Goal: Register for event/course

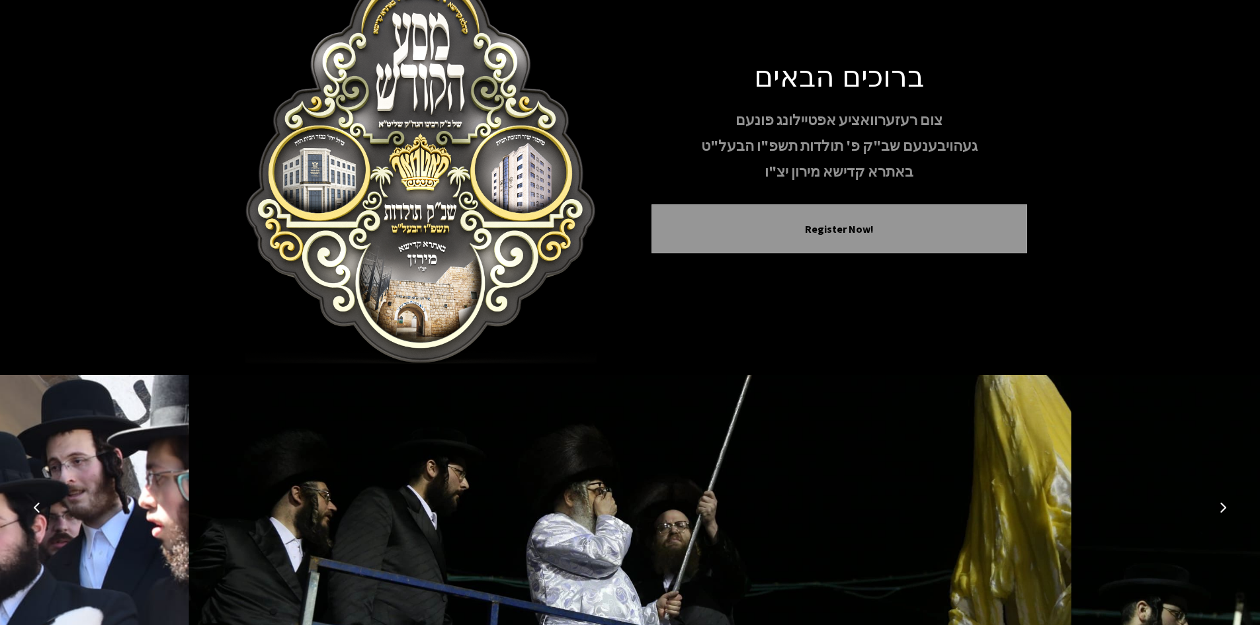
scroll to position [114, 0]
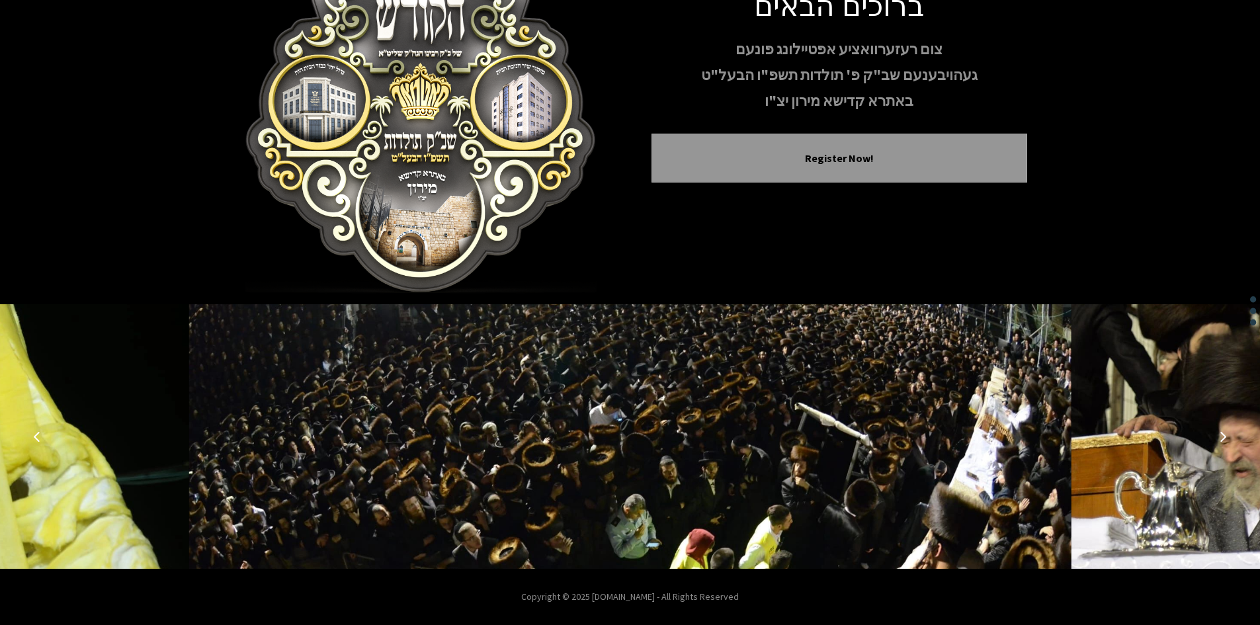
click at [33, 434] on icon "Previous image" at bounding box center [37, 436] width 11 height 11
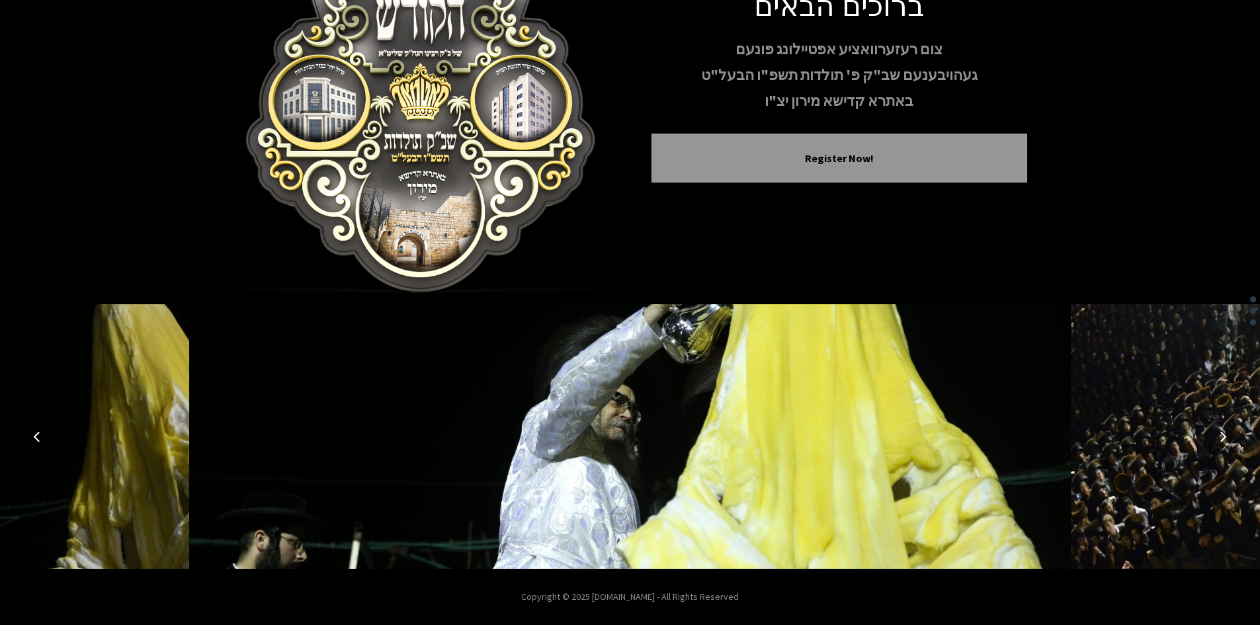
click at [33, 434] on icon "Previous image" at bounding box center [37, 436] width 11 height 11
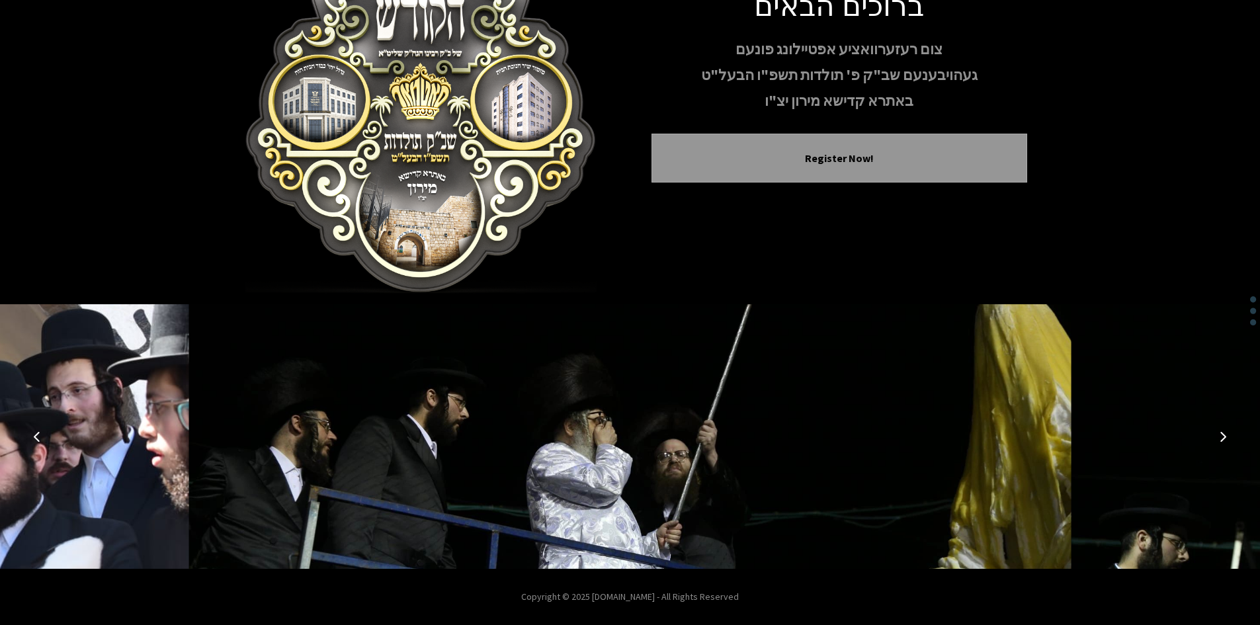
click at [33, 434] on icon "Previous image" at bounding box center [37, 436] width 11 height 11
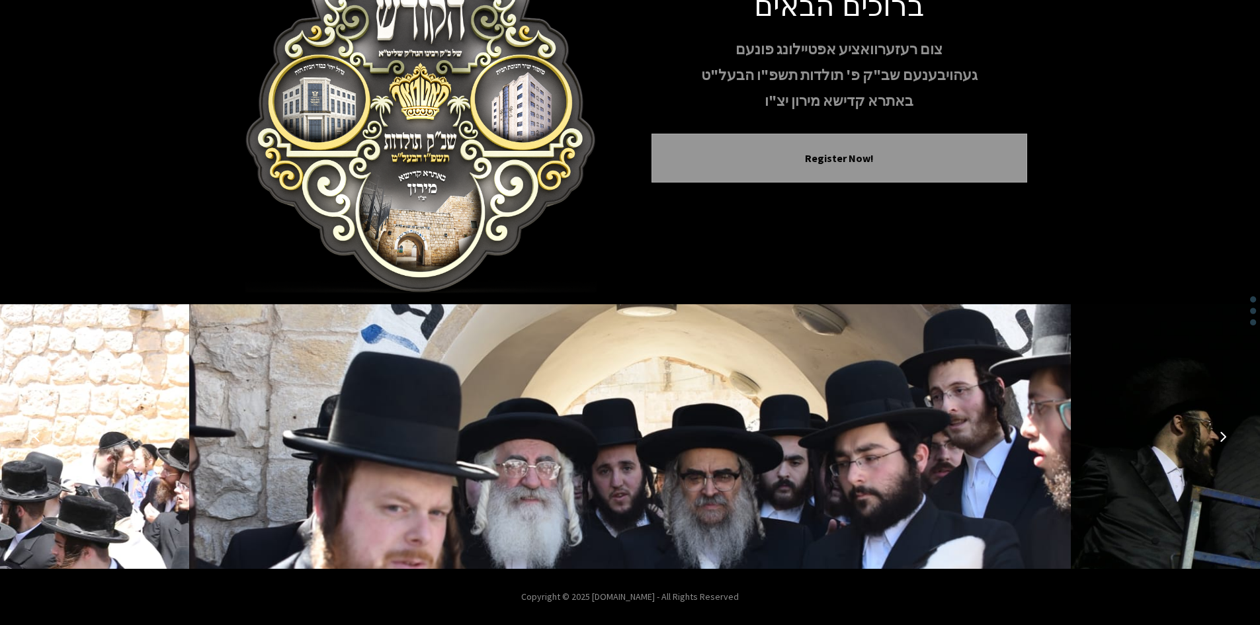
click at [33, 434] on icon "Previous image" at bounding box center [37, 436] width 11 height 11
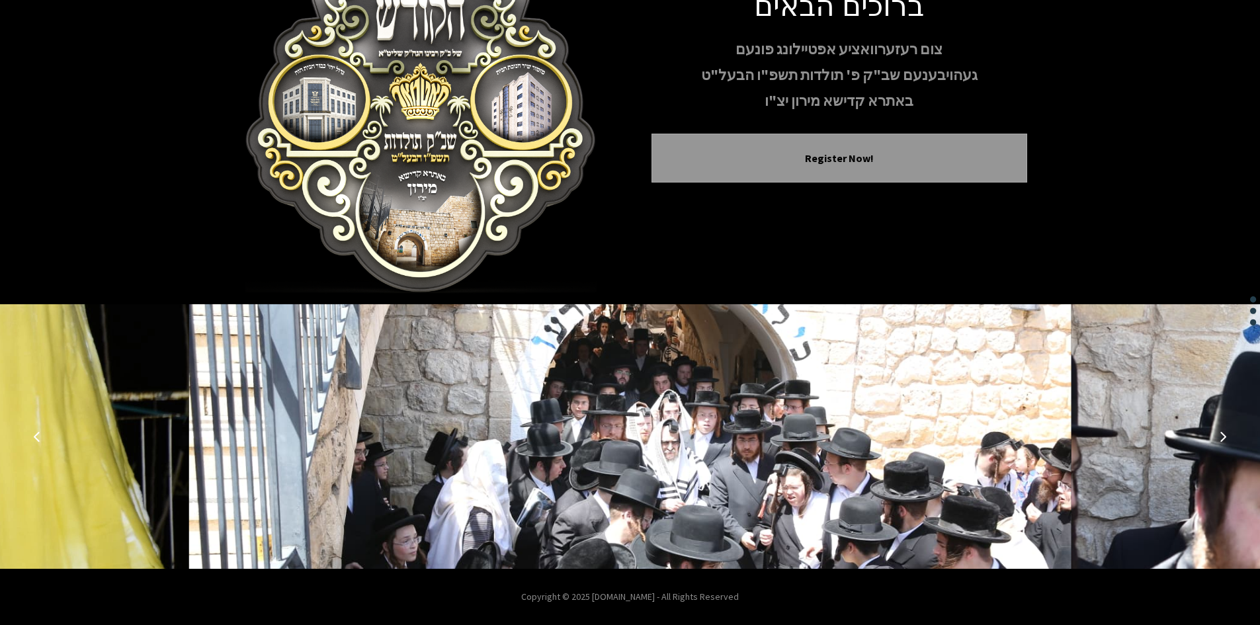
click at [33, 434] on icon "Previous image" at bounding box center [37, 436] width 11 height 11
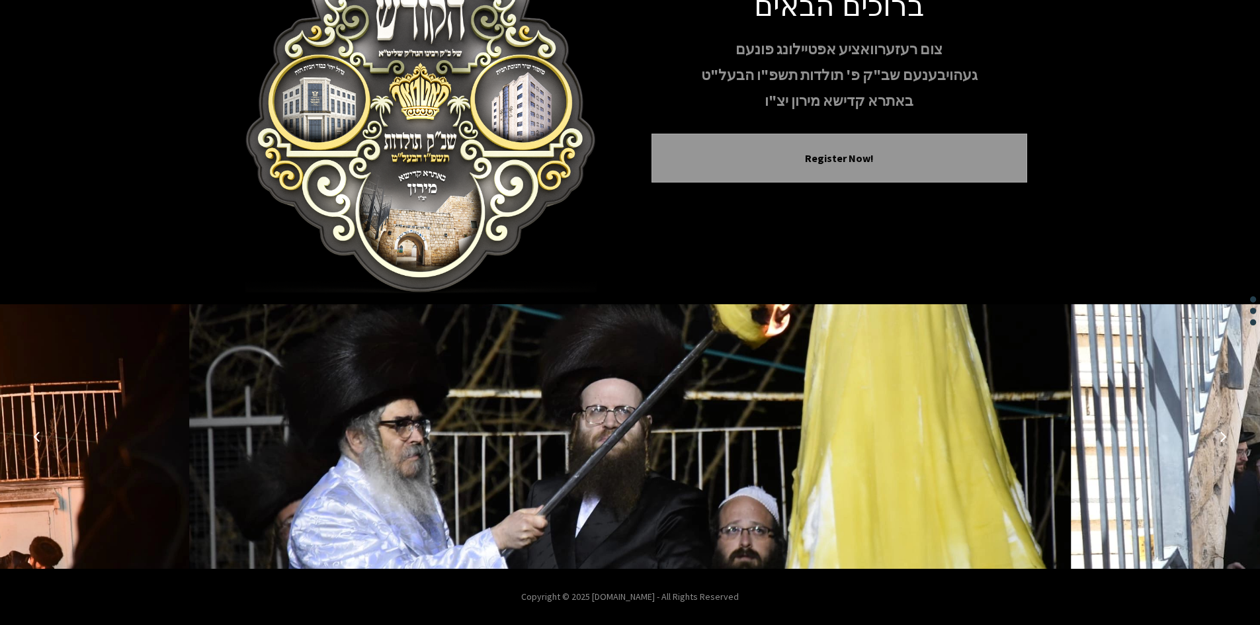
click at [33, 434] on icon "Previous image" at bounding box center [37, 436] width 11 height 11
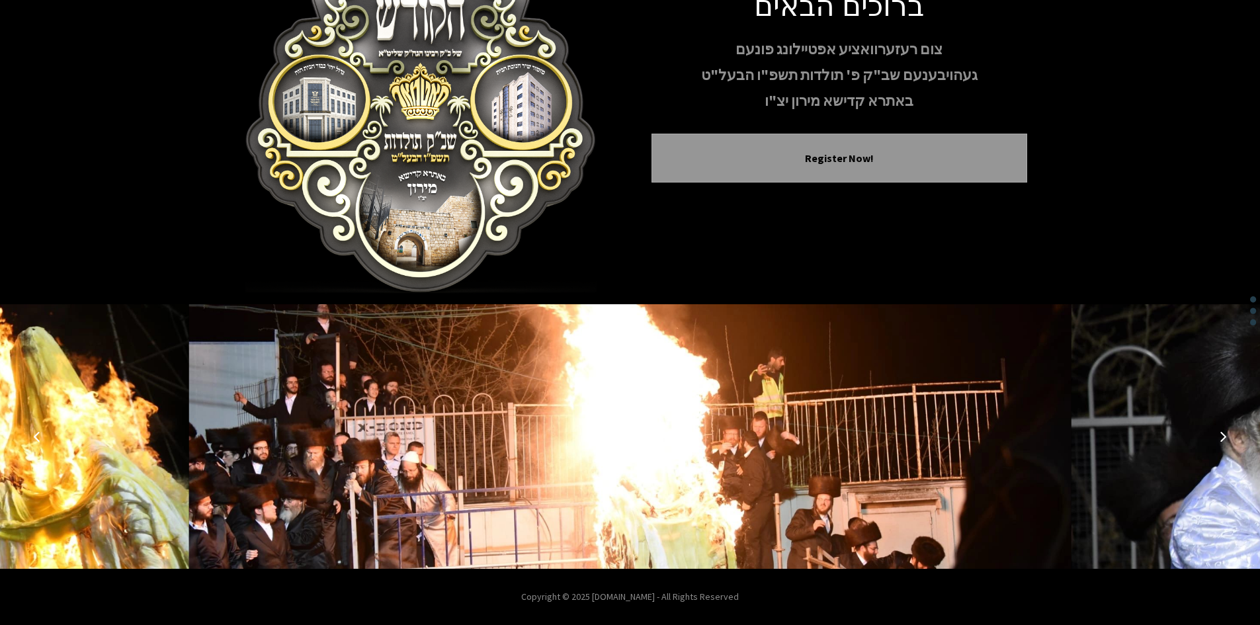
click at [32, 433] on icon "Previous image" at bounding box center [37, 436] width 11 height 11
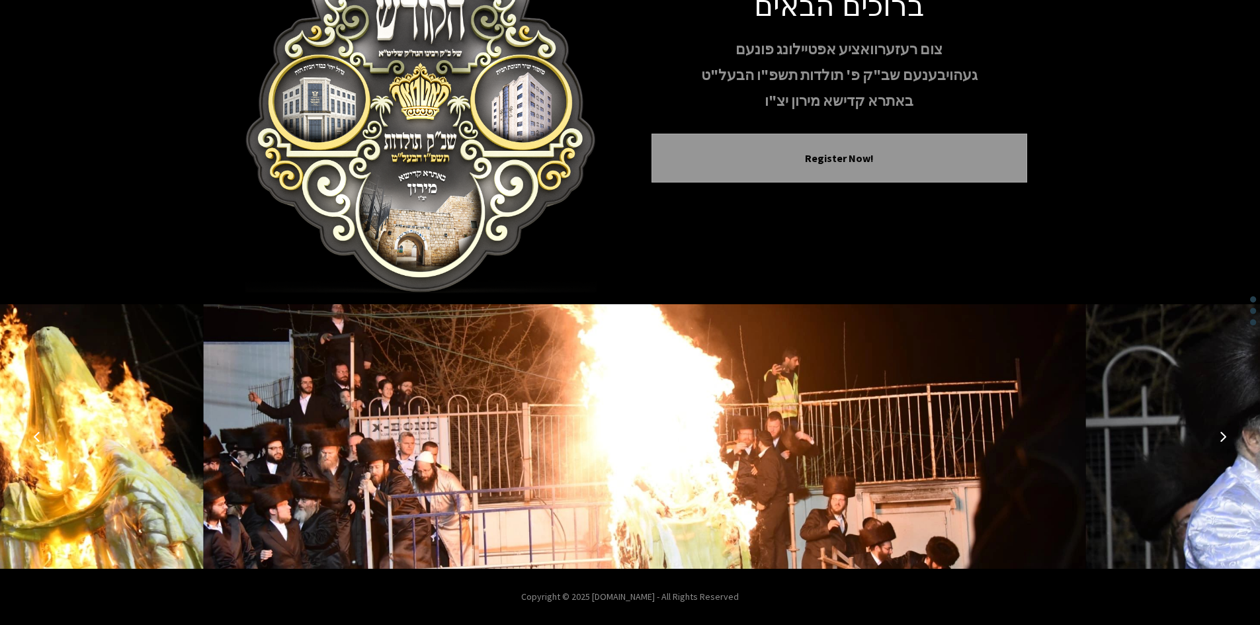
click at [32, 433] on icon "Previous image" at bounding box center [37, 436] width 11 height 11
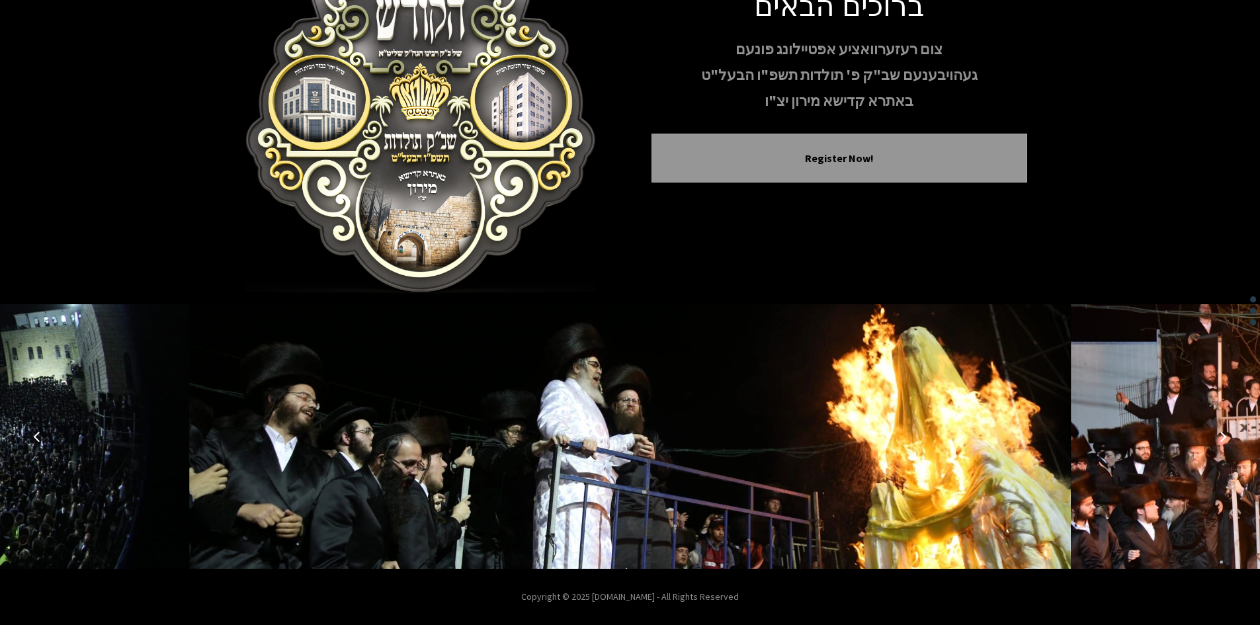
click at [32, 433] on icon "Previous image" at bounding box center [37, 436] width 11 height 11
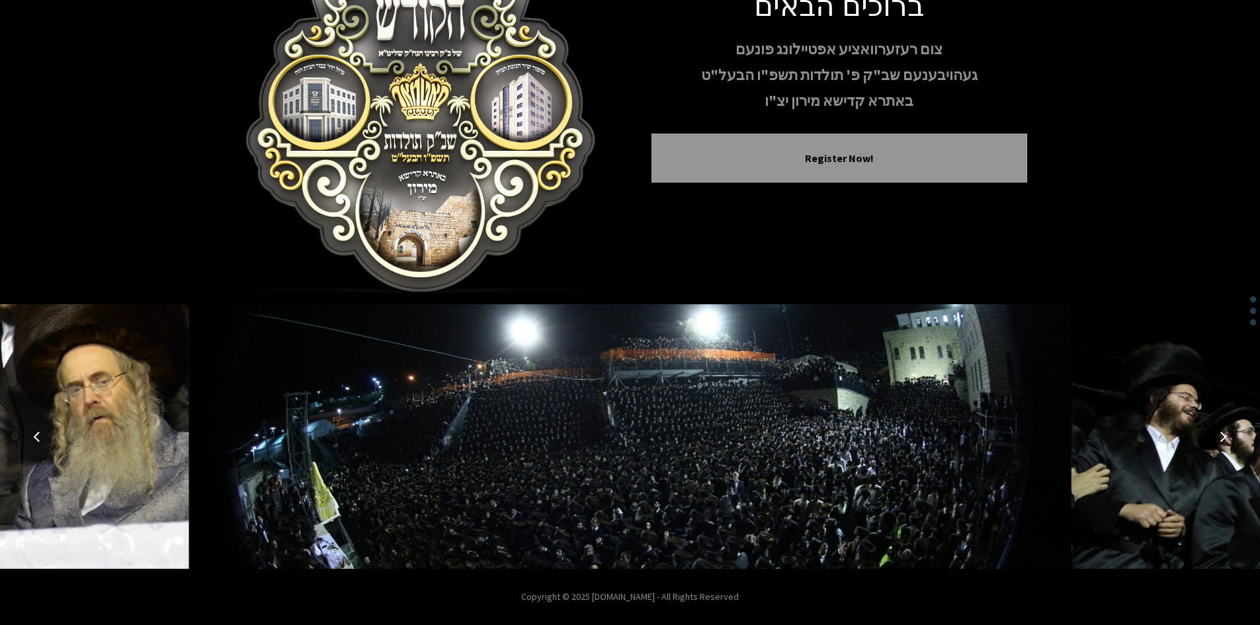
click at [32, 433] on icon "Previous image" at bounding box center [37, 436] width 11 height 11
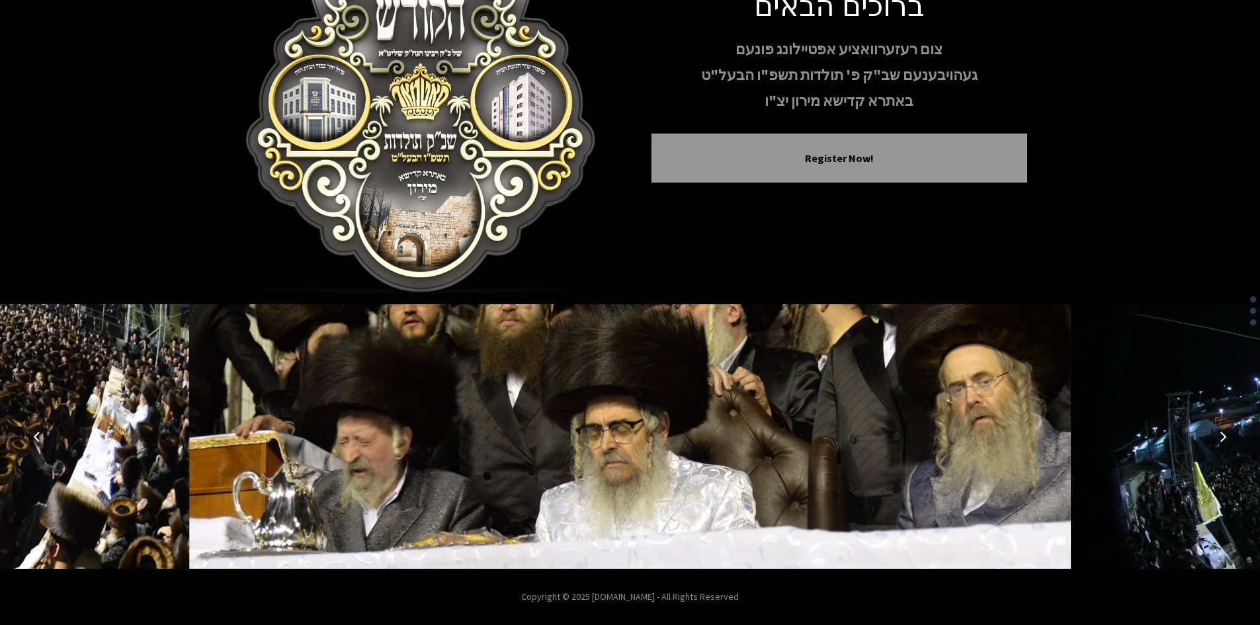
click at [32, 437] on icon "Previous image" at bounding box center [37, 436] width 11 height 11
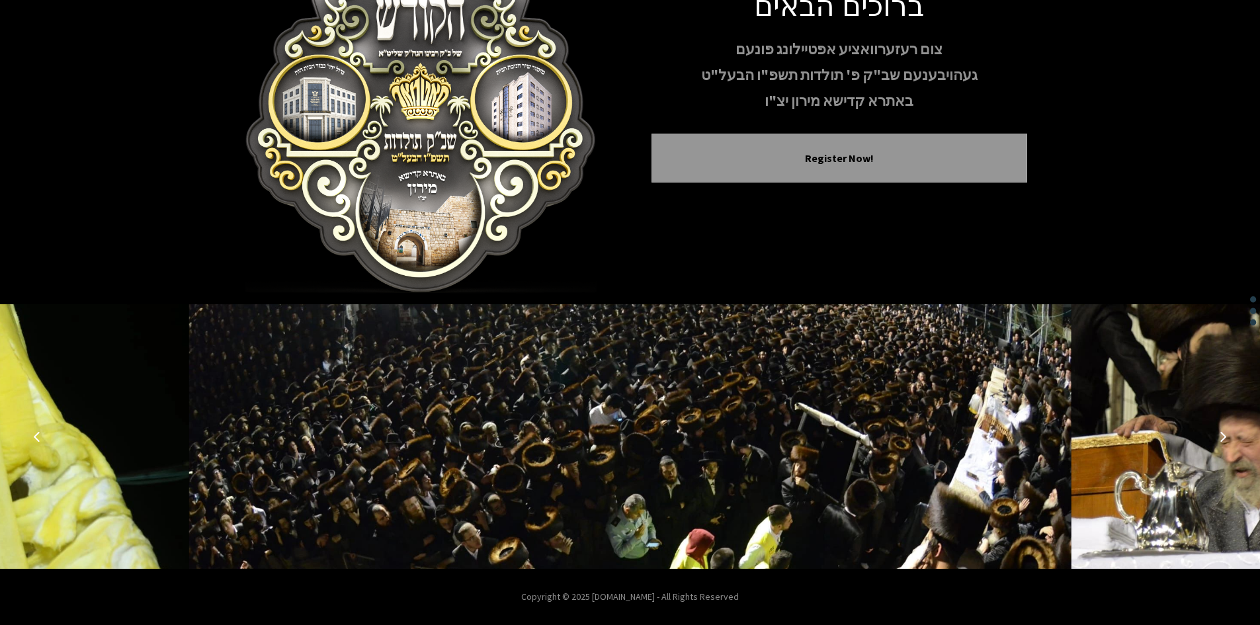
click at [32, 437] on icon "Previous image" at bounding box center [37, 436] width 11 height 11
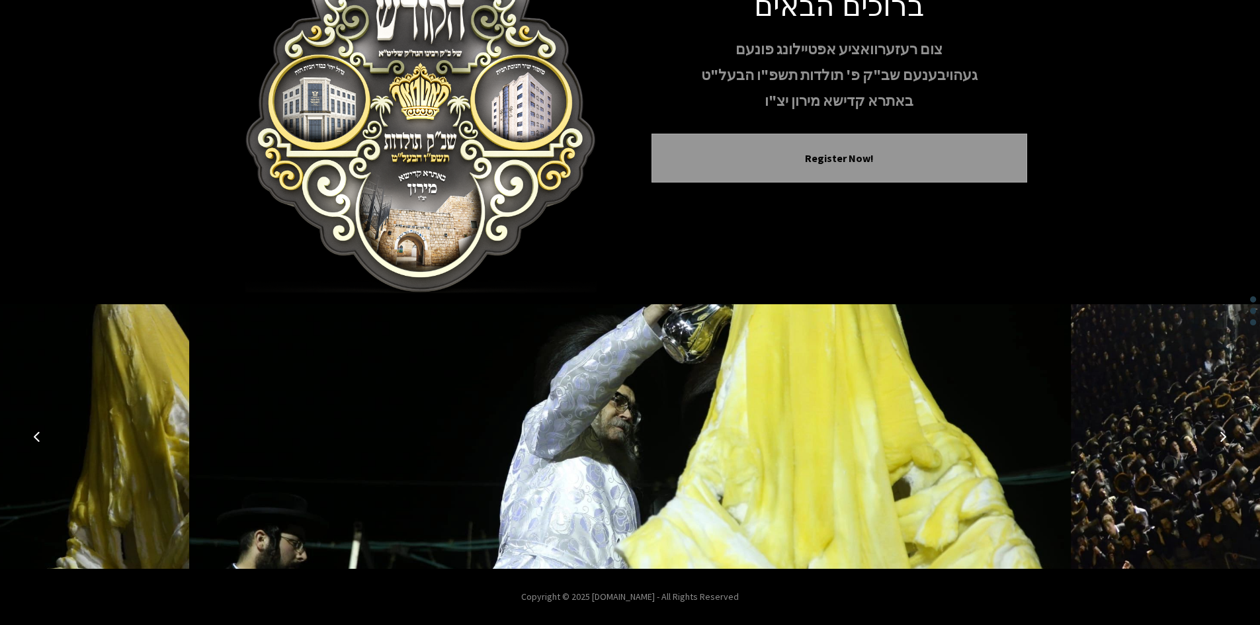
click at [32, 437] on icon "Previous image" at bounding box center [37, 436] width 11 height 11
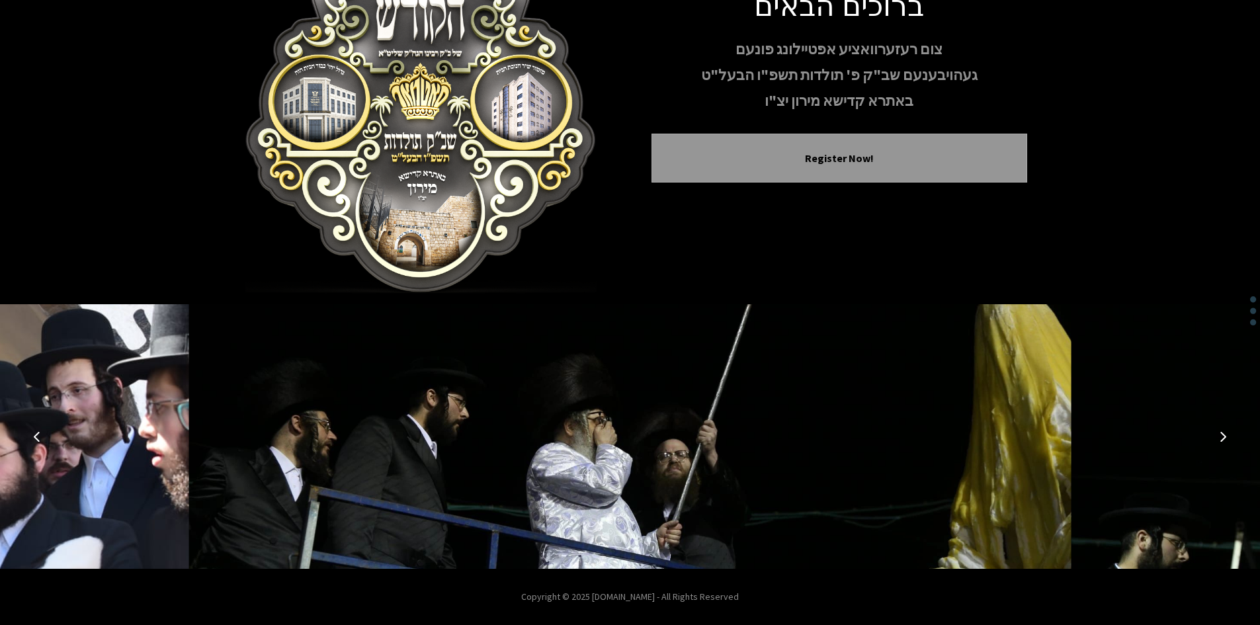
click at [32, 437] on icon "Previous image" at bounding box center [37, 436] width 11 height 11
click at [38, 435] on icon "Previous image" at bounding box center [37, 436] width 11 height 11
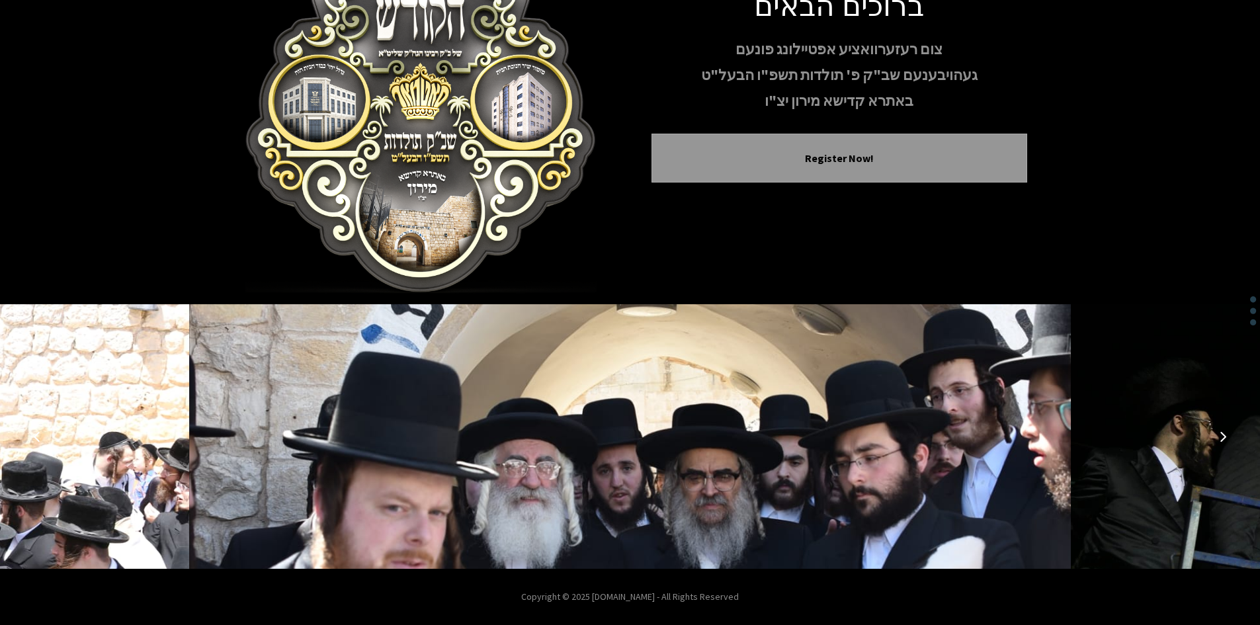
click at [32, 435] on icon "Previous image" at bounding box center [37, 436] width 11 height 11
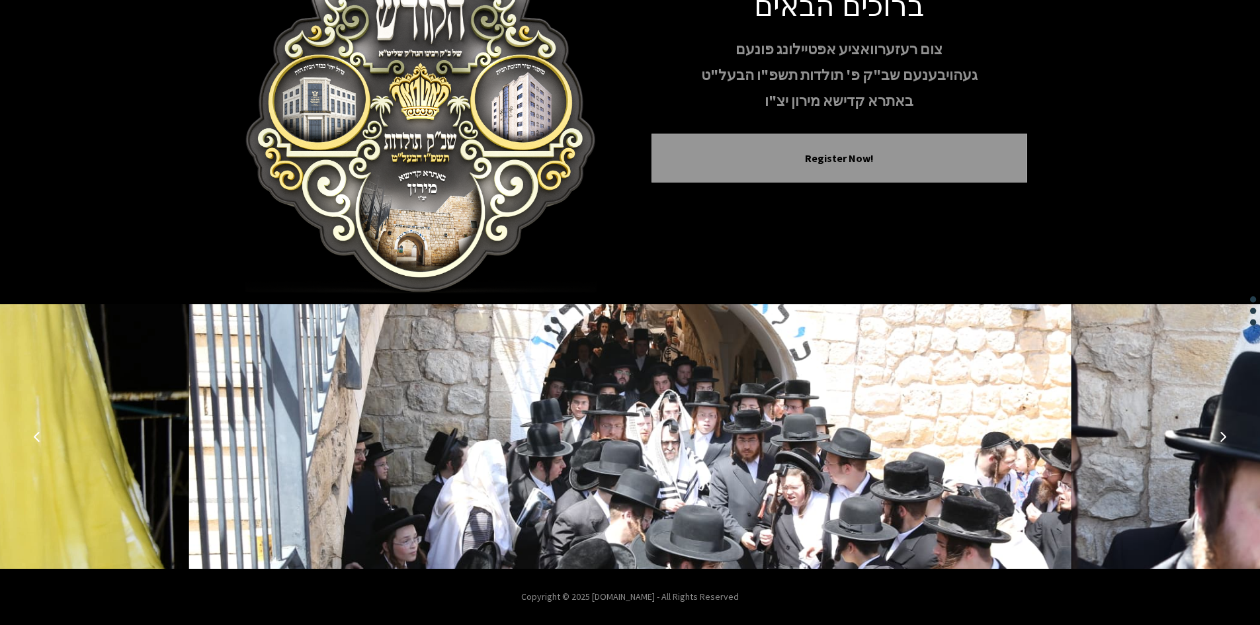
click at [32, 435] on icon "Previous image" at bounding box center [37, 436] width 11 height 11
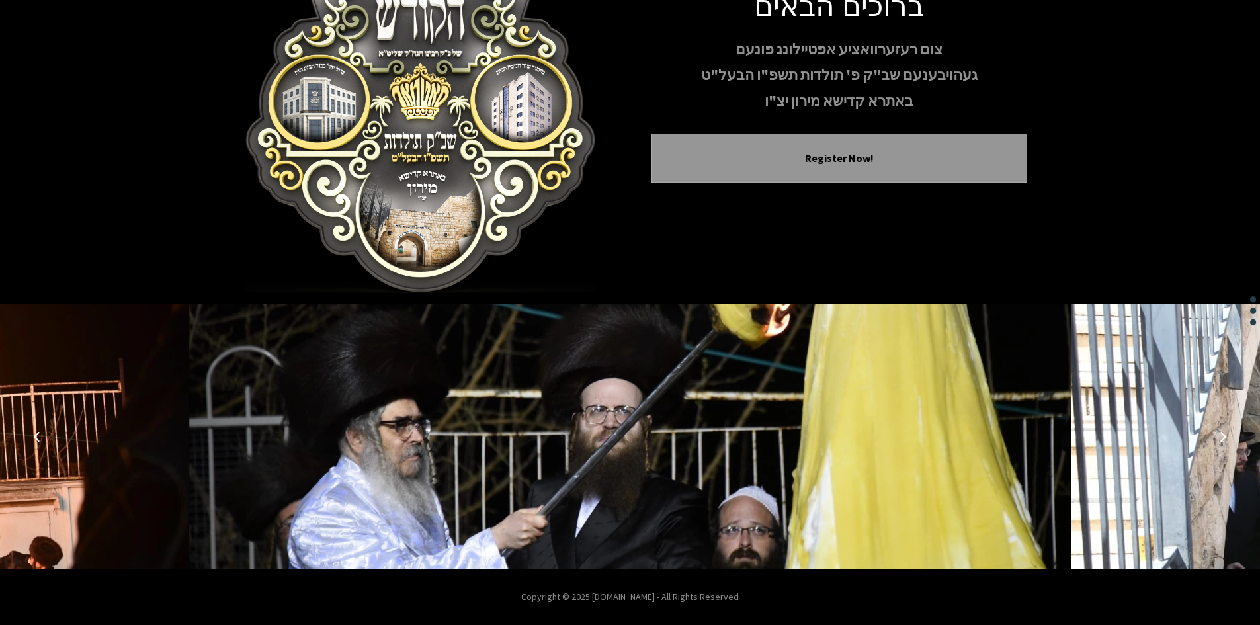
click at [32, 435] on icon "Previous image" at bounding box center [37, 436] width 11 height 11
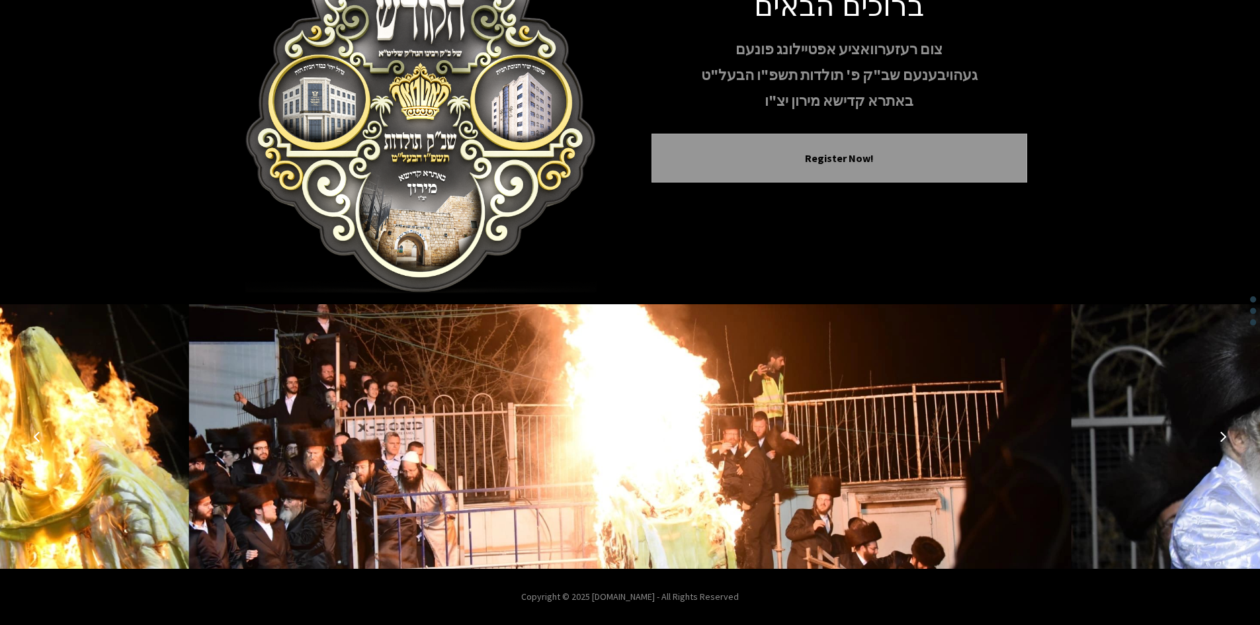
click at [40, 437] on icon "Previous image" at bounding box center [37, 436] width 11 height 11
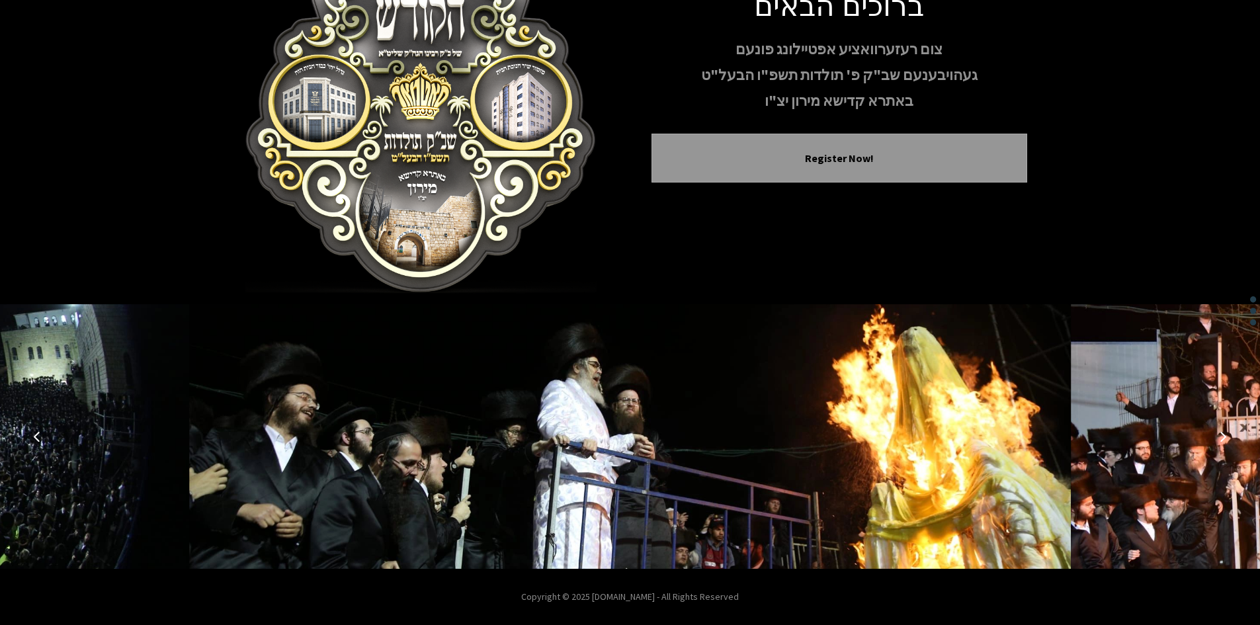
click at [40, 437] on icon "Previous image" at bounding box center [37, 436] width 11 height 11
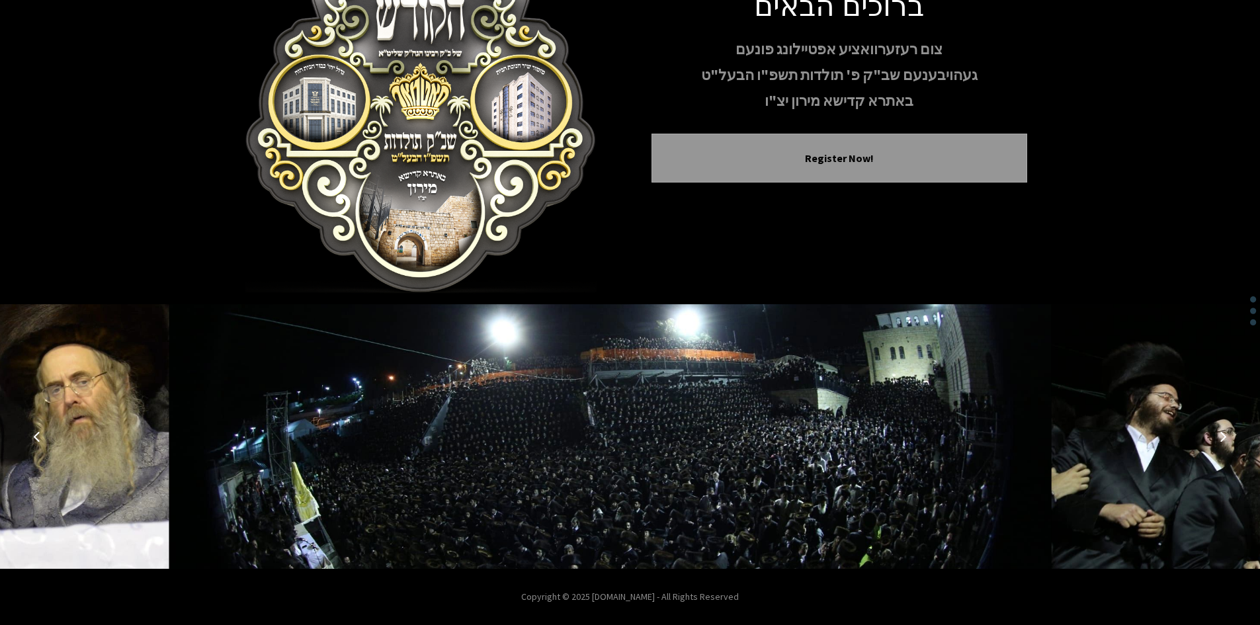
click at [40, 437] on icon "Previous image" at bounding box center [37, 436] width 11 height 11
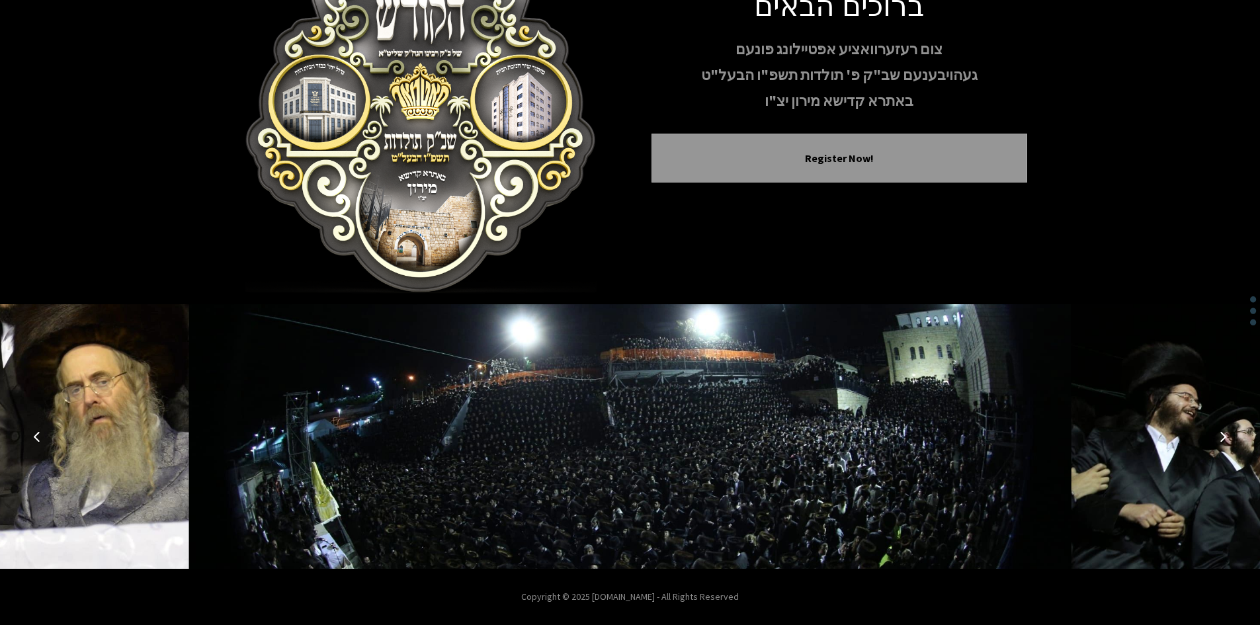
click at [40, 437] on icon "Previous image" at bounding box center [37, 436] width 11 height 11
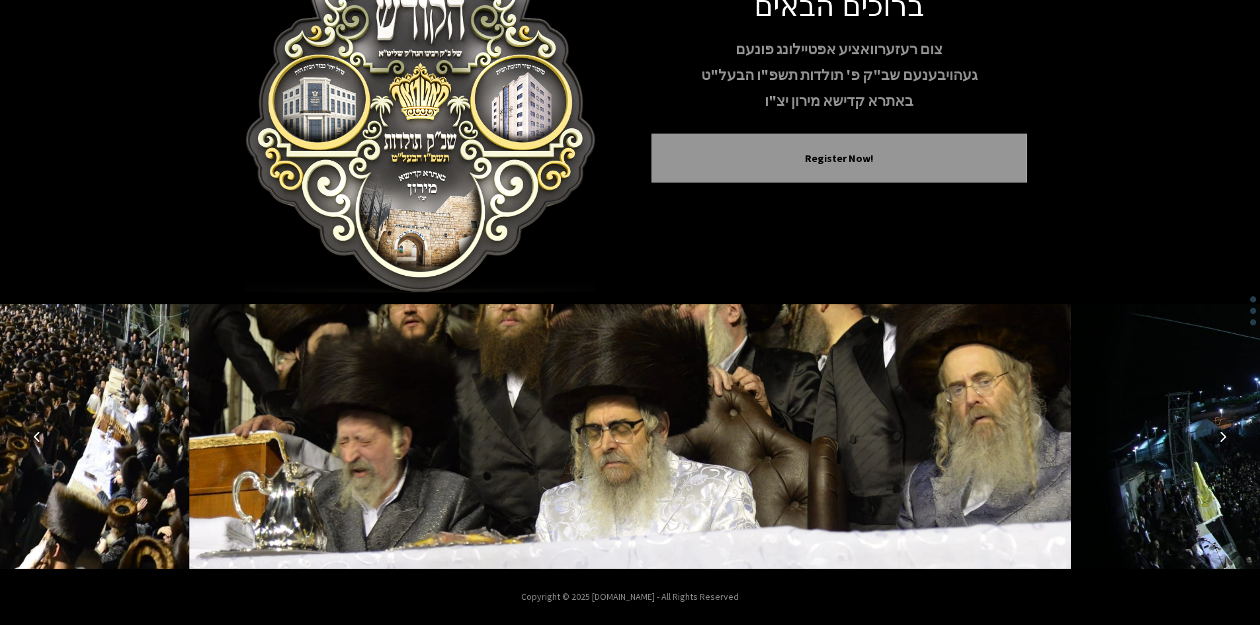
click at [40, 437] on icon "Previous image" at bounding box center [37, 436] width 11 height 11
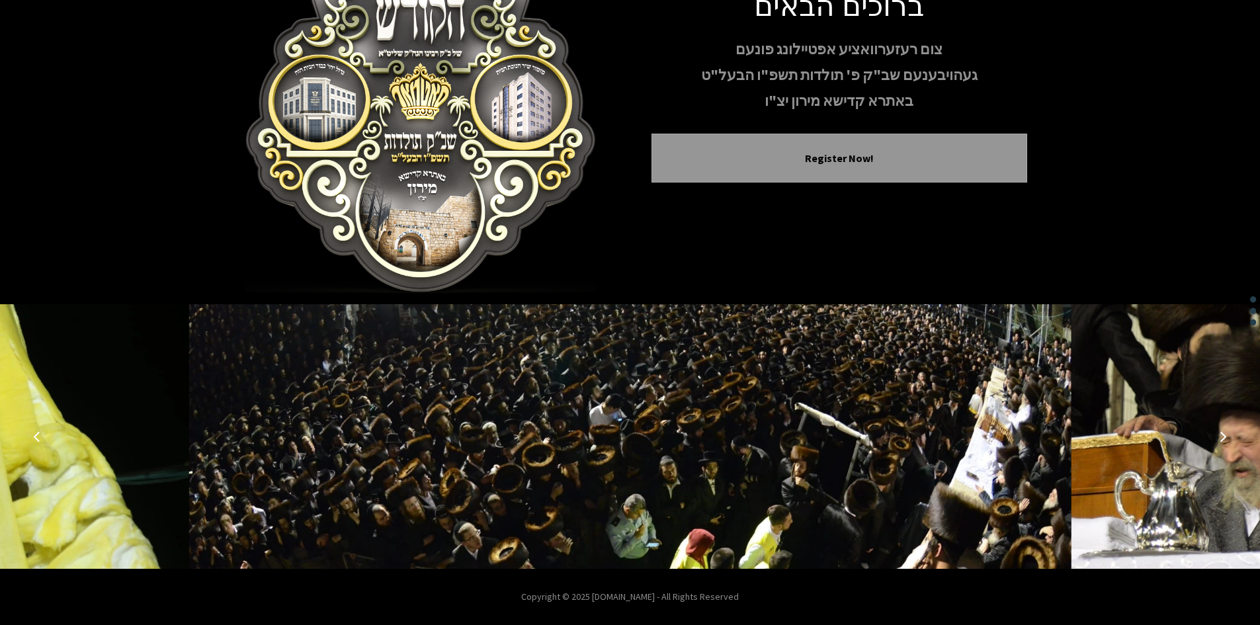
click at [40, 437] on icon "Previous image" at bounding box center [37, 436] width 11 height 11
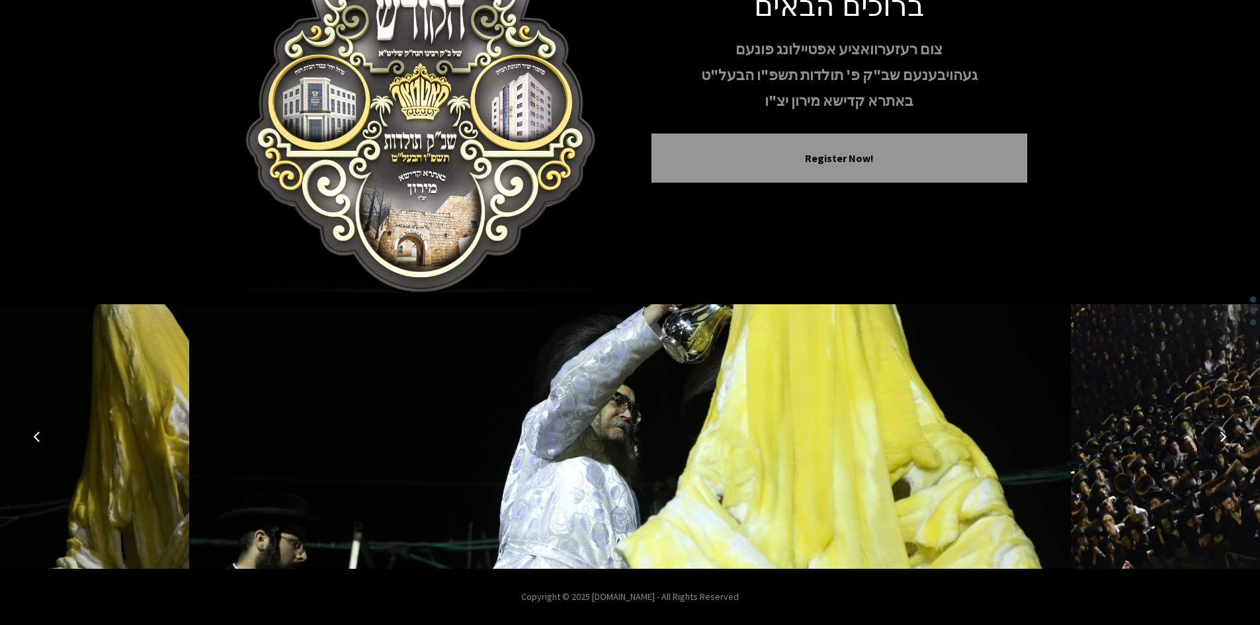
scroll to position [0, 0]
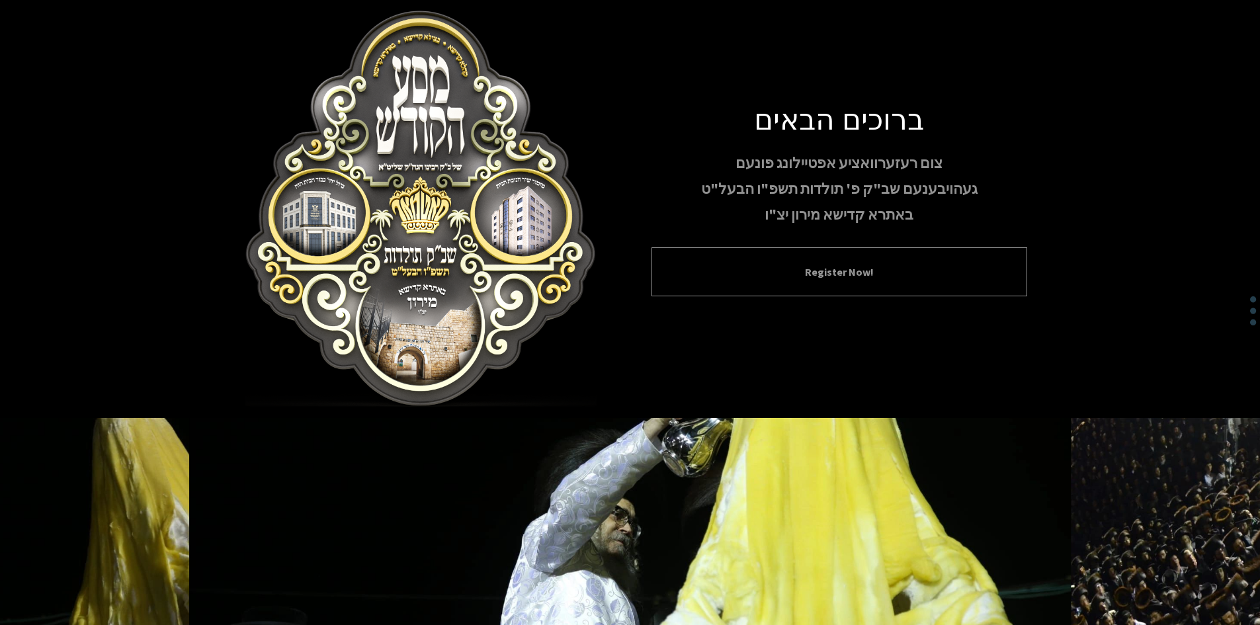
click at [810, 282] on div "Register Now!" at bounding box center [839, 271] width 376 height 49
click at [797, 267] on button "Register Now!" at bounding box center [839, 272] width 343 height 16
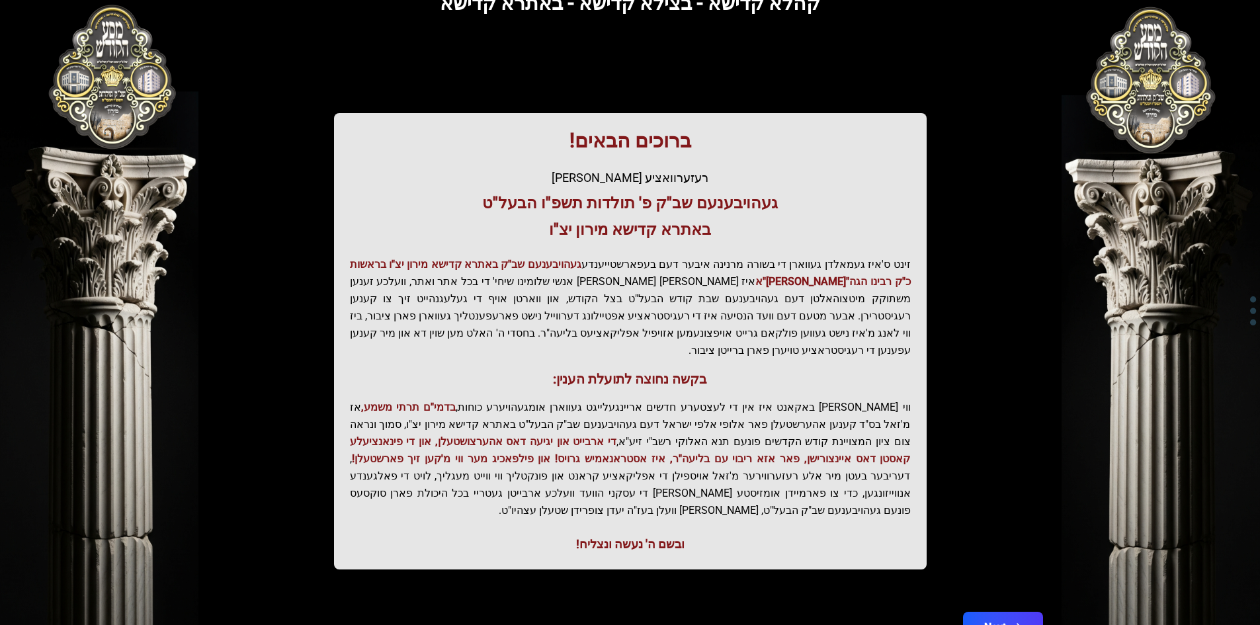
scroll to position [132, 0]
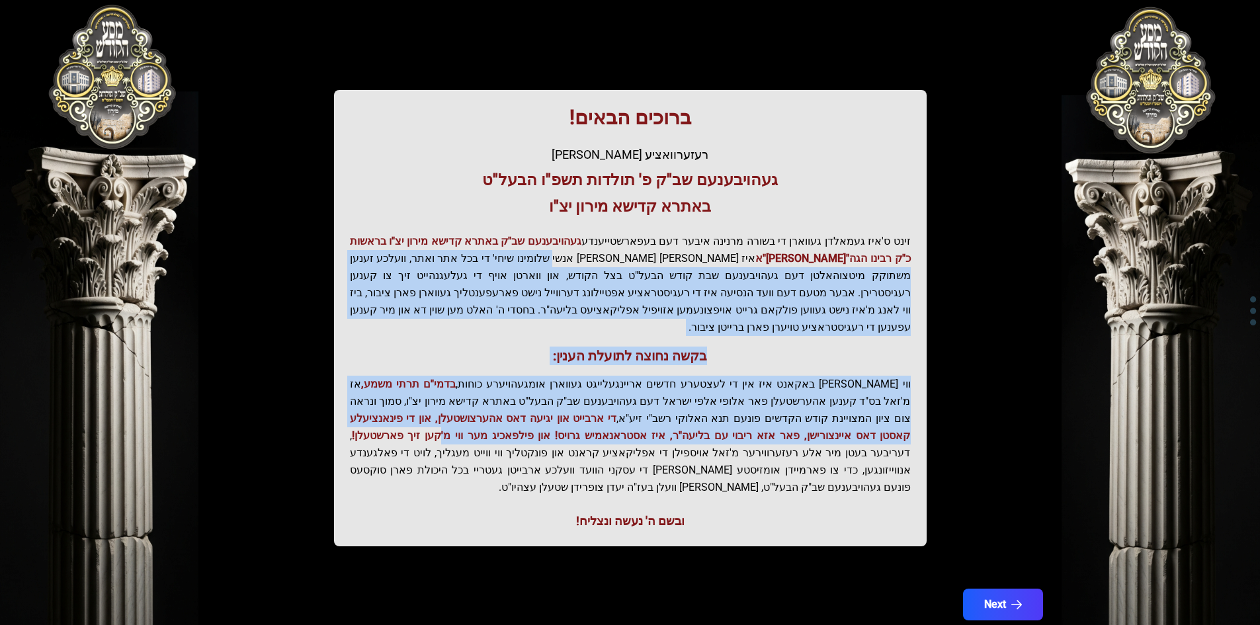
drag, startPoint x: 667, startPoint y: 257, endPoint x: 661, endPoint y: 420, distance: 162.8
click at [661, 420] on div "ברוכים הבאים! רעזערוואציע אפטיילונג פונעם געהויבענעם שב"ק פ' תולדות תשפ"ו הבעל"…" at bounding box center [630, 318] width 593 height 456
click at [661, 417] on span "די ארבייט און יגיעה דאס אהערצושטעלן, און די פינאנציעלע קאסטן דאס איינצורישן, פא…" at bounding box center [630, 427] width 561 height 30
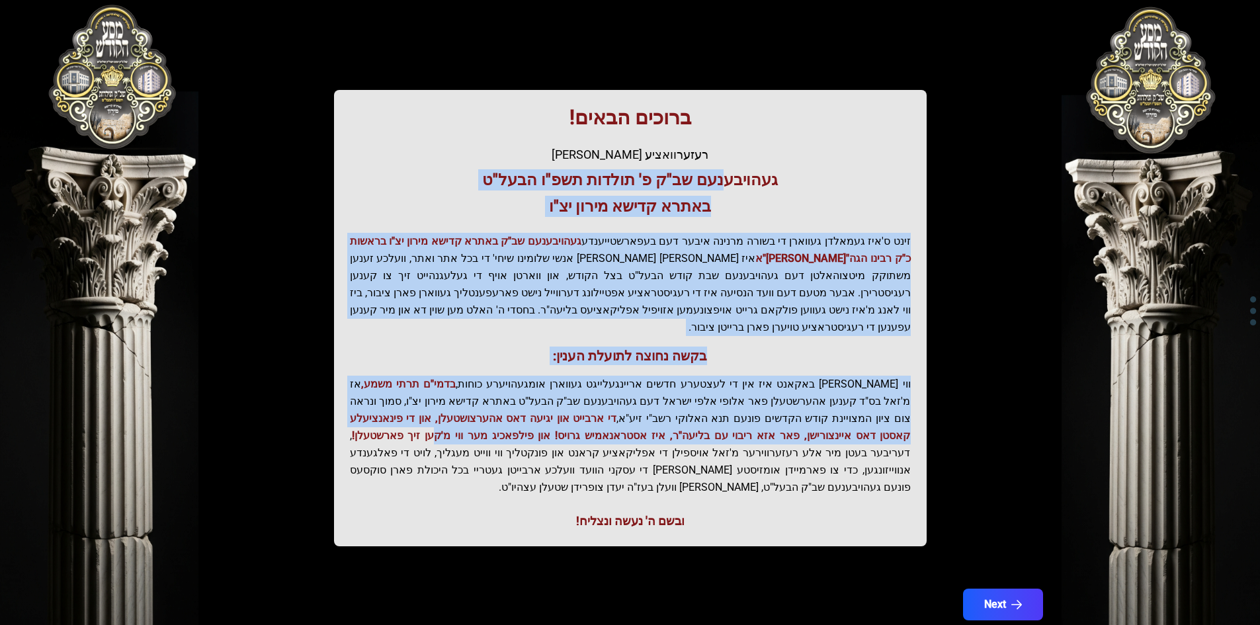
drag, startPoint x: 658, startPoint y: 417, endPoint x: 721, endPoint y: 175, distance: 250.1
click at [721, 175] on div "ברוכים הבאים! רעזערוואציע אפטיילונג פונעם געהויבענעם שב"ק פ' תולדות תשפ"ו הבעל"…" at bounding box center [630, 318] width 593 height 456
click at [721, 175] on h3 "געהויבענעם שב"ק פ' תולדות תשפ"ו הבעל"ט" at bounding box center [630, 179] width 561 height 21
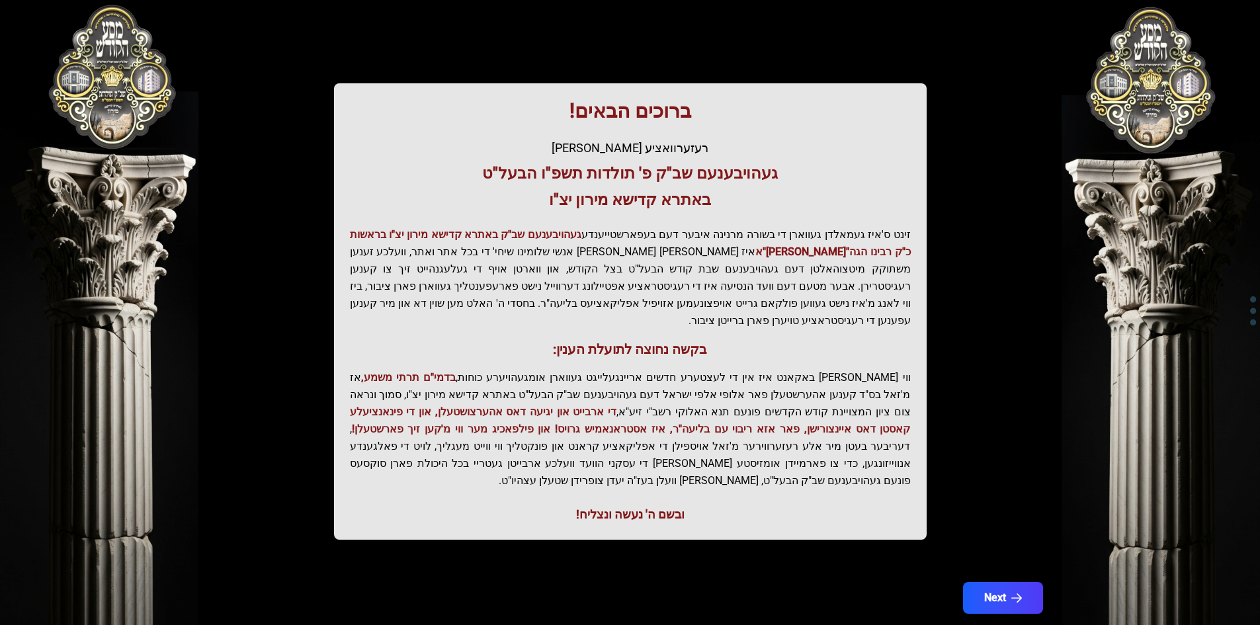
scroll to position [141, 0]
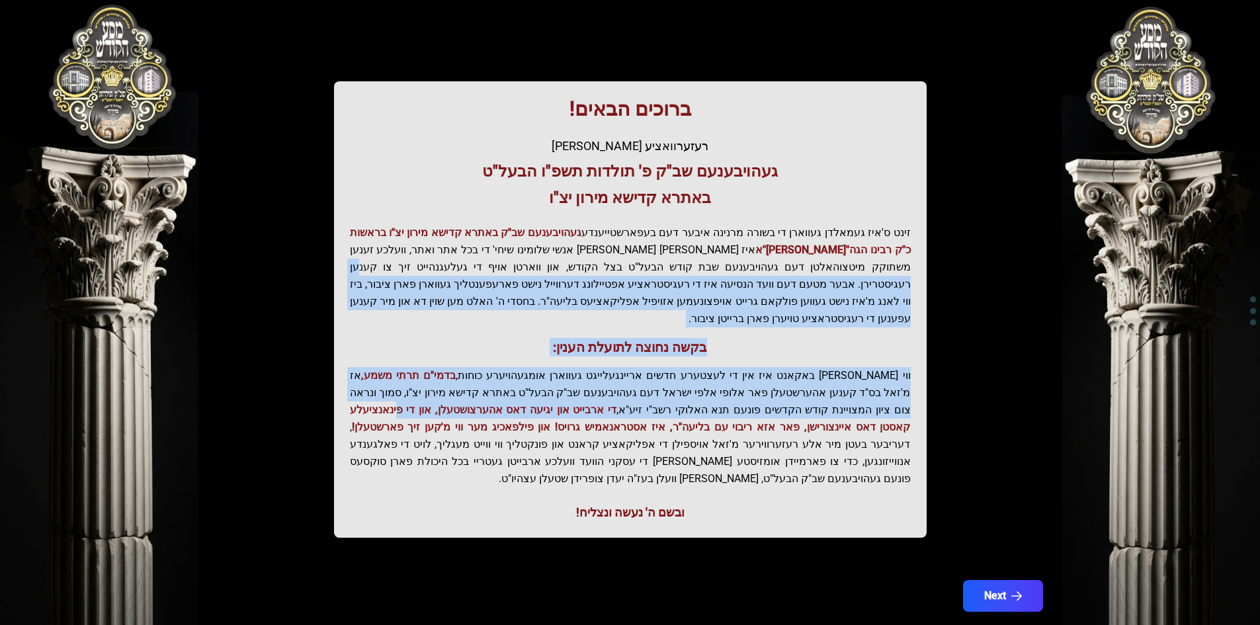
drag, startPoint x: 575, startPoint y: 396, endPoint x: 570, endPoint y: 267, distance: 129.7
click at [570, 267] on div "ברוכים הבאים! רעזערוואציע אפטיילונג פונעם געהויבענעם שב"ק פ' תולדות תשפ"ו הבעל"…" at bounding box center [630, 309] width 593 height 456
click at [570, 267] on p "זינט ס'איז געמאלדן געווארן די בשורה מרנינה איבער דעם בעפארשטייענדע געהויבענעם ש…" at bounding box center [630, 275] width 561 height 103
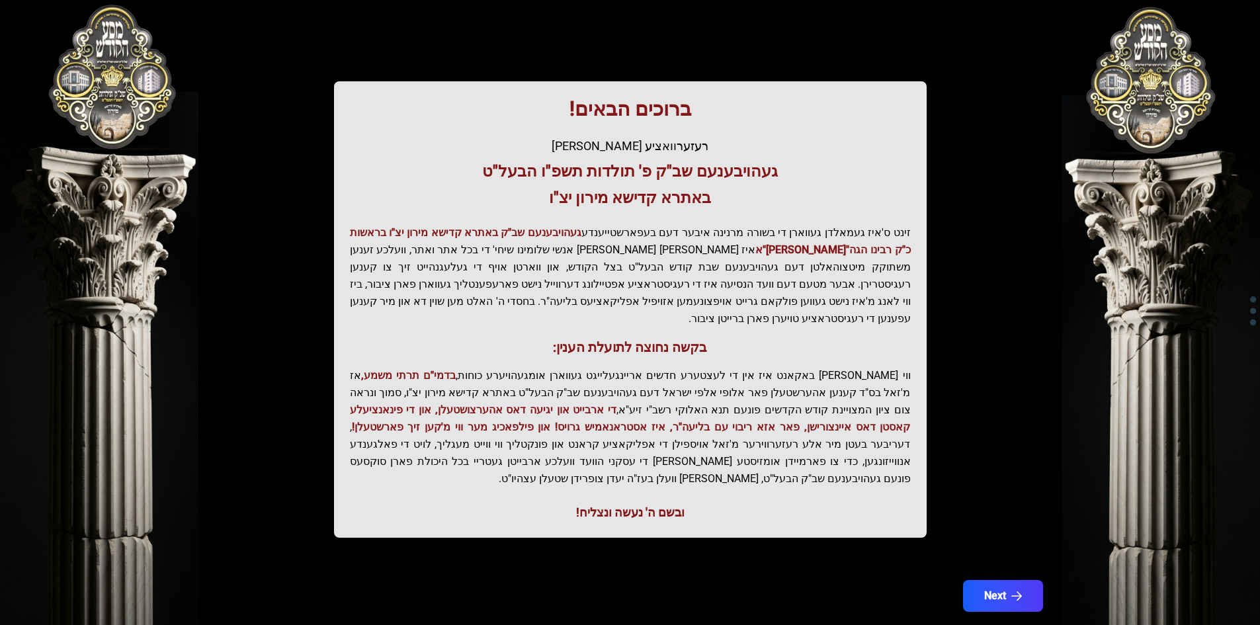
click at [564, 266] on p "זינט ס'איז געמאלדן געווארן די בשורה מרנינה איבער דעם בעפארשטייענדע געהויבענעם ש…" at bounding box center [630, 275] width 561 height 103
click at [563, 266] on p "זינט ס'איז געמאלדן געווארן די בשורה מרנינה איבער דעם בעפארשטייענדע געהויבענעם ש…" at bounding box center [630, 275] width 561 height 103
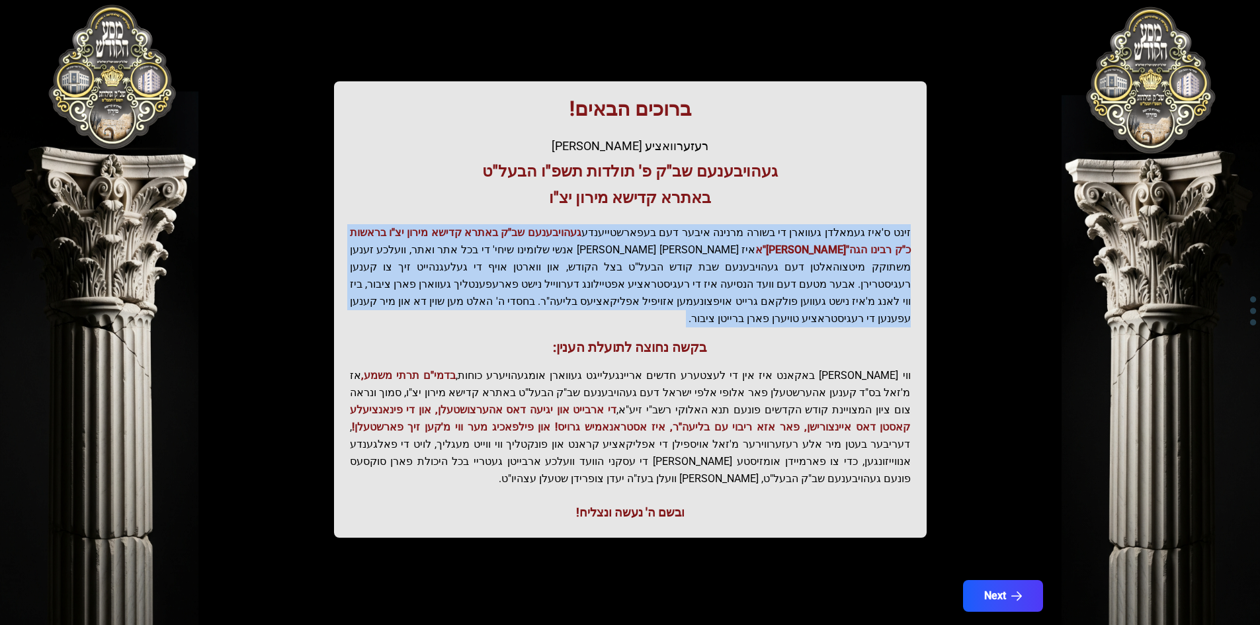
click at [563, 266] on p "זינט ס'איז געמאלדן געווארן די בשורה מרנינה איבער דעם בעפארשטייענדע געהויבענעם ש…" at bounding box center [630, 275] width 561 height 103
click at [554, 287] on p "זינט ס'איז געמאלדן געווארן די בשורה מרנינה איבער דעם בעפארשטייענדע געהויבענעם ש…" at bounding box center [630, 275] width 561 height 103
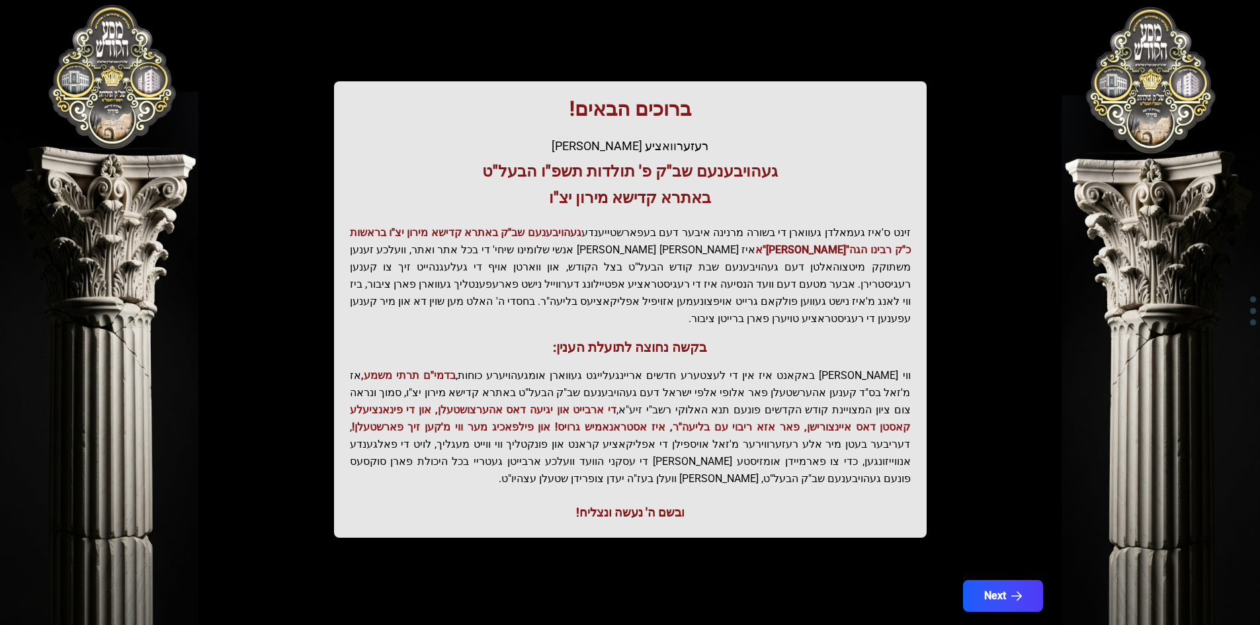
click at [630, 374] on p "ווי שוין ברייט באקאנט איז אין די לעצטערע חדשים אריינגעלייגט געווארן אומגעהויערע…" at bounding box center [630, 427] width 561 height 120
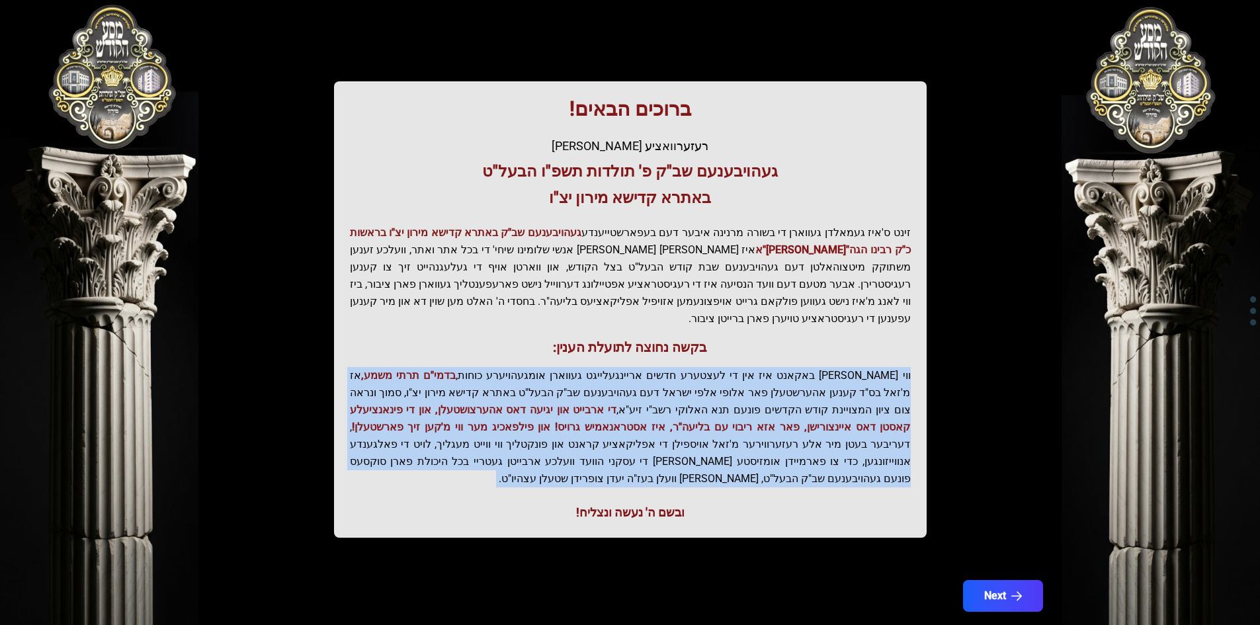
click at [629, 377] on p "ווי שוין ברייט באקאנט איז אין די לעצטערע חדשים אריינגעלייגט געווארן אומגעהויערע…" at bounding box center [630, 427] width 561 height 120
click at [628, 377] on p "ווי שוין ברייט באקאנט איז אין די לעצטערע חדשים אריינגעלייגט געווארן אומגעהויערע…" at bounding box center [630, 427] width 561 height 120
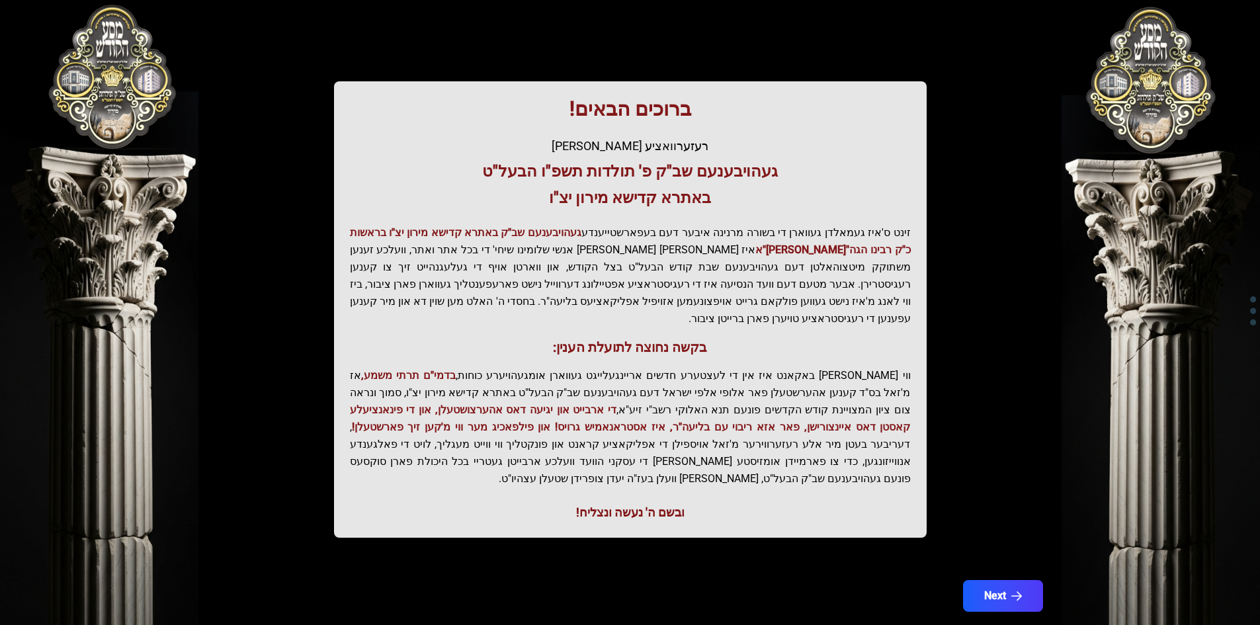
click at [617, 399] on p "ווי שוין ברייט באקאנט איז אין די לעצטערע חדשים אריינגעלייגט געווארן אומגעהויערע…" at bounding box center [630, 427] width 561 height 120
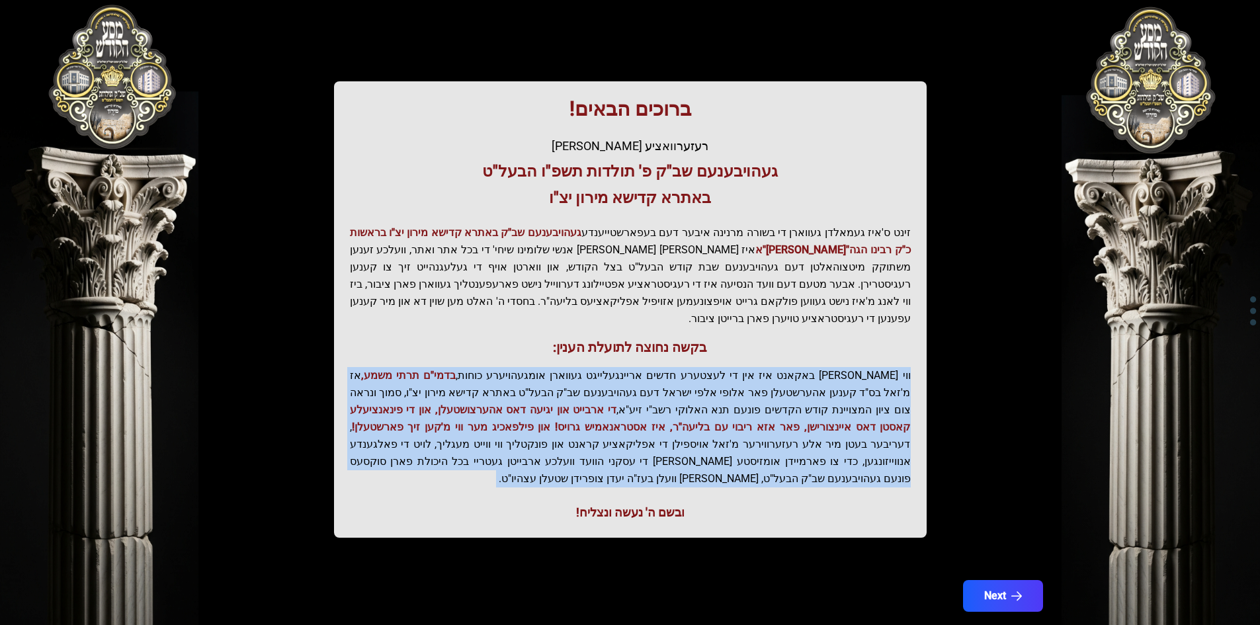
click at [616, 403] on span "די ארבייט און יגיעה דאס אהערצושטעלן, און די פינאנציעלע קאסטן דאס איינצורישן, פא…" at bounding box center [630, 418] width 561 height 30
click at [601, 417] on p "ווי שוין ברייט באקאנט איז אין די לעצטערע חדשים אריינגעלייגט געווארן אומגעהויערע…" at bounding box center [630, 427] width 561 height 120
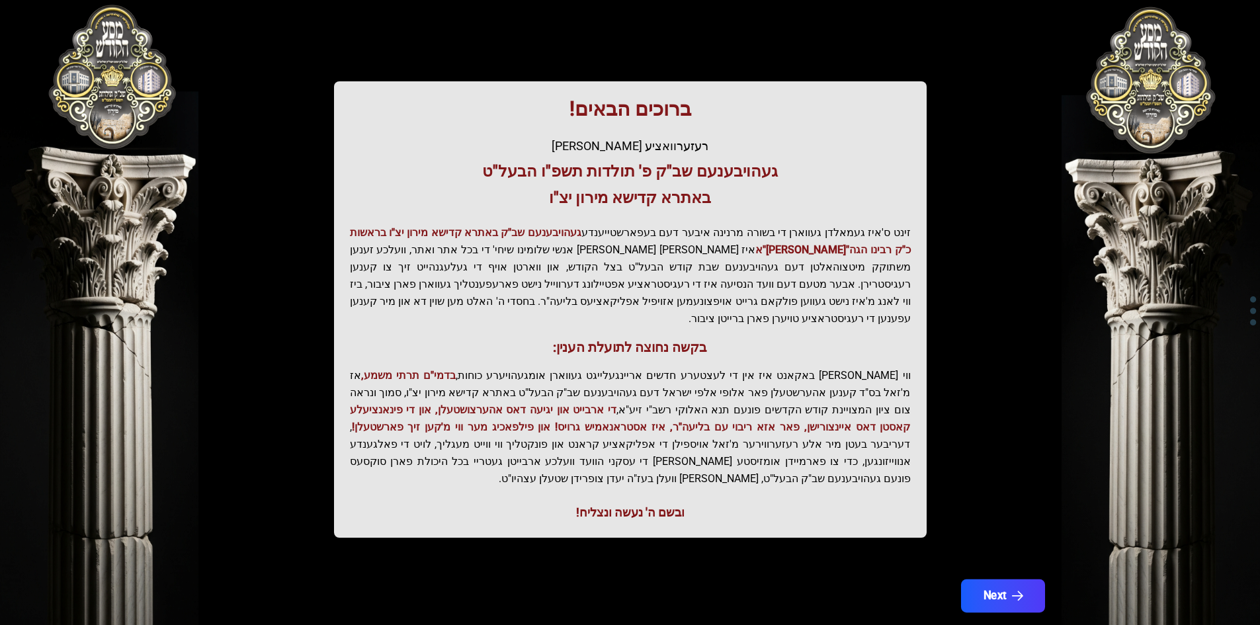
click at [1007, 579] on button "Next" at bounding box center [1002, 595] width 84 height 33
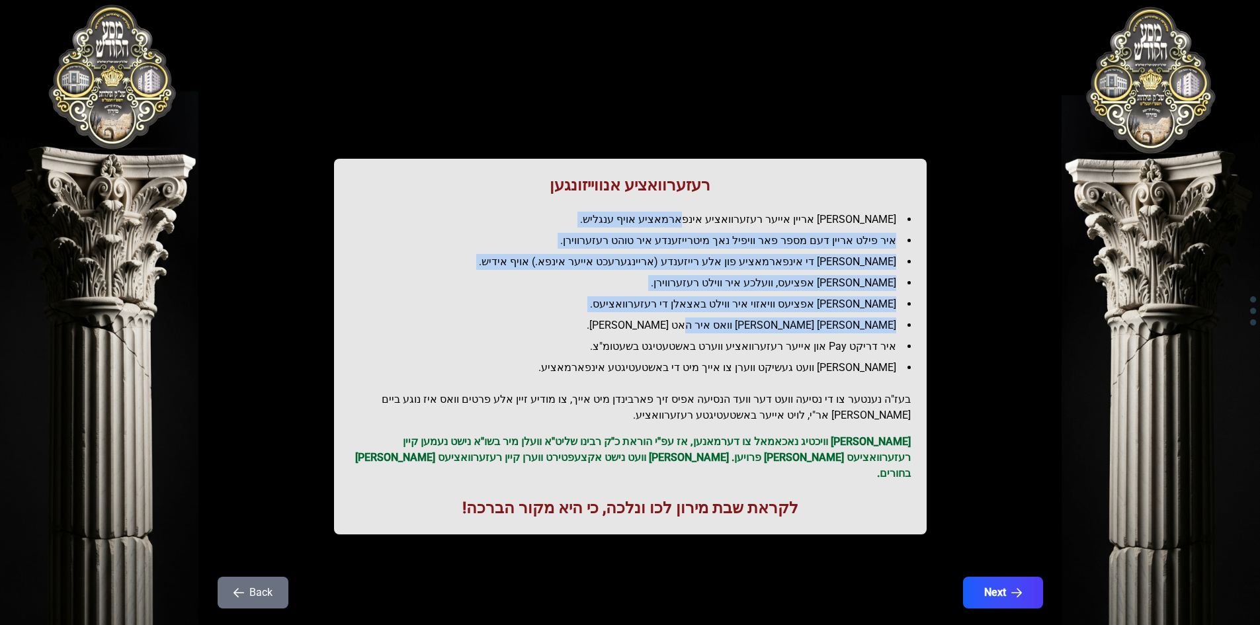
drag, startPoint x: 712, startPoint y: 219, endPoint x: 723, endPoint y: 312, distance: 93.9
click at [723, 312] on ul "[PERSON_NAME] אריין אייער רעזערוואציע אינפארמאציע אויף ענגליש. איר פילט אריין ד…" at bounding box center [630, 294] width 561 height 164
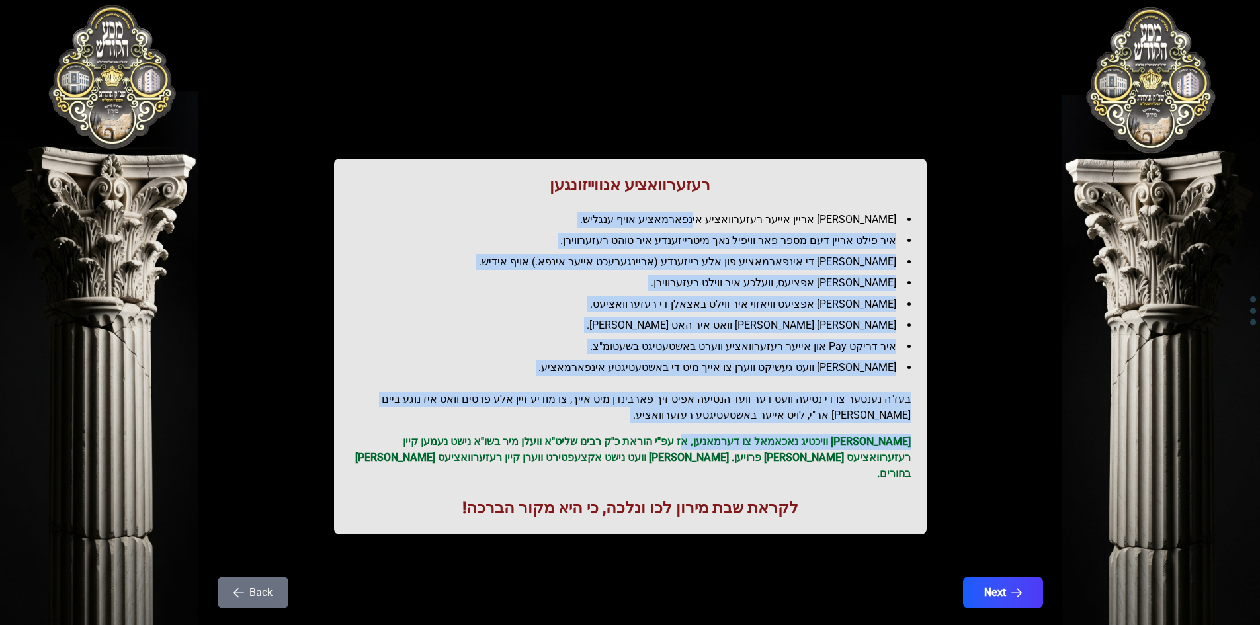
drag, startPoint x: 713, startPoint y: 385, endPoint x: 724, endPoint y: 204, distance: 181.6
click at [724, 204] on div "רעזערוואציע אנווייזונגען איר לייגט אריין אייער רעזערוואציע אינפארמאציע אויף ענג…" at bounding box center [630, 347] width 593 height 376
click at [726, 203] on div "רעזערוואציע אנווייזונגען איר לייגט אריין אייער רעזערוואציע אינפארמאציע אויף ענג…" at bounding box center [630, 347] width 593 height 376
drag, startPoint x: 736, startPoint y: 188, endPoint x: 674, endPoint y: 419, distance: 238.4
click at [674, 419] on div "רעזערוואציע אנווייזונגען איר לייגט אריין אייער רעזערוואציע אינפארמאציע אויף ענג…" at bounding box center [630, 347] width 593 height 376
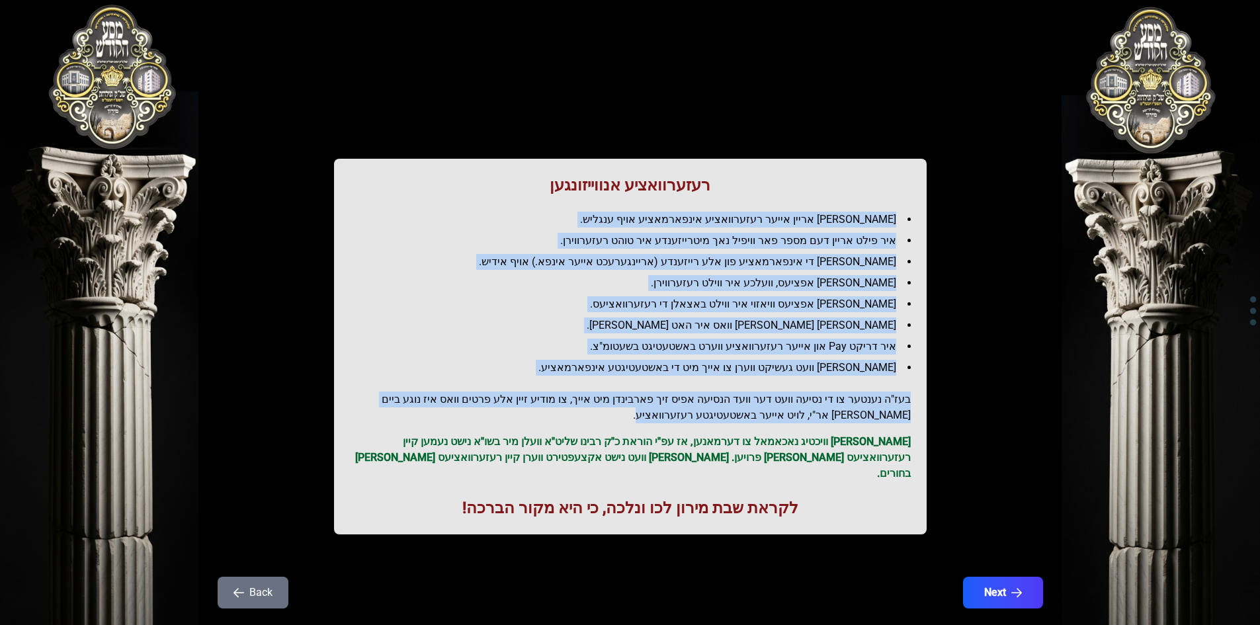
click at [674, 419] on h2 "בעז"ה נענטער צו די נסיעה וועט דער וועד הנסיעה אפיס זיך פארבינדן מיט אייך, צו מו…" at bounding box center [630, 408] width 561 height 32
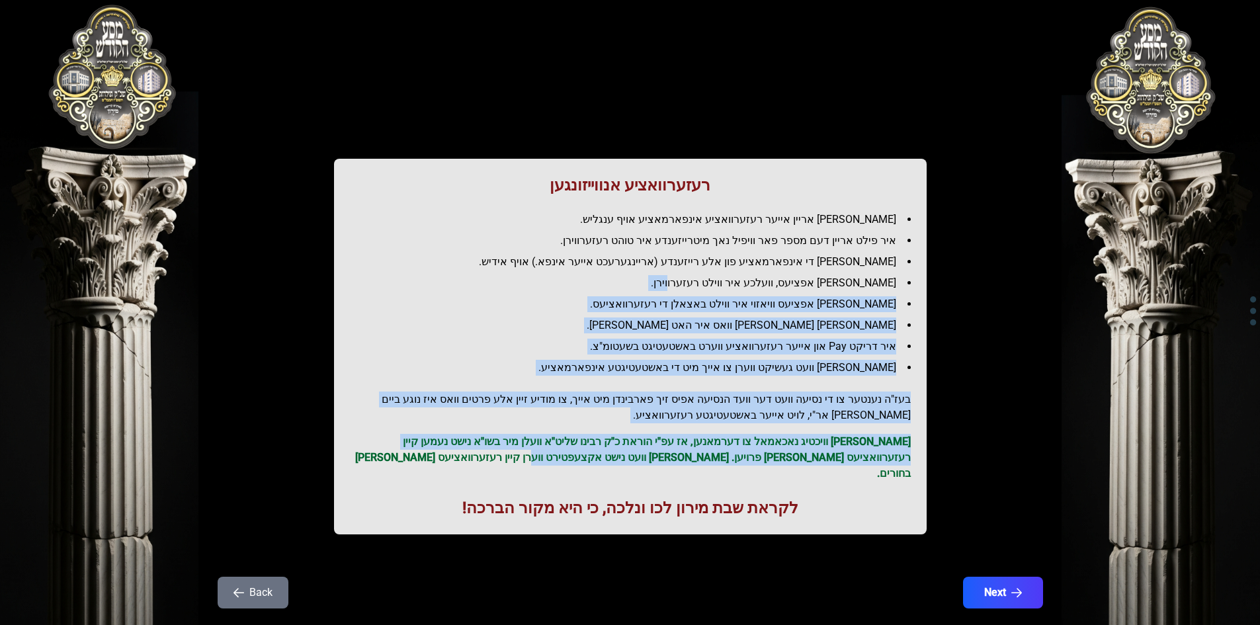
drag, startPoint x: 655, startPoint y: 463, endPoint x: 728, endPoint y: 259, distance: 216.5
click at [716, 274] on div "רעזערוואציע אנווייזונגען איר לייגט אריין אייער רעזערוואציע אינפארמאציע אויף ענג…" at bounding box center [630, 347] width 593 height 376
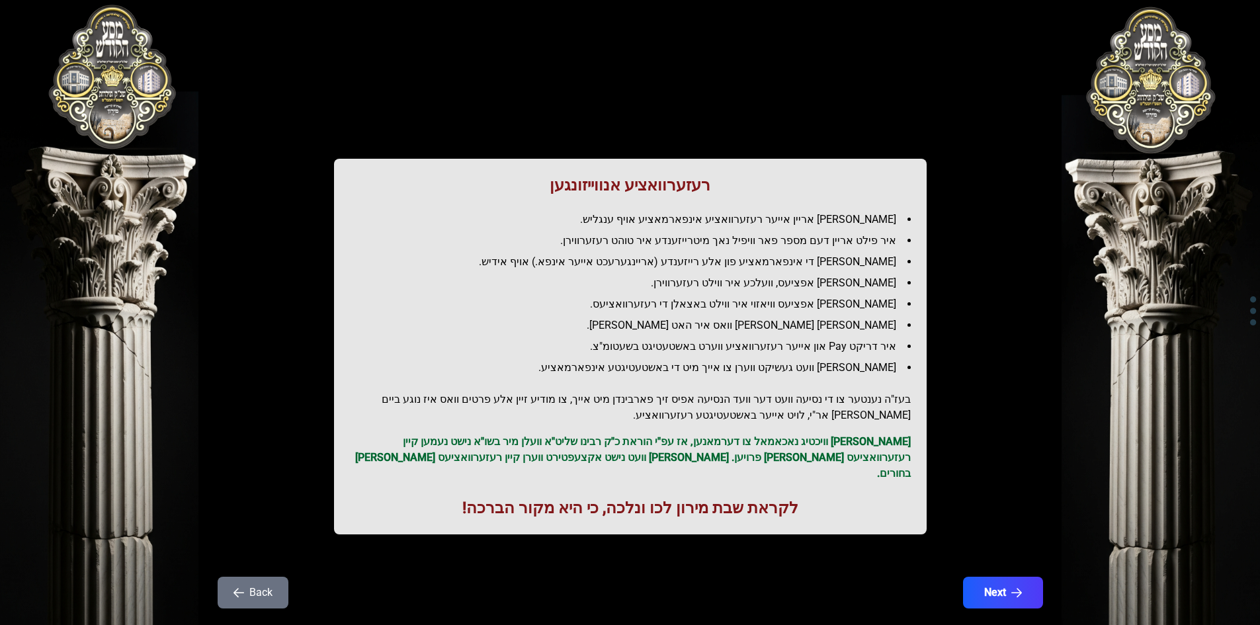
click at [739, 252] on ul "[PERSON_NAME] אריין אייער רעזערוואציע אינפארמאציע אויף ענגליש. איר פילט אריין ד…" at bounding box center [630, 294] width 561 height 164
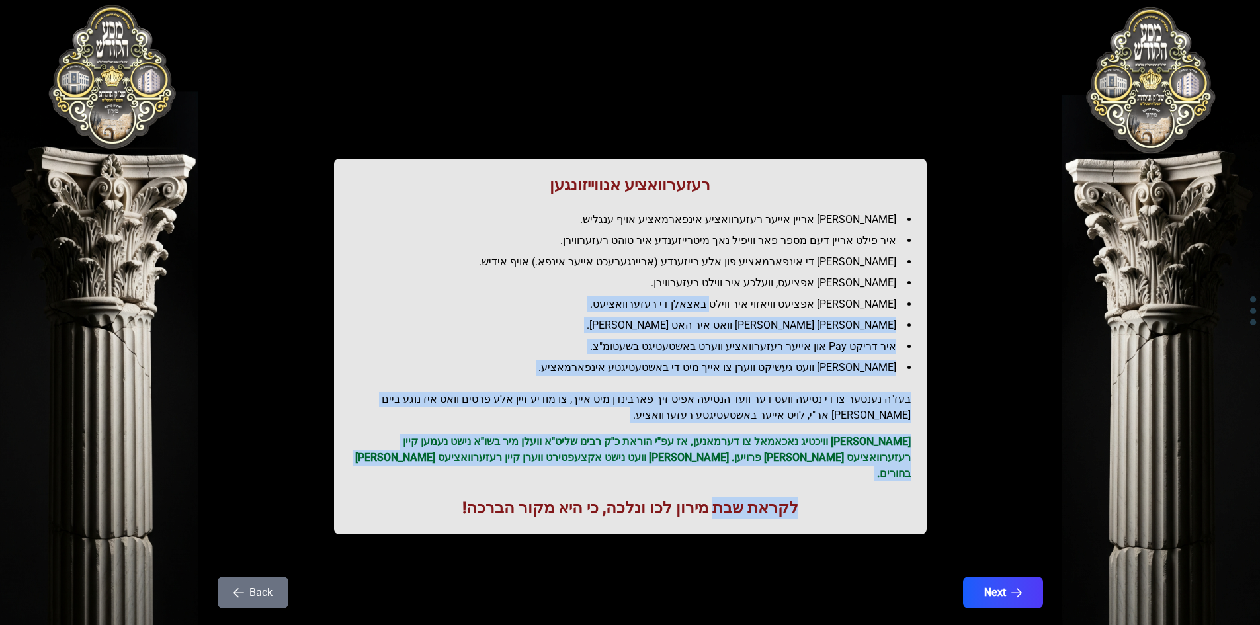
drag, startPoint x: 733, startPoint y: 305, endPoint x: 712, endPoint y: 458, distance: 155.0
click at [710, 487] on div "רעזערוואציע אנווייזונגען איר לייגט אריין אייער רעזערוואציע אינפארמאציע אויף ענג…" at bounding box center [630, 347] width 593 height 376
click at [761, 359] on ul "[PERSON_NAME] אריין אייער רעזערוואציע אינפארמאציע אויף ענגליש. איר פילט אריין ד…" at bounding box center [630, 294] width 561 height 164
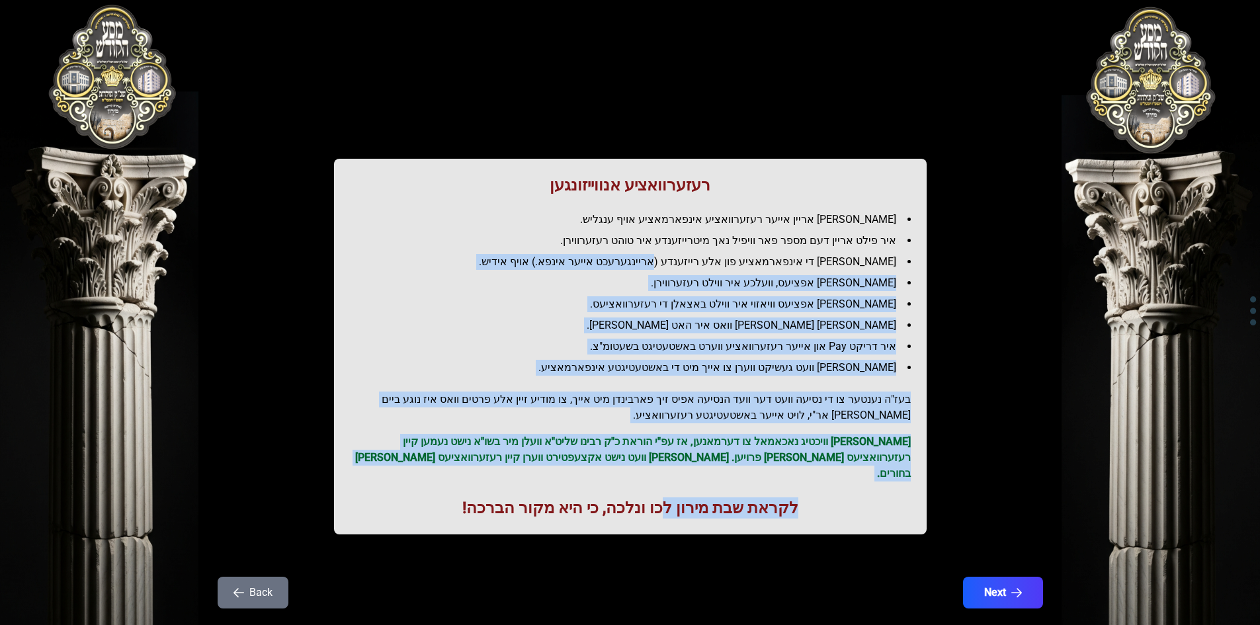
drag, startPoint x: 657, startPoint y: 480, endPoint x: 698, endPoint y: 268, distance: 216.1
click at [698, 268] on div "רעזערוואציע אנווייזונגען איר לייגט אריין אייער רעזערוואציע אינפארמאציע אויף ענג…" at bounding box center [630, 347] width 593 height 376
click at [633, 349] on li "איר דריקט Pay און אייער רעזערוואציע ווערט באשטעטיגט בשעטומ"צ." at bounding box center [635, 347] width 550 height 16
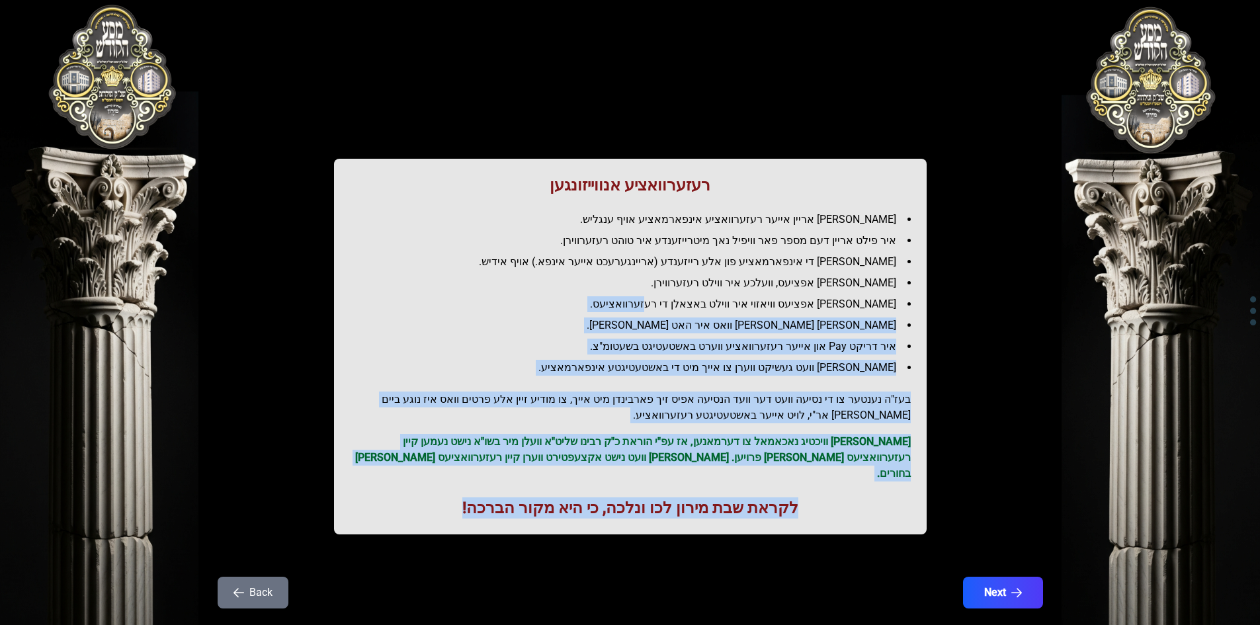
drag, startPoint x: 463, startPoint y: 489, endPoint x: 690, endPoint y: 309, distance: 289.9
click at [690, 309] on div "רעזערוואציע אנווייזונגען איר לייגט אריין אייער רעזערוואציע אינפארמאציע אויף ענג…" at bounding box center [630, 347] width 593 height 376
click at [690, 309] on li "[PERSON_NAME] אפציעס וויאזוי איר ווילט באצאלן די רעזערוואציעס." at bounding box center [635, 304] width 550 height 16
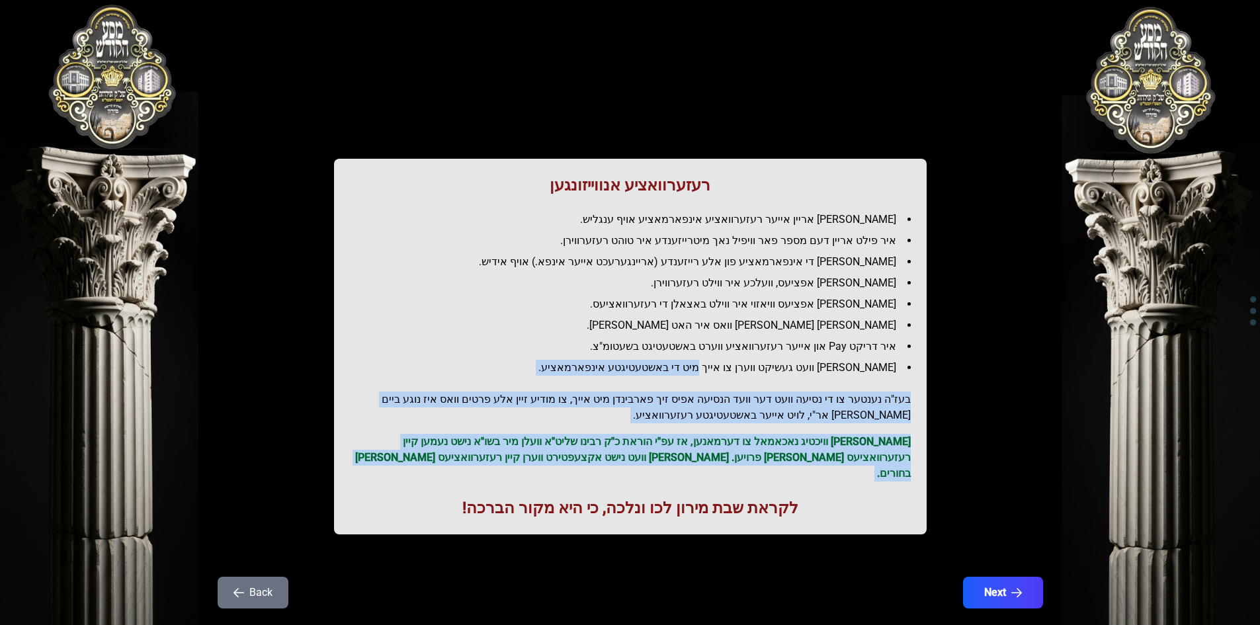
drag, startPoint x: 811, startPoint y: 493, endPoint x: 734, endPoint y: 356, distance: 156.4
click at [734, 356] on div "רעזערוואציע אנווייזונגען איר לייגט אריין אייער רעזערוואציע אינפארמאציע אויף ענג…" at bounding box center [630, 347] width 593 height 376
click at [734, 356] on ul "[PERSON_NAME] אריין אייער רעזערוואציע אינפארמאציע אויף ענגליש. איר פילט אריין ד…" at bounding box center [630, 294] width 561 height 164
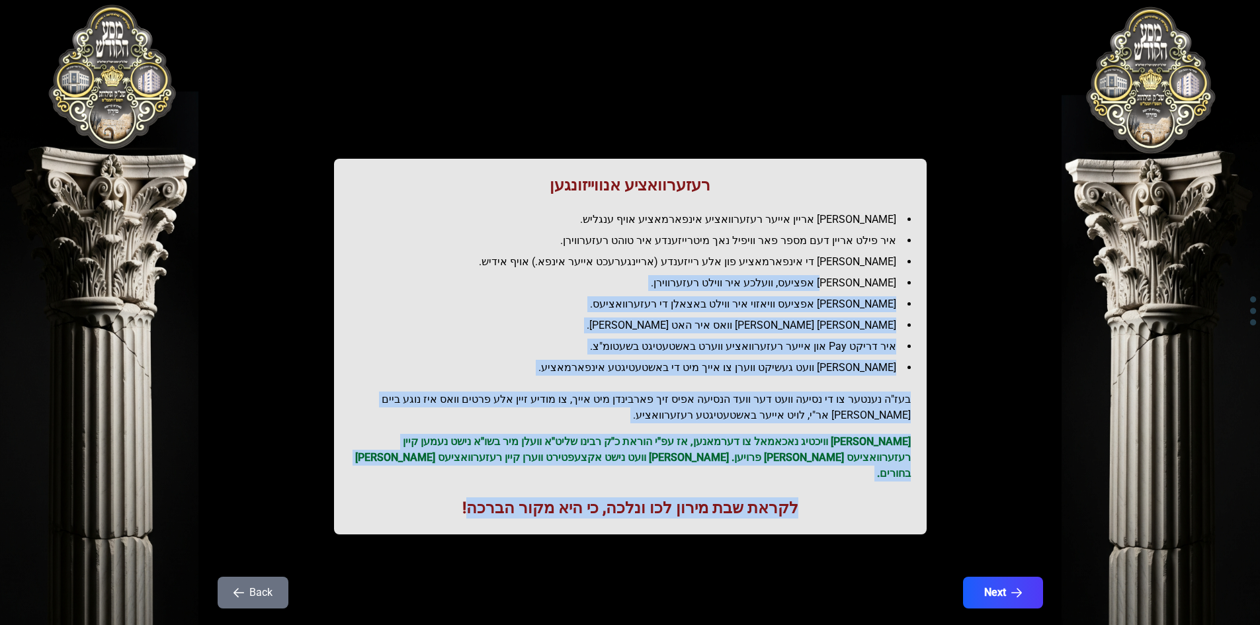
drag, startPoint x: 475, startPoint y: 495, endPoint x: 843, endPoint y: 284, distance: 423.6
click at [843, 284] on div "רעזערוואציע אנווייזונגען איר לייגט אריין אייער רעזערוואציע אינפארמאציע אויף ענג…" at bounding box center [630, 347] width 593 height 376
click at [843, 284] on li "[PERSON_NAME] אפציעס, וועלכע איר ווילט רעזערווירן." at bounding box center [635, 283] width 550 height 16
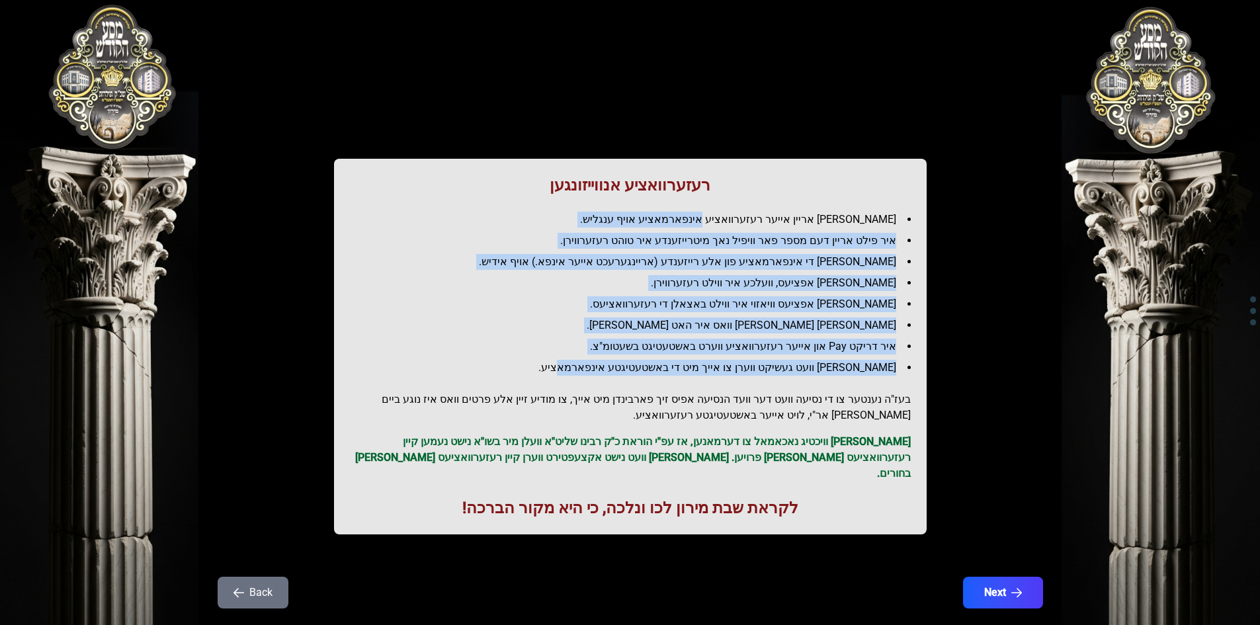
drag, startPoint x: 568, startPoint y: 372, endPoint x: 738, endPoint y: 220, distance: 228.5
click at [738, 220] on ul "[PERSON_NAME] אריין אייער רעזערוואציע אינפארמאציע אויף ענגליש. איר פילט אריין ד…" at bounding box center [630, 294] width 561 height 164
click at [708, 271] on ul "[PERSON_NAME] אריין אייער רעזערוואציע אינפארמאציע אויף ענגליש. איר פילט אריין ד…" at bounding box center [630, 294] width 561 height 164
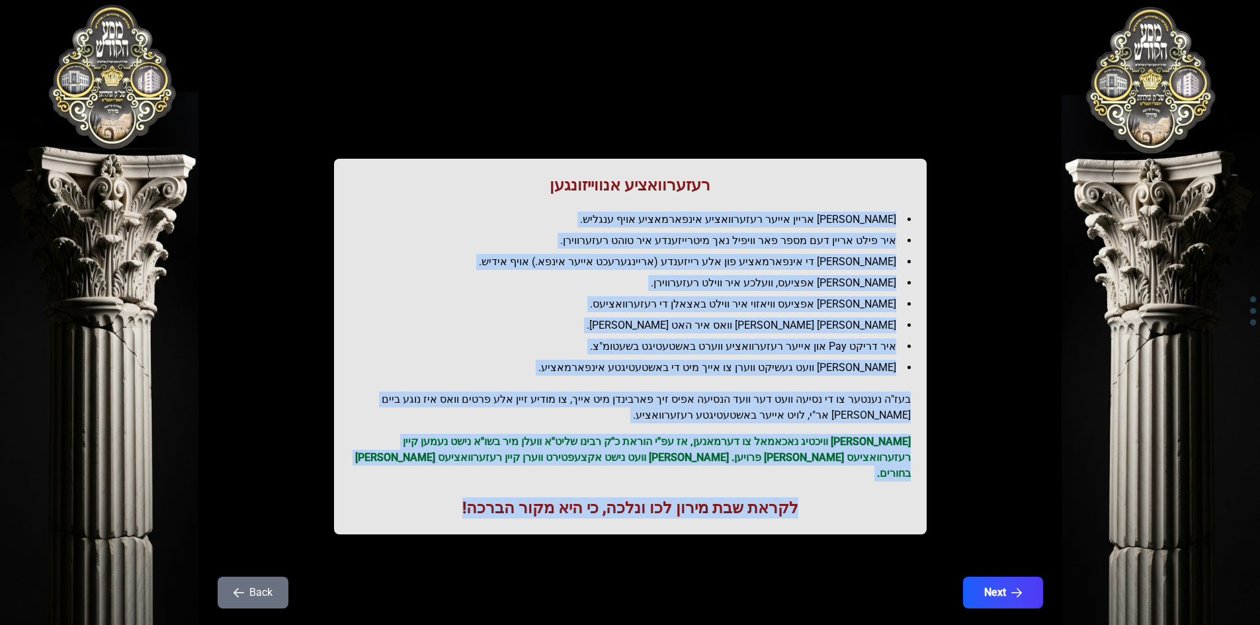
drag, startPoint x: 896, startPoint y: 219, endPoint x: 397, endPoint y: 507, distance: 576.3
click at [397, 507] on div "רעזערוואציע אנווייזונגען איר לייגט אריין אייער רעזערוואציע אינפארמאציע אויף ענג…" at bounding box center [630, 347] width 593 height 376
click at [606, 332] on li "[PERSON_NAME] [PERSON_NAME] וואס איר האט [PERSON_NAME]." at bounding box center [635, 325] width 550 height 16
drag, startPoint x: 683, startPoint y: 476, endPoint x: 745, endPoint y: 218, distance: 265.5
click at [745, 218] on div "רעזערוואציע אנווייזונגען איר לייגט אריין אייער רעזערוואציע אינפארמאציע אויף ענג…" at bounding box center [630, 347] width 593 height 376
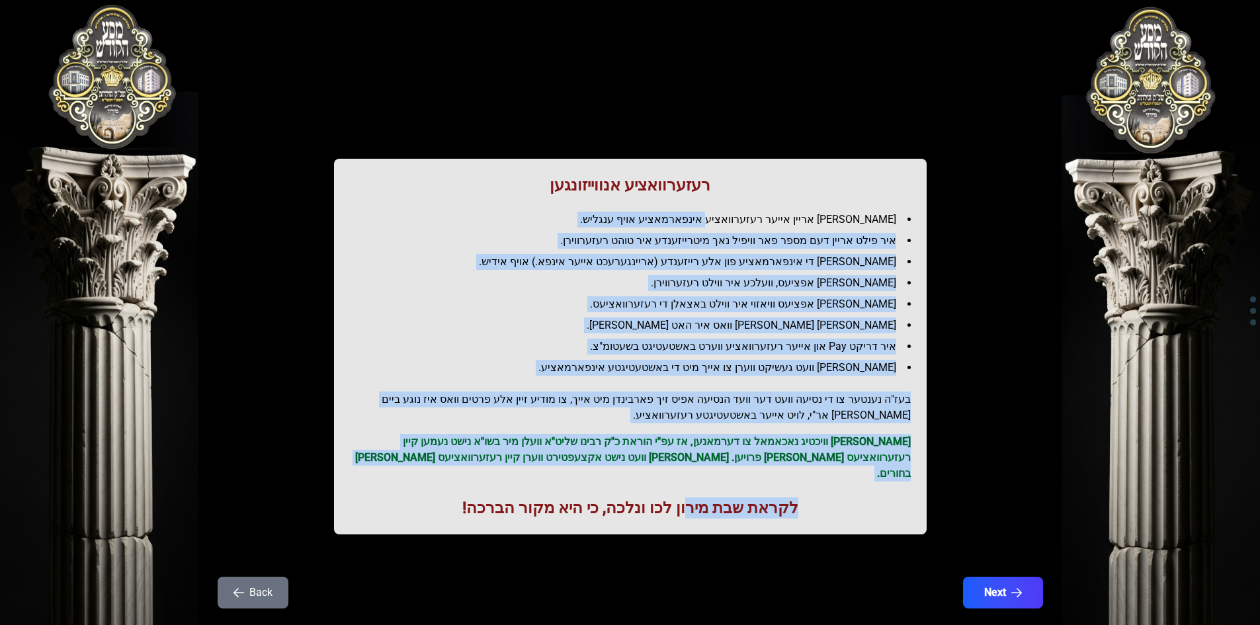
click at [732, 256] on li "[PERSON_NAME] די אינפארמאציע פון אלע רייזענדע (אריינגערעכט אייער אינפא.) אויף א…" at bounding box center [635, 262] width 550 height 16
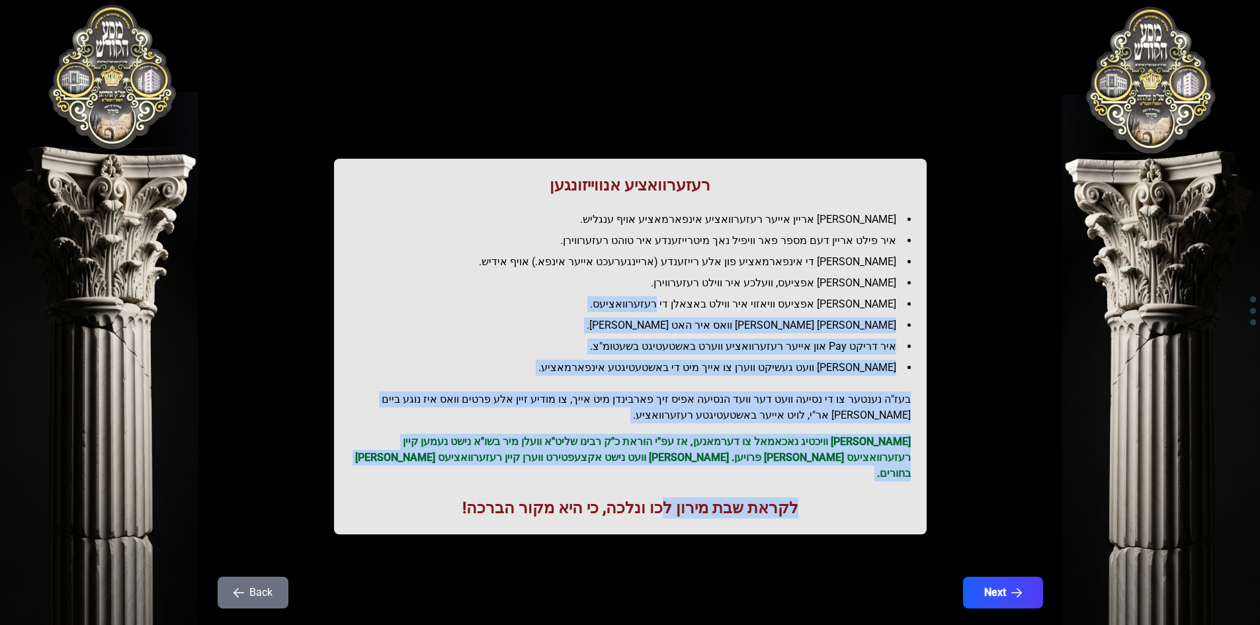
drag, startPoint x: 661, startPoint y: 493, endPoint x: 698, endPoint y: 306, distance: 190.3
click at [698, 306] on div "רעזערוואציע אנווייזונגען איר לייגט אריין אייער רעזערוואציע אינפארמאציע אויף ענג…" at bounding box center [630, 347] width 593 height 376
click at [699, 306] on li "[PERSON_NAME] אפציעס וויאזוי איר ווילט באצאלן די רעזערוואציעס." at bounding box center [635, 304] width 550 height 16
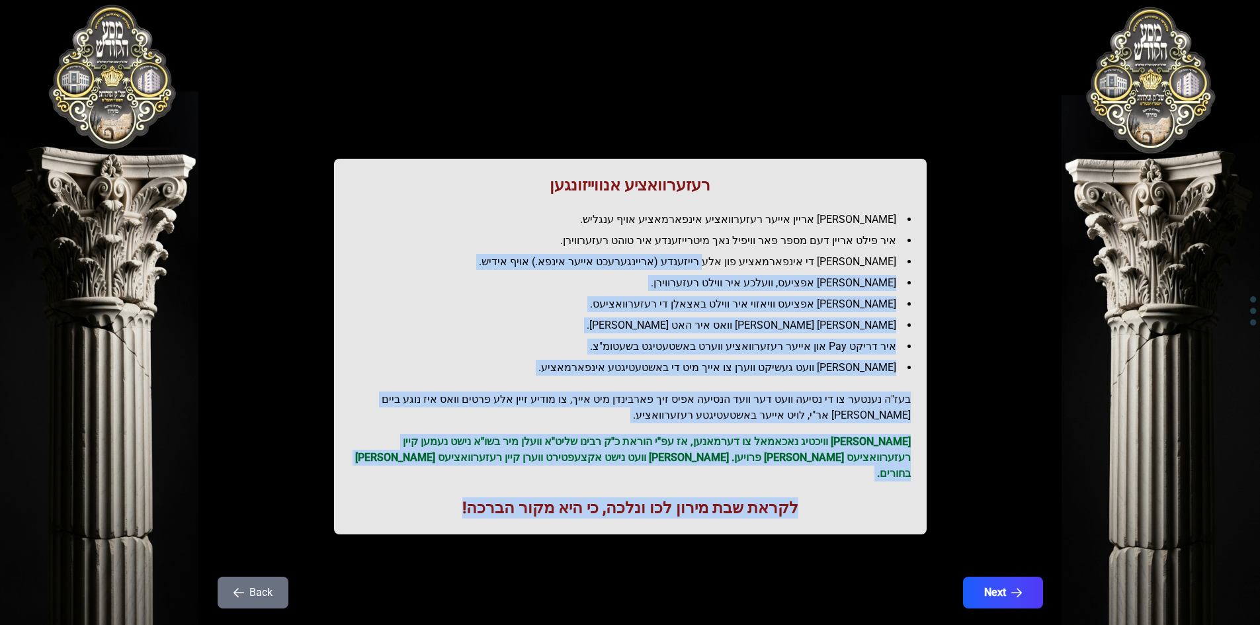
drag, startPoint x: 723, startPoint y: 323, endPoint x: 347, endPoint y: 491, distance: 412.1
click at [347, 491] on div "רעזערוואציע אנווייזונגען איר לייגט אריין אייער רעזערוואציע אינפארמאציע אויף ענג…" at bounding box center [630, 347] width 593 height 376
click at [437, 497] on h1 "לקראת שבת מירון לכו ונלכה, כי היא מקור הברכה!" at bounding box center [630, 507] width 561 height 21
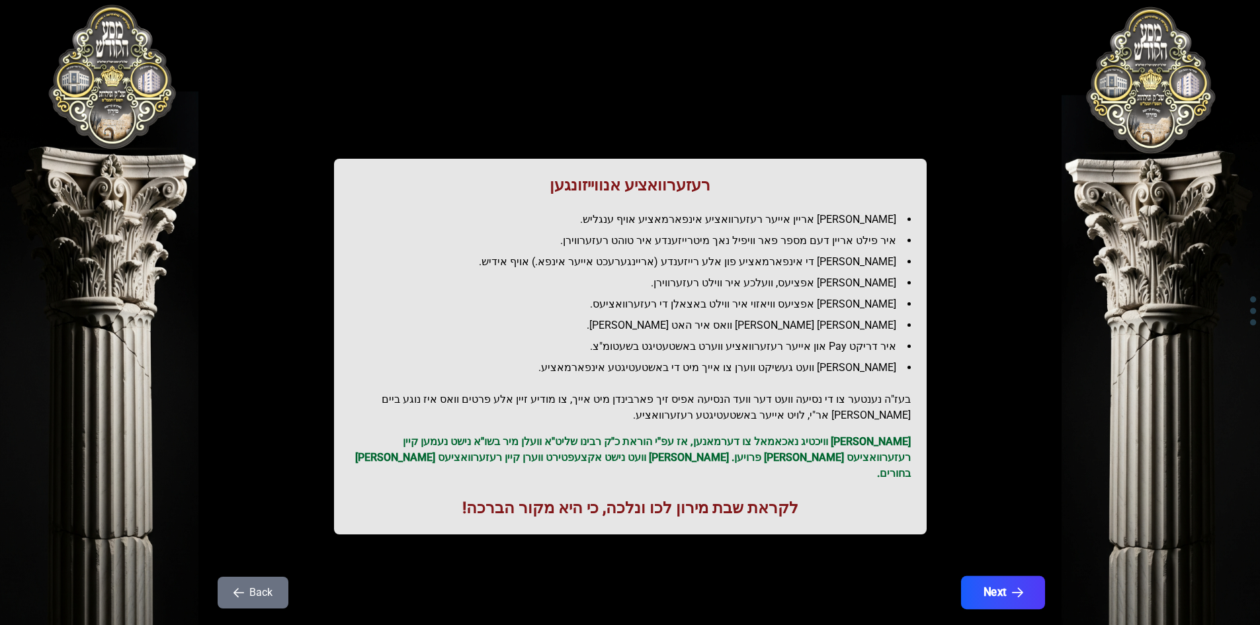
click at [1017, 587] on icon "button" at bounding box center [1016, 592] width 11 height 11
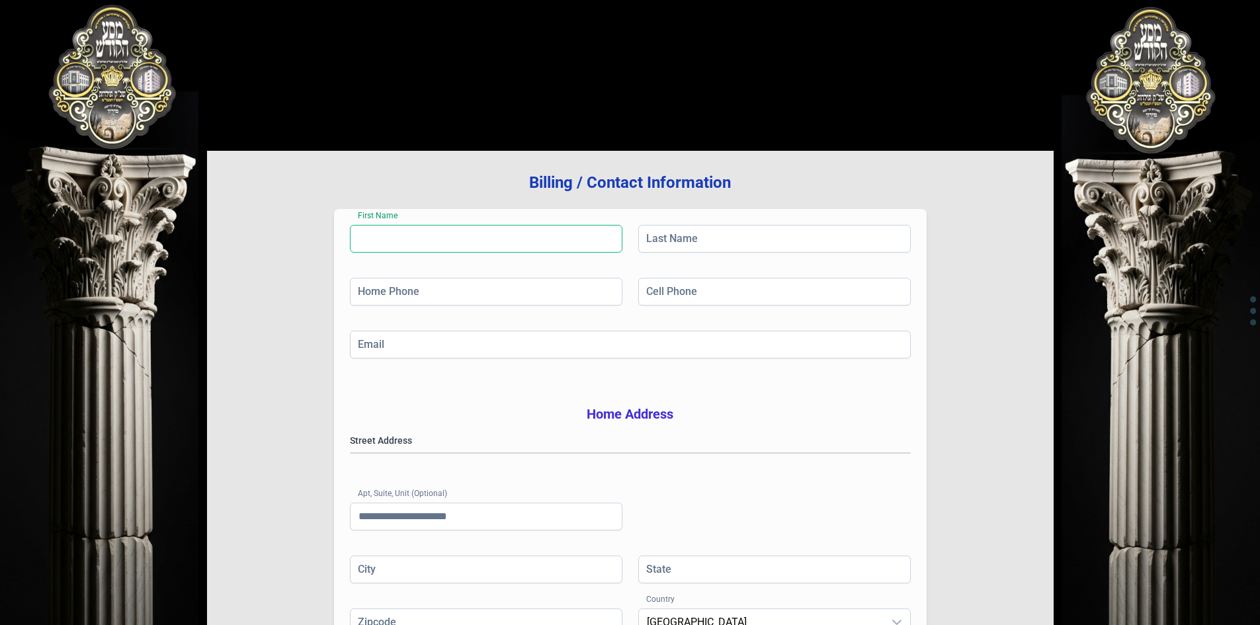
click at [450, 244] on input "First Name" at bounding box center [486, 239] width 272 height 28
type input "**"
click at [687, 241] on input "Last Name" at bounding box center [774, 239] width 272 height 28
type input "****"
click at [492, 245] on input "**" at bounding box center [486, 239] width 272 height 28
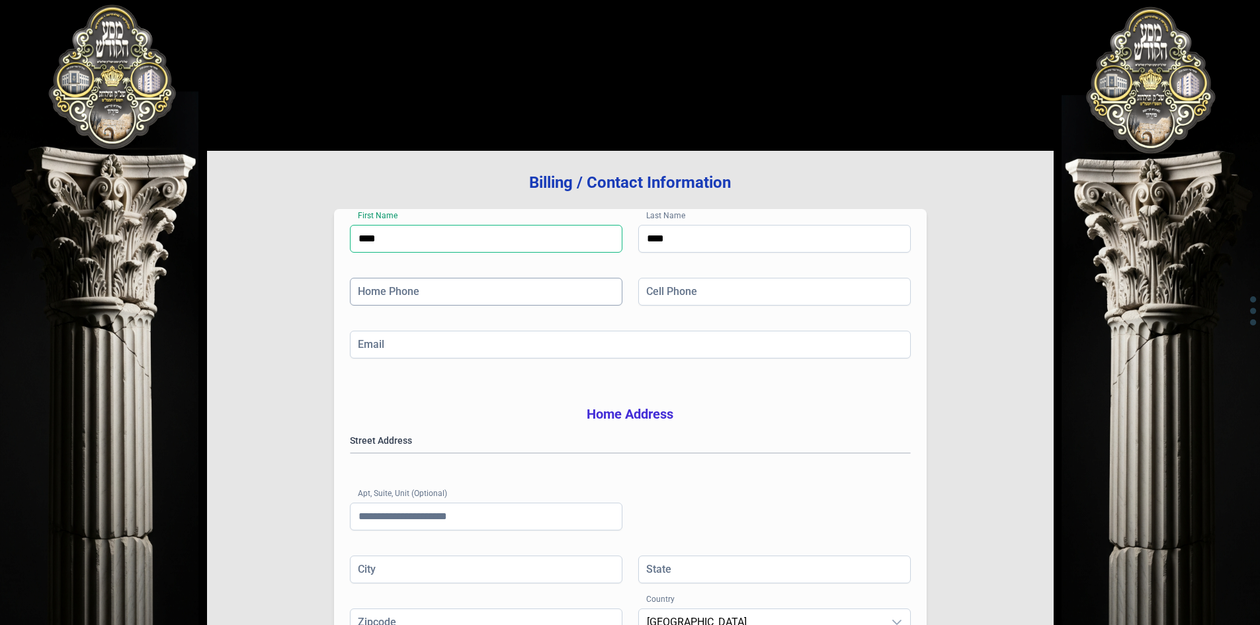
type input "****"
click at [442, 296] on input "Home Phone" at bounding box center [486, 292] width 272 height 28
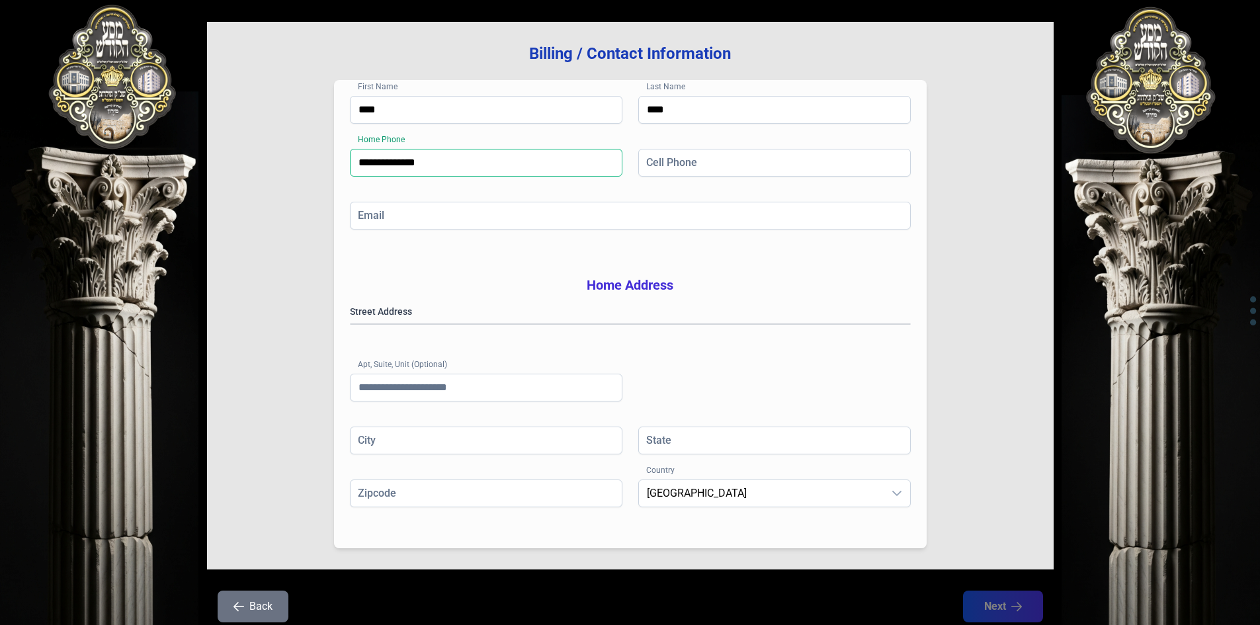
scroll to position [132, 0]
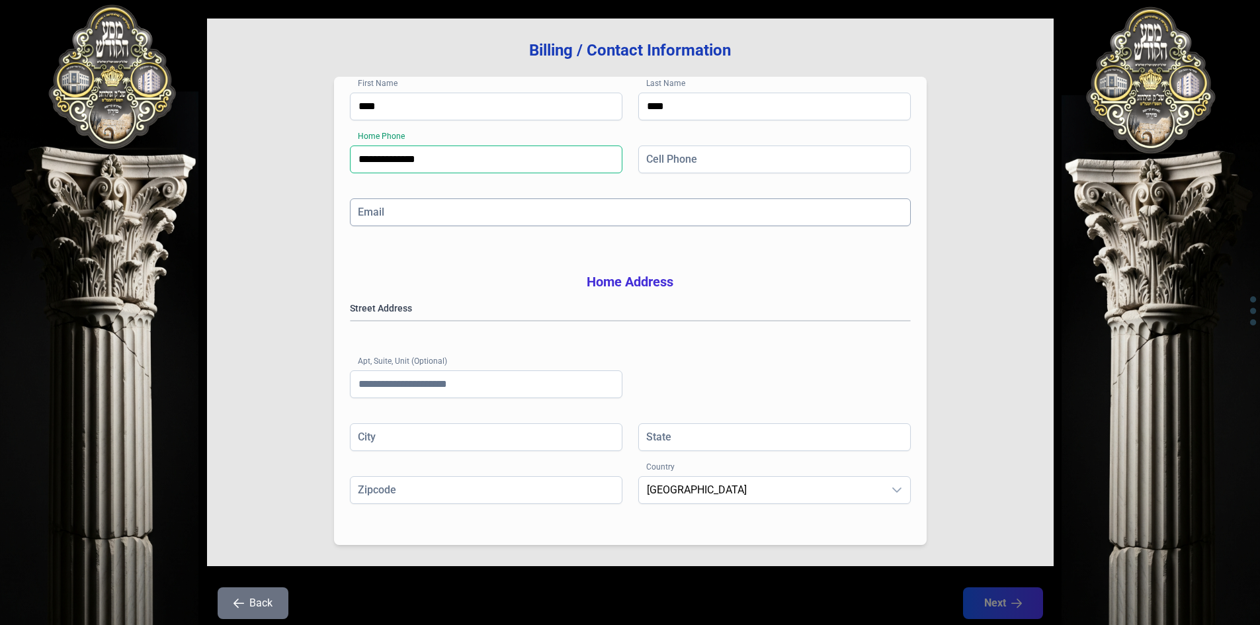
type input "**********"
click at [449, 217] on input "Email" at bounding box center [630, 212] width 561 height 28
type input "**********"
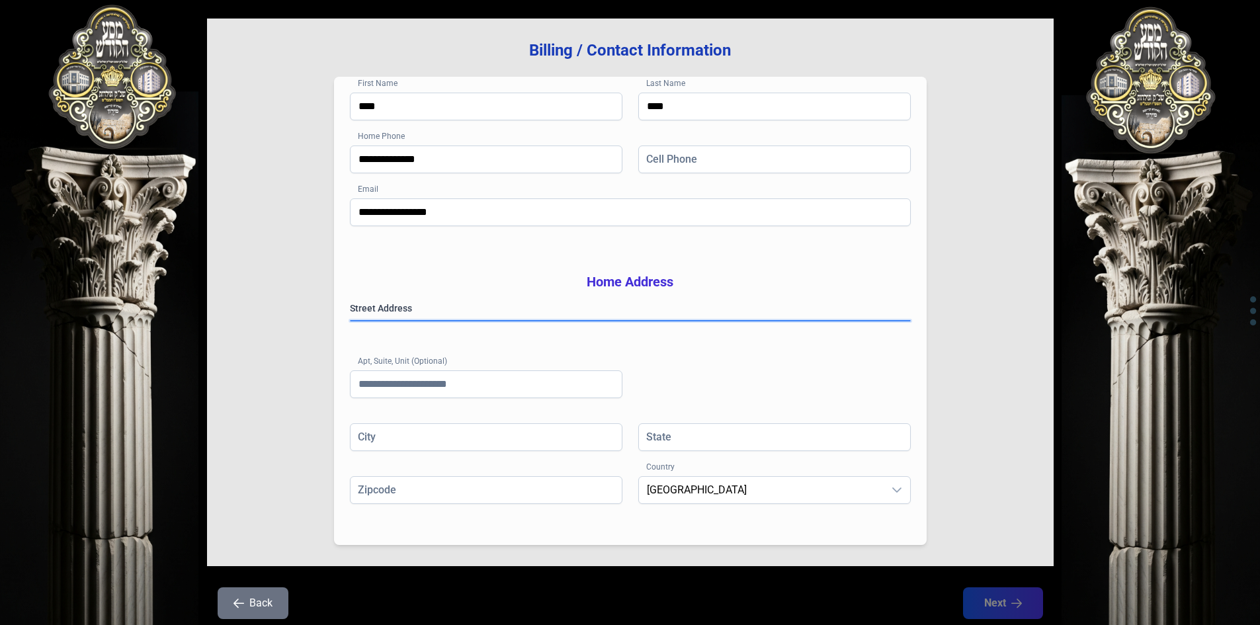
click at [351, 321] on gmp-place-autocomplete at bounding box center [351, 321] width 0 height 0
type input "**********"
type input "**"
type input "*********"
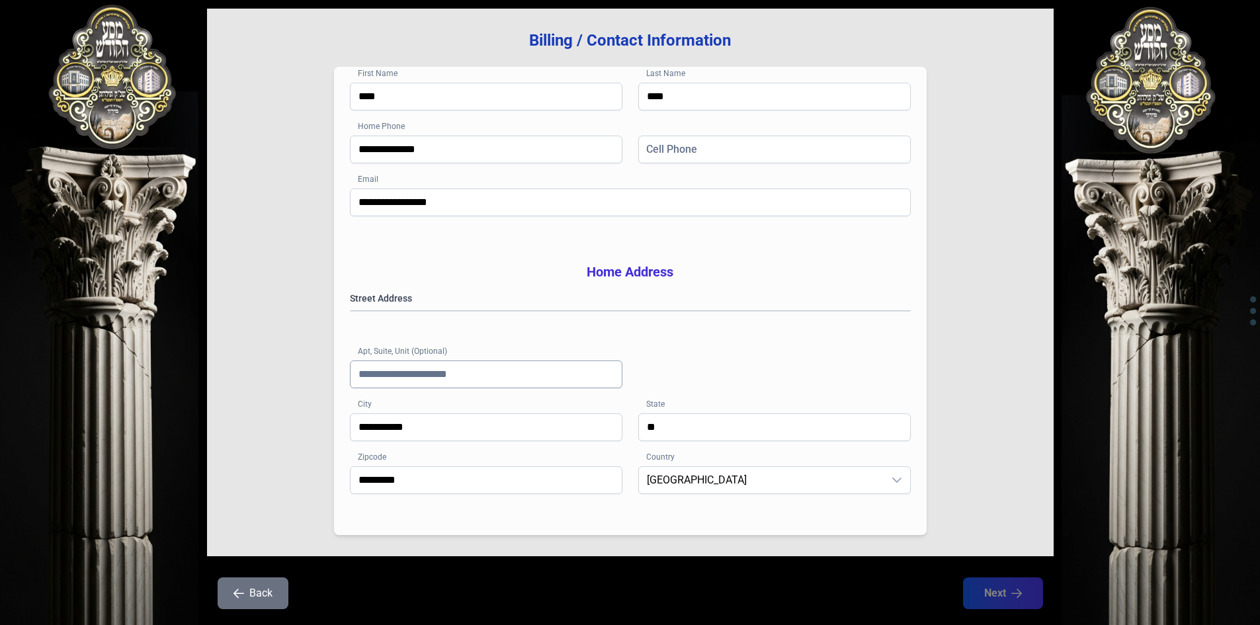
scroll to position [62, 0]
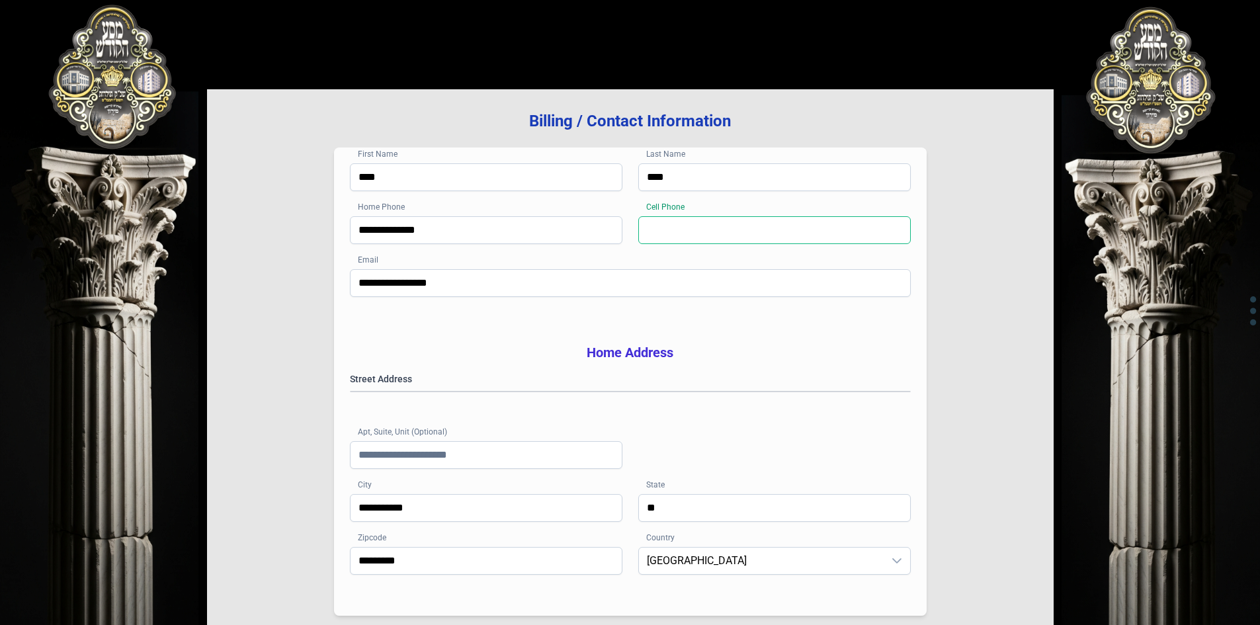
click at [664, 234] on input "Cell Phone" at bounding box center [774, 230] width 272 height 28
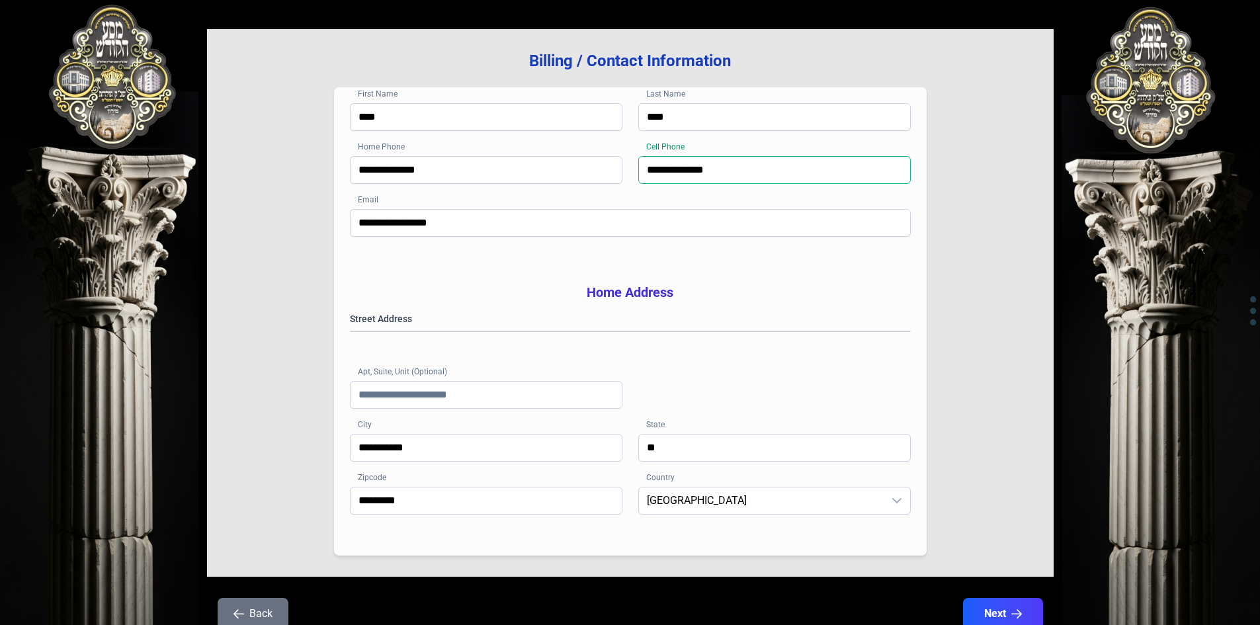
scroll to position [194, 0]
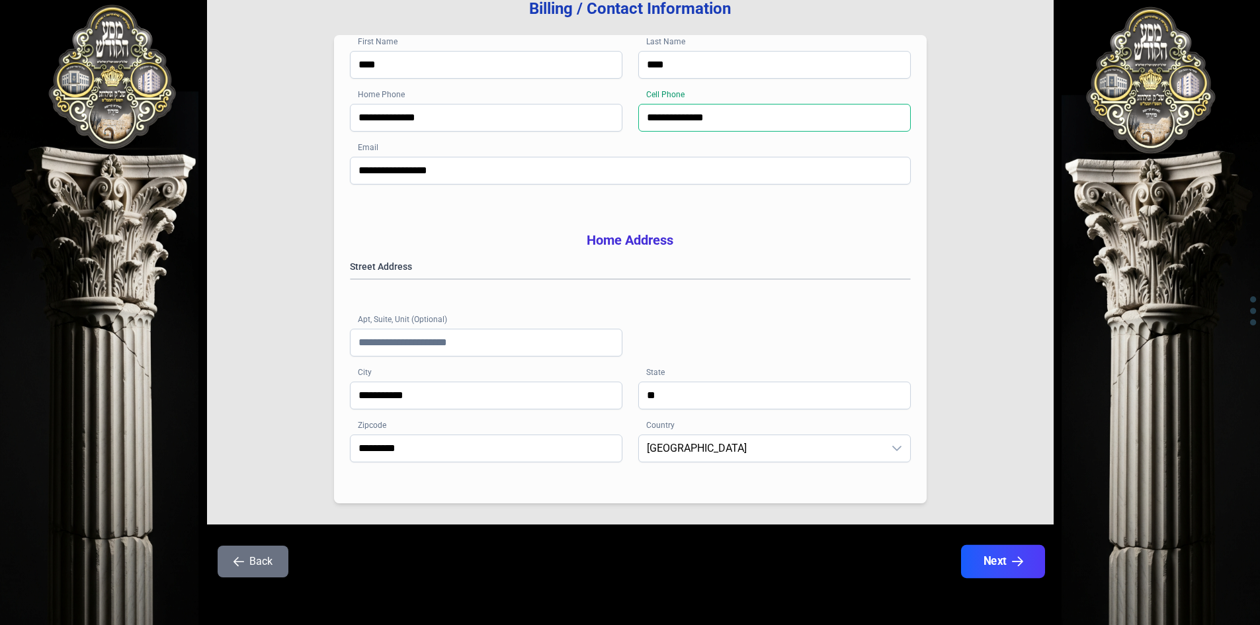
type input "**********"
click at [1013, 560] on icon "button" at bounding box center [1016, 561] width 11 height 11
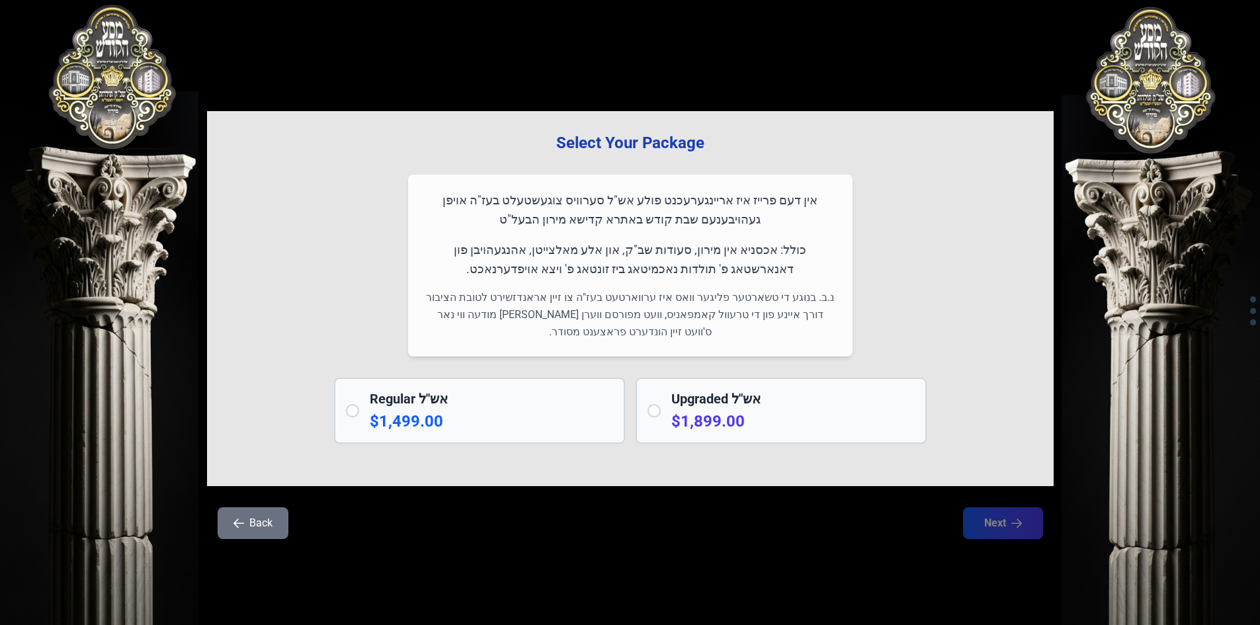
scroll to position [0, 0]
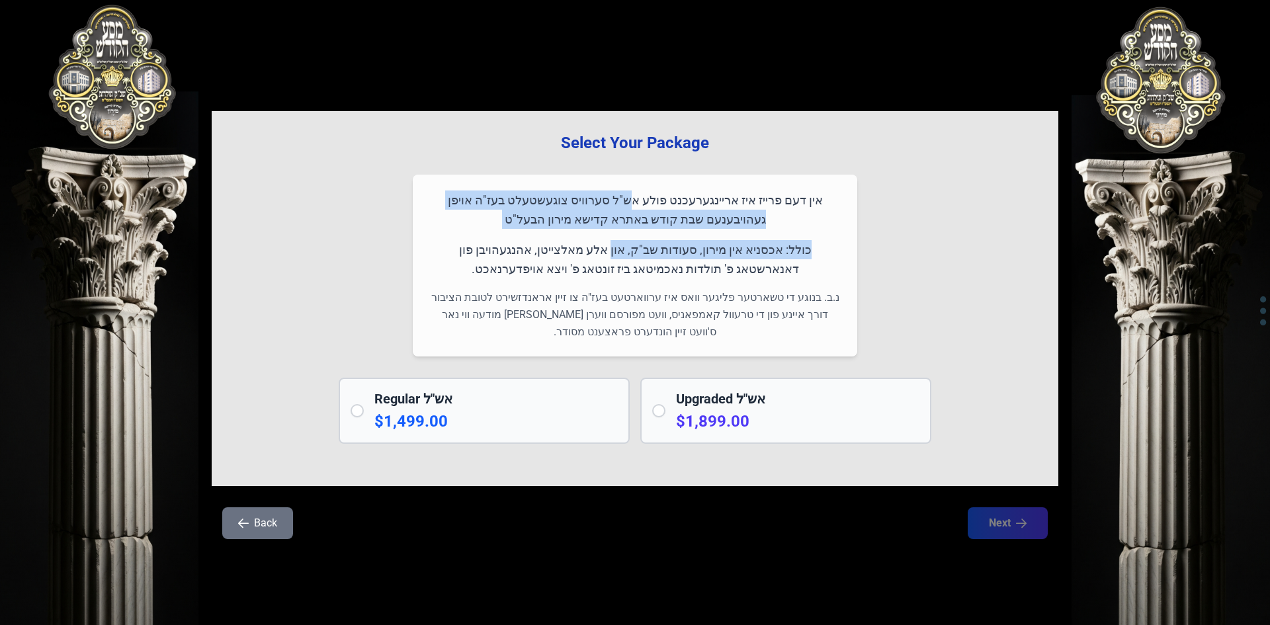
drag, startPoint x: 665, startPoint y: 200, endPoint x: 649, endPoint y: 241, distance: 44.0
click at [649, 241] on div "אין דעם פרייז איז אריינגערעכנט פולע אש"ל סערוויס צוגעשטעלט בעז"ה אויפן געהויבענ…" at bounding box center [635, 266] width 444 height 182
click at [643, 228] on p "אין דעם פרייז איז אריינגערעכנט פולע אש"ל סערוויס צוגעשטעלט בעז"ה אויפן געהויבענ…" at bounding box center [635, 209] width 413 height 39
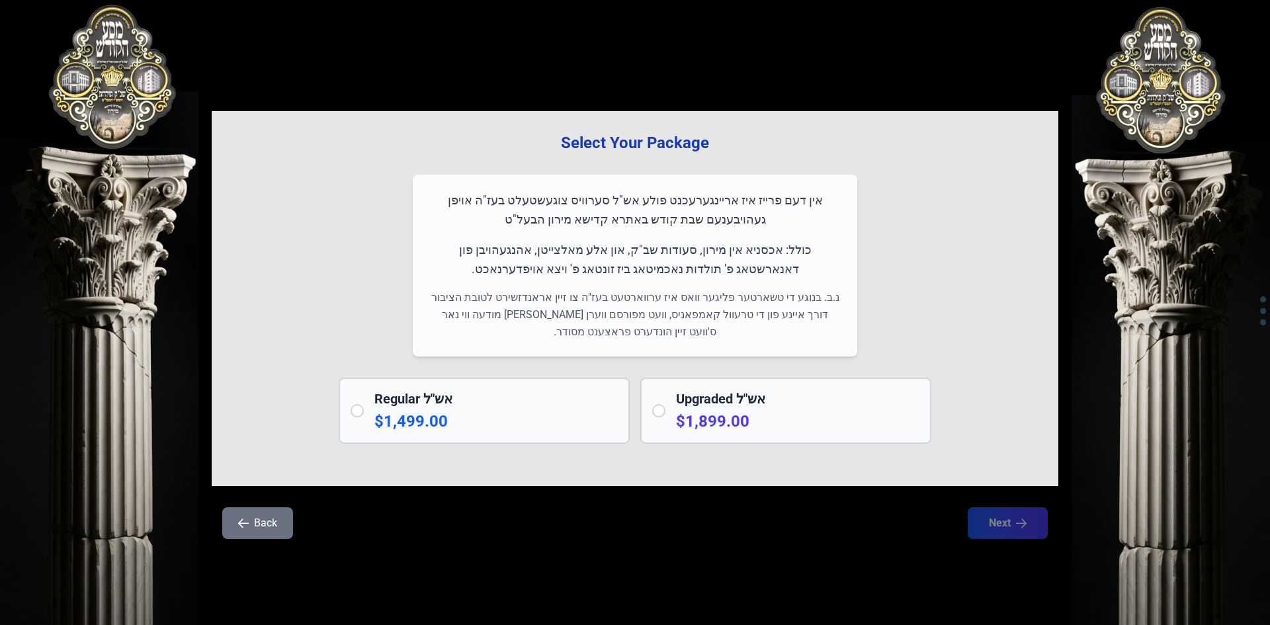
drag, startPoint x: 469, startPoint y: 272, endPoint x: 491, endPoint y: 228, distance: 49.4
click at [491, 228] on div "אין דעם פרייז איז אריינגערעכנט פולע אש"ל סערוויס צוגעשטעלט בעז"ה אויפן געהויבענ…" at bounding box center [635, 266] width 444 height 182
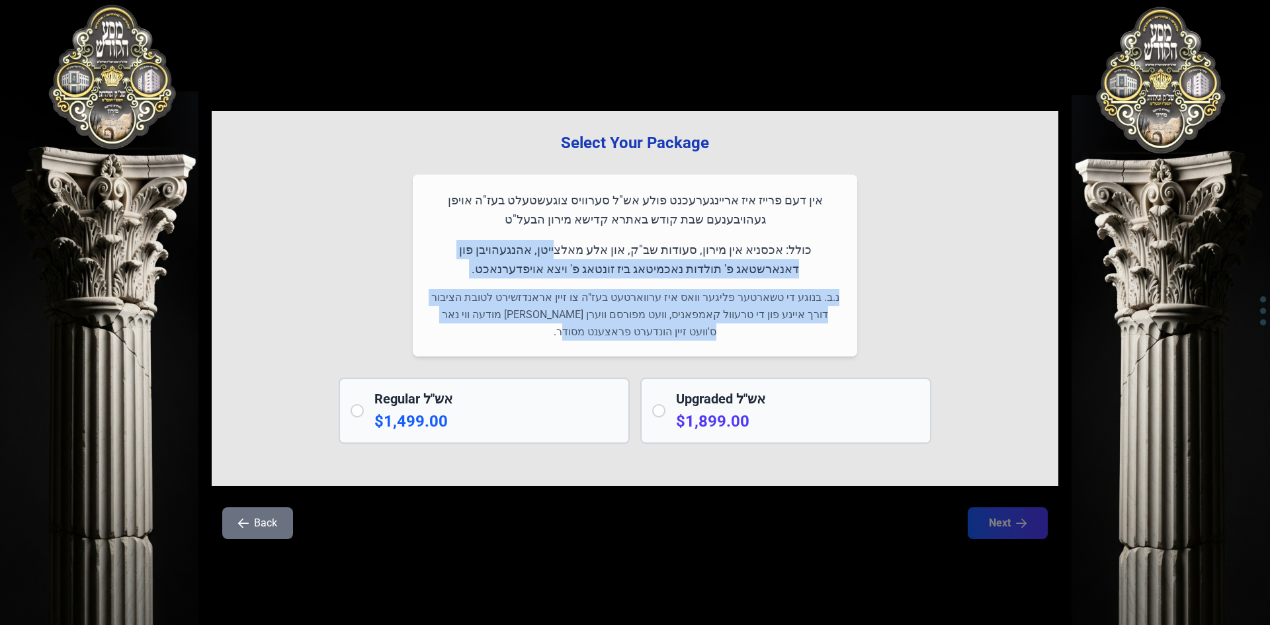
drag, startPoint x: 579, startPoint y: 331, endPoint x: 604, endPoint y: 257, distance: 77.4
click at [604, 257] on div "אין דעם פרייז איז אריינגערעכנט פולע אש"ל סערוויס צוגעשטעלט בעז"ה אויפן געהויבענ…" at bounding box center [635, 266] width 444 height 182
click at [562, 292] on p "נ.ב. בנוגע די טשארטער פליגער וואס איז ערווארטעט בעז"ה צו זיין אראנדזשירט לטובת …" at bounding box center [635, 315] width 413 height 52
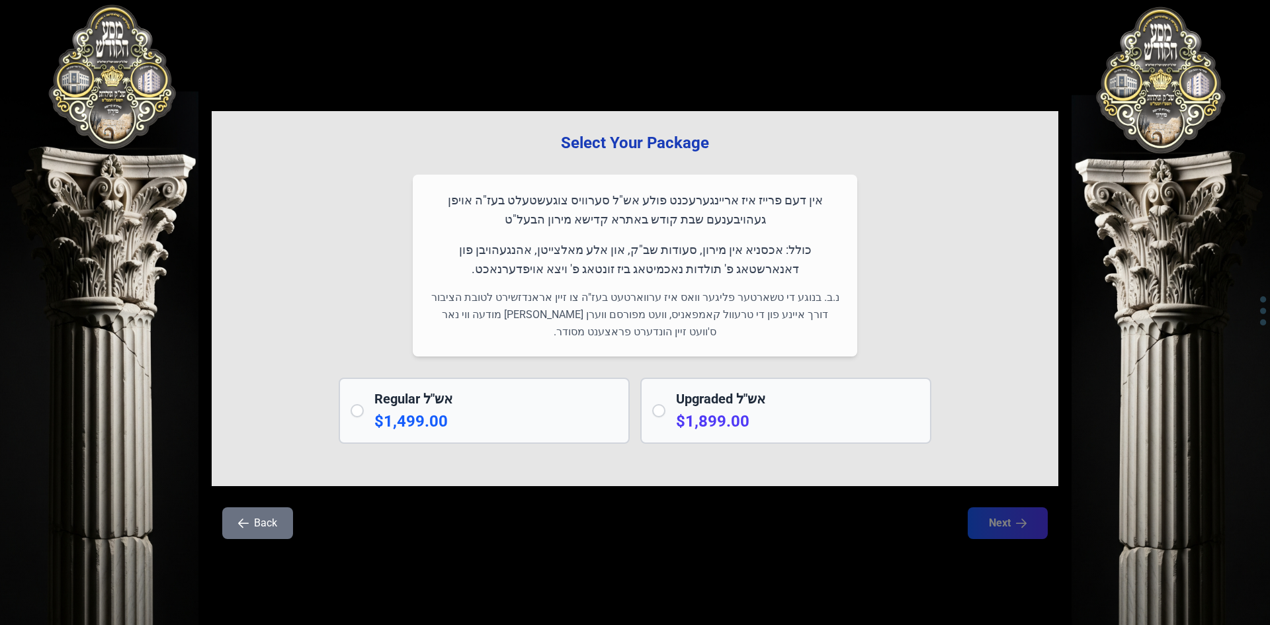
click at [489, 411] on p "$1,499.00" at bounding box center [495, 421] width 243 height 21
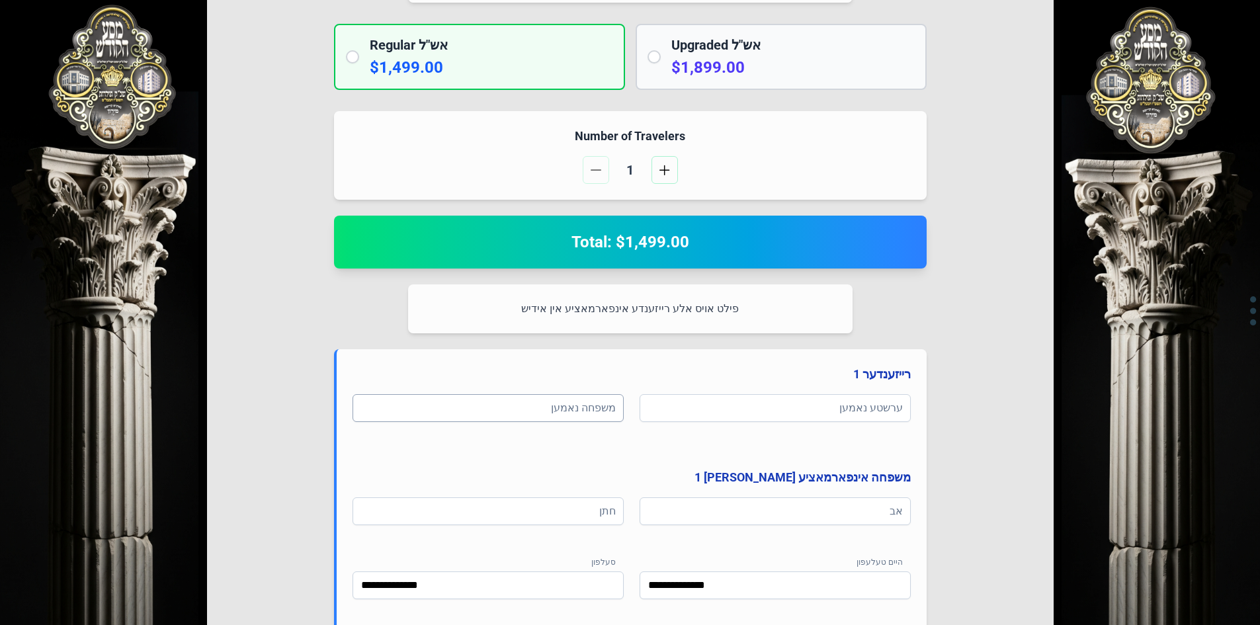
scroll to position [331, 0]
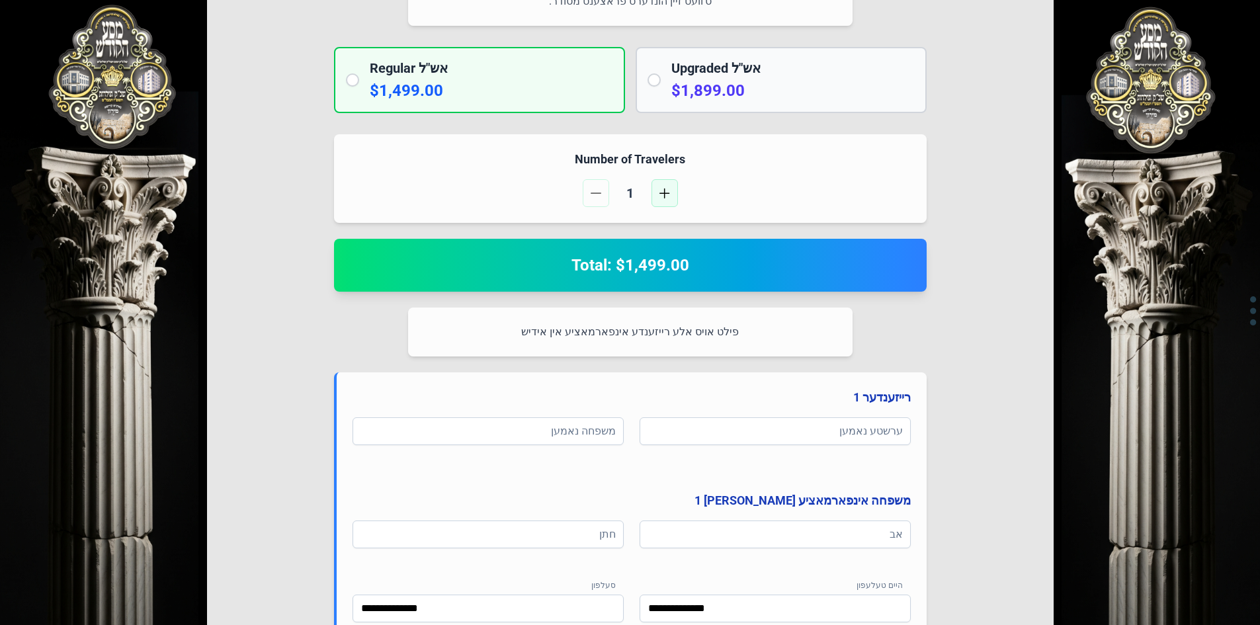
click at [669, 198] on button "button" at bounding box center [664, 193] width 26 height 28
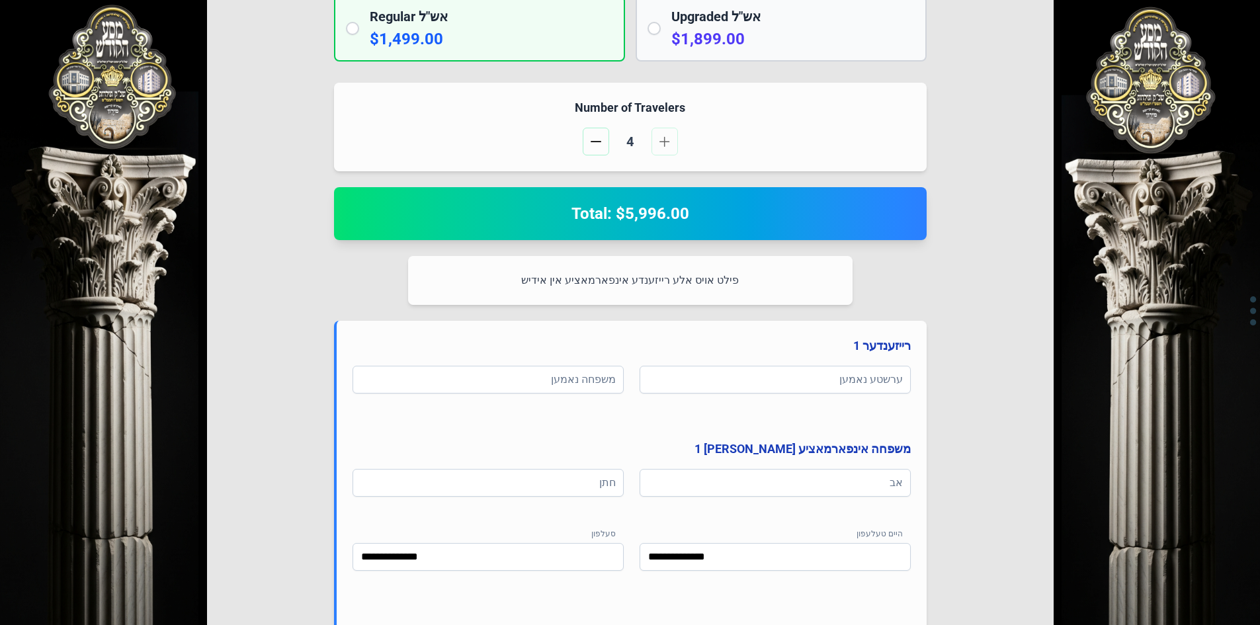
scroll to position [159, 0]
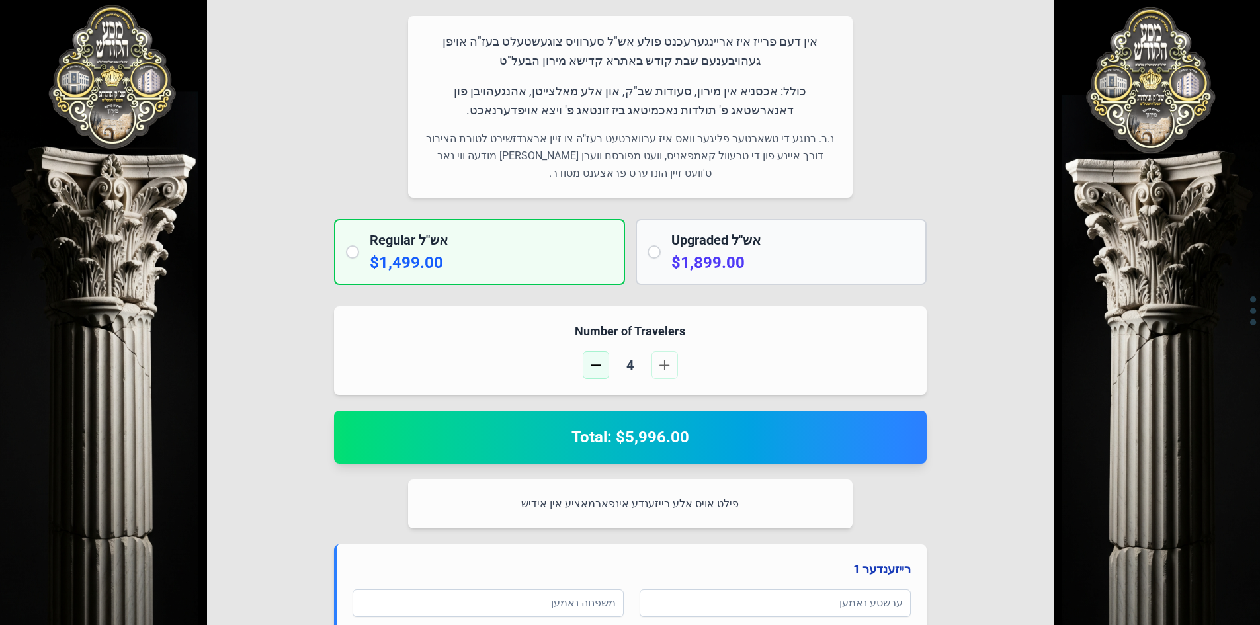
click at [593, 362] on span "button" at bounding box center [596, 365] width 11 height 11
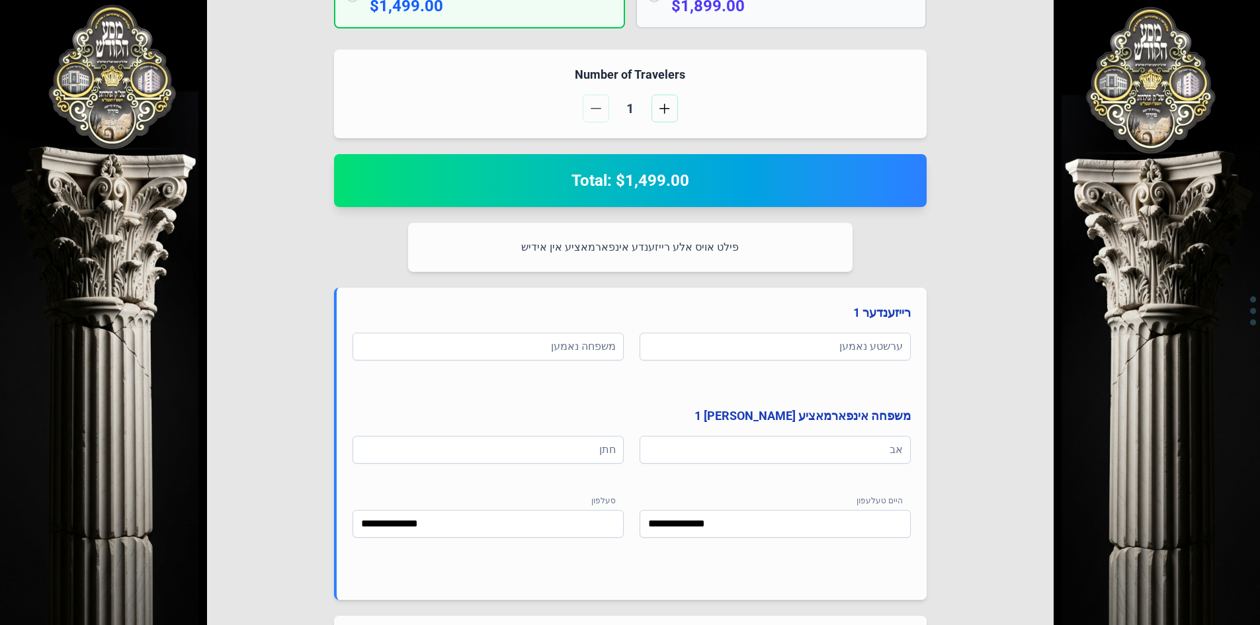
scroll to position [423, 0]
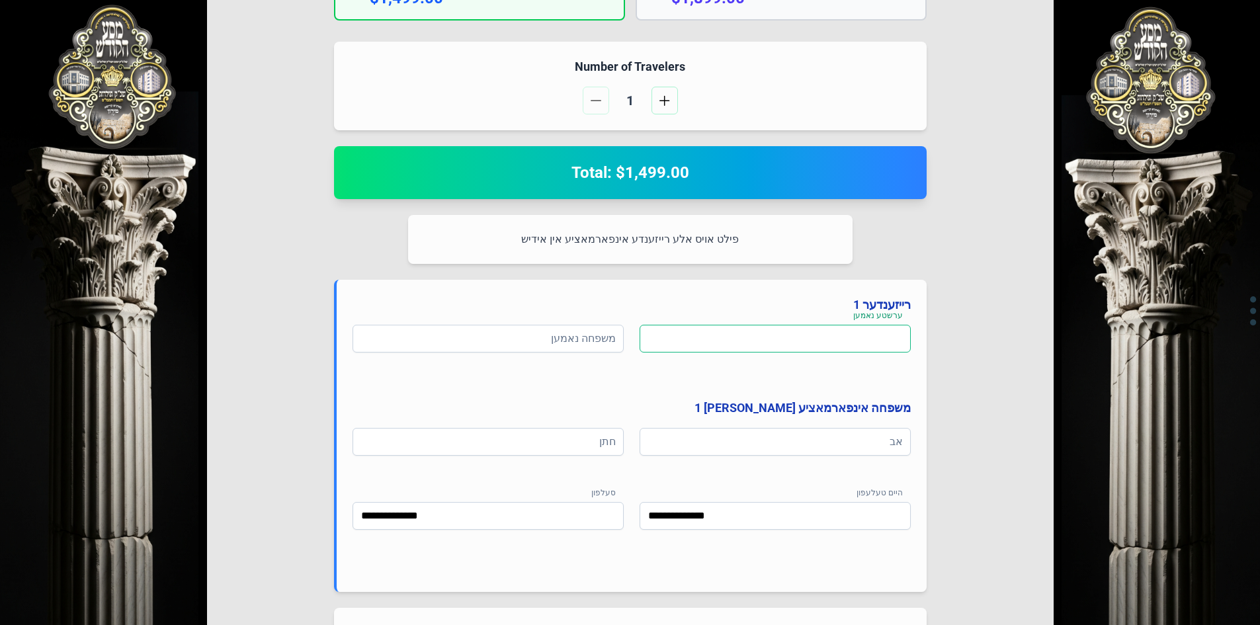
click at [837, 342] on input at bounding box center [775, 339] width 271 height 28
click at [796, 440] on input at bounding box center [775, 442] width 271 height 28
click at [596, 344] on input at bounding box center [488, 339] width 271 height 28
click at [710, 446] on input at bounding box center [775, 442] width 271 height 28
click at [598, 444] on input at bounding box center [488, 442] width 271 height 28
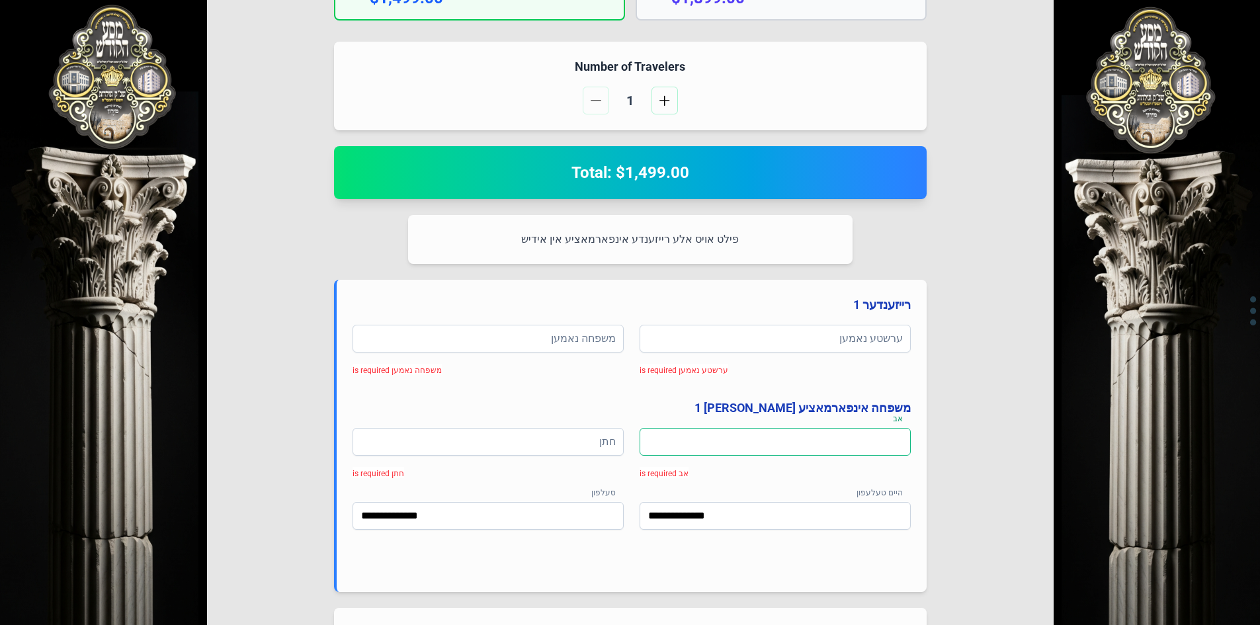
click at [691, 441] on input at bounding box center [775, 442] width 271 height 28
click at [560, 448] on input at bounding box center [488, 442] width 271 height 28
click at [544, 341] on input at bounding box center [488, 339] width 271 height 28
click at [532, 449] on input at bounding box center [488, 442] width 271 height 28
click at [712, 441] on input at bounding box center [775, 442] width 271 height 28
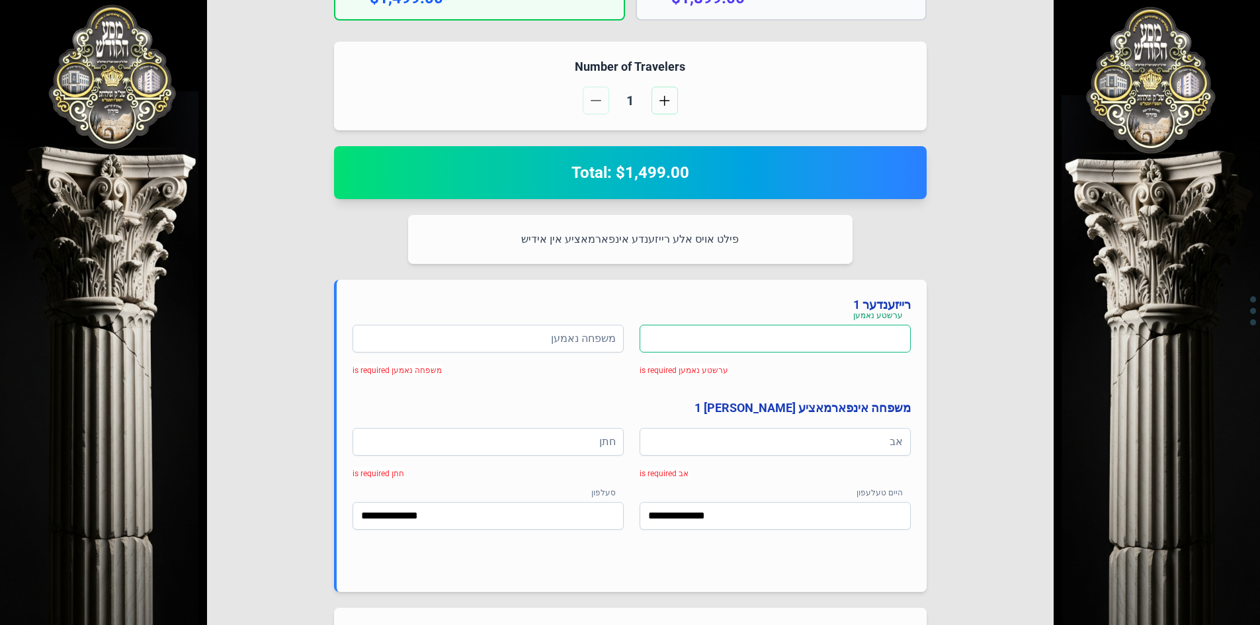
click at [743, 339] on input at bounding box center [775, 339] width 271 height 28
type input "****"
click at [589, 342] on input at bounding box center [488, 339] width 271 height 28
type input "****"
click at [763, 438] on input at bounding box center [775, 442] width 271 height 28
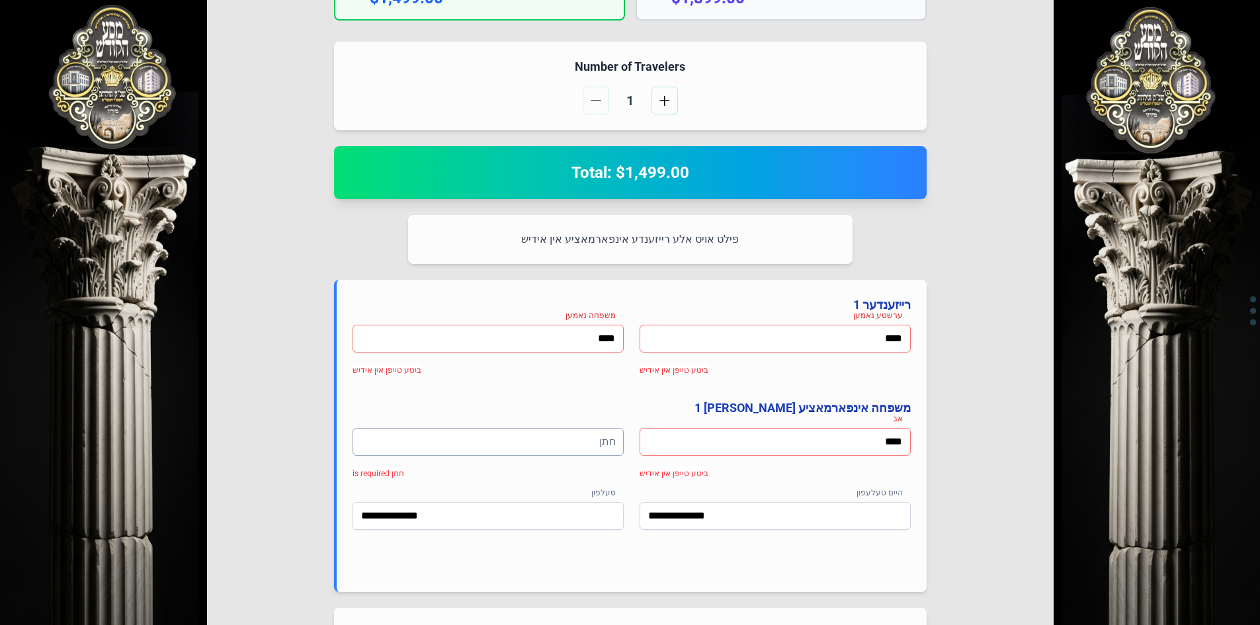
type input "****"
click at [562, 438] on input at bounding box center [488, 442] width 271 height 28
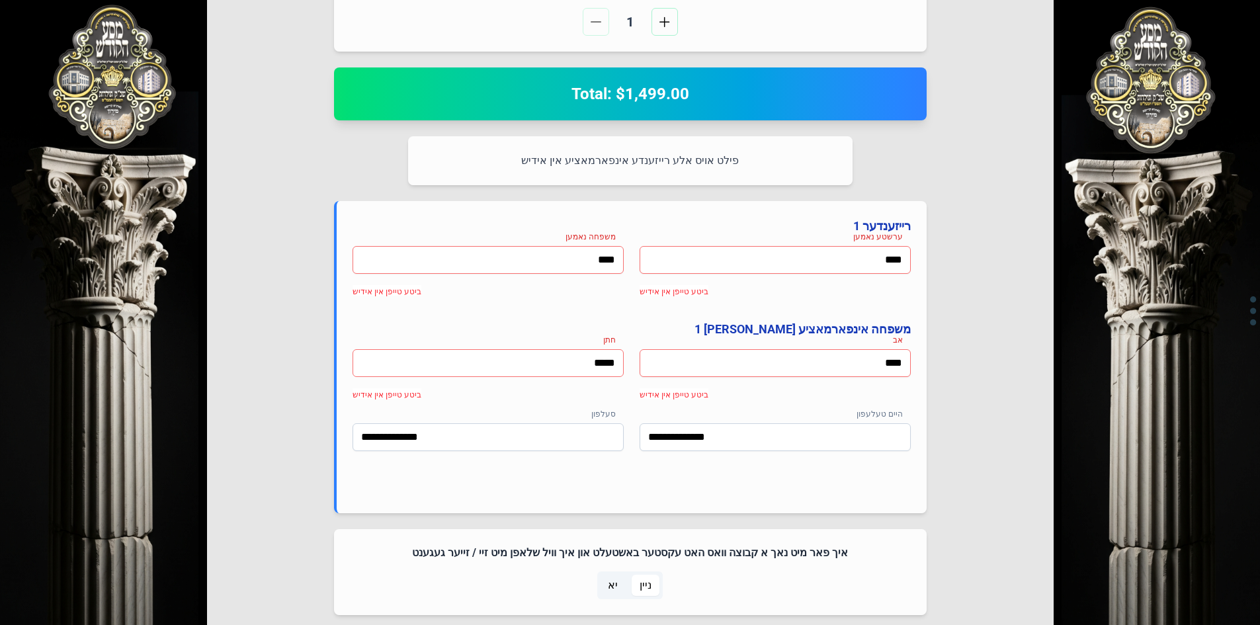
scroll to position [497, 0]
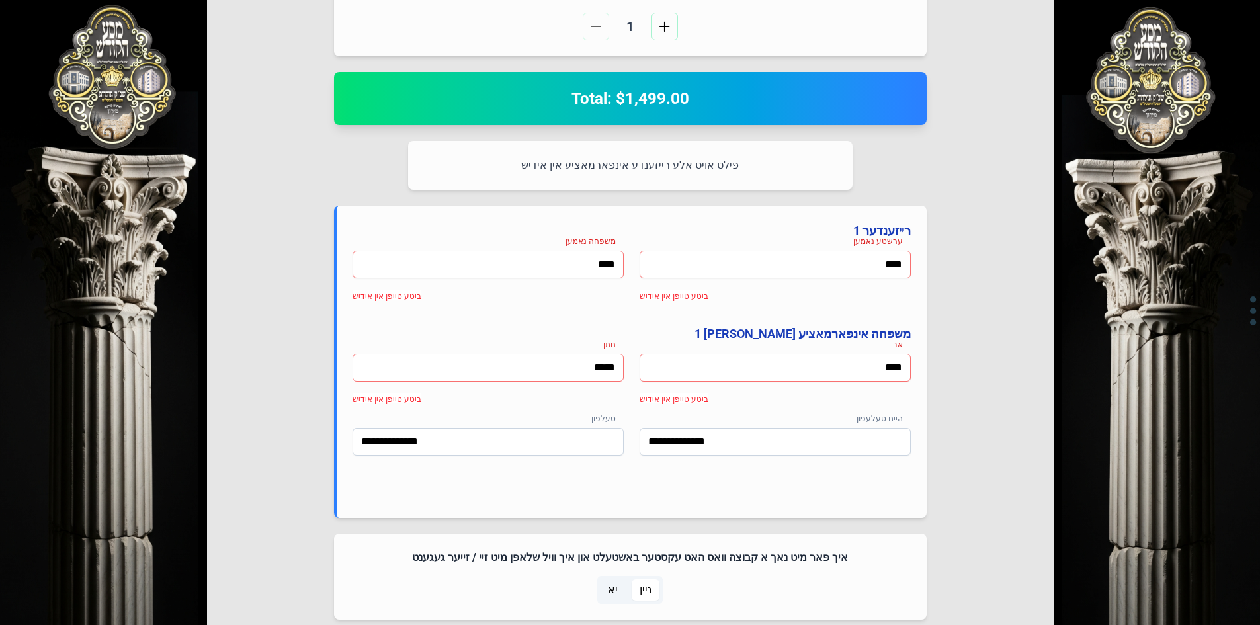
type input "*****"
click at [882, 267] on input "****" at bounding box center [775, 265] width 271 height 28
type input "*"
type input "*****"
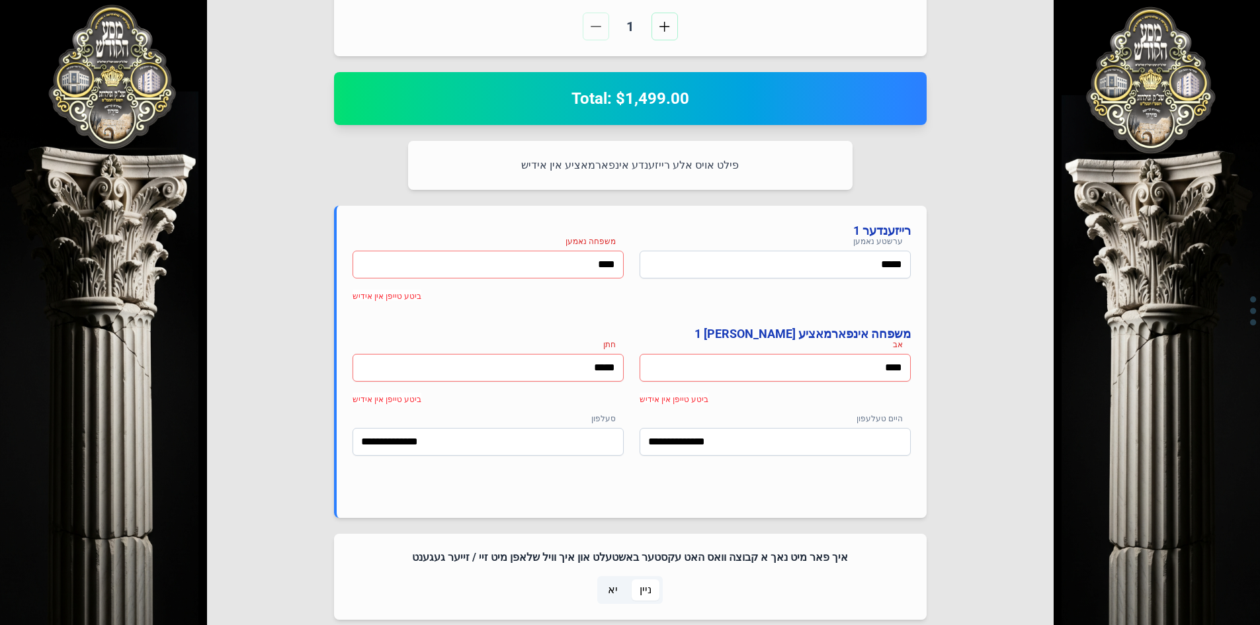
click at [598, 267] on input "****" at bounding box center [488, 265] width 271 height 28
type input "*****"
click at [824, 369] on input "****" at bounding box center [775, 368] width 271 height 28
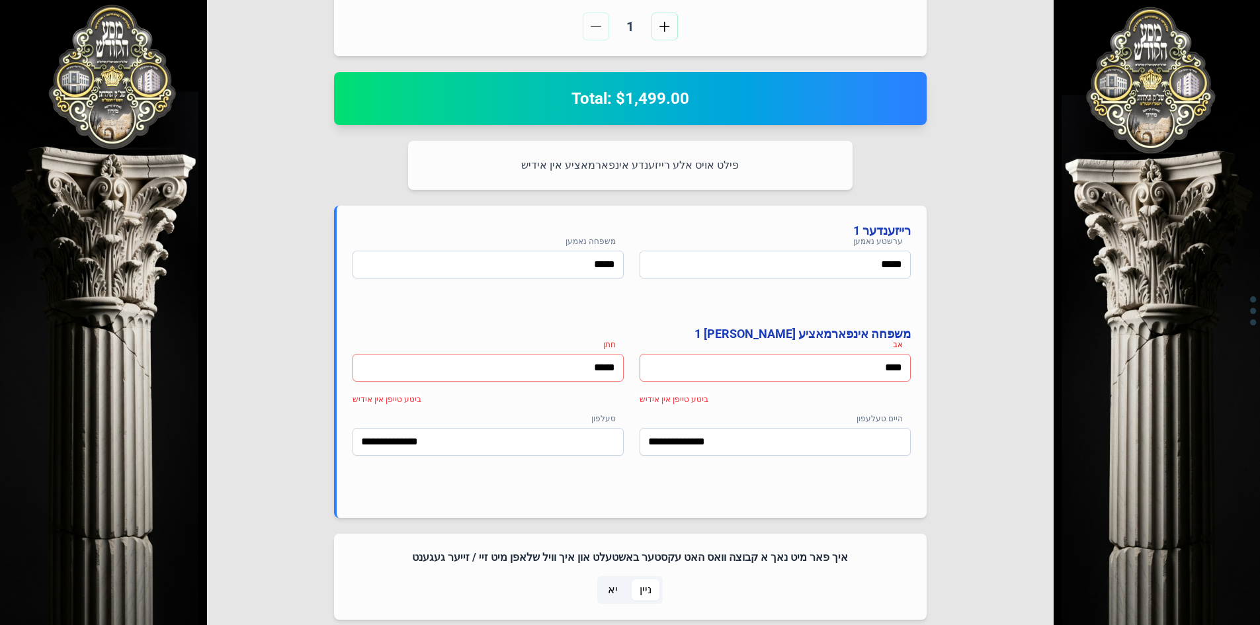
click at [824, 369] on input "****" at bounding box center [775, 368] width 271 height 28
type input "****"
click at [591, 371] on input "*****" at bounding box center [488, 368] width 271 height 28
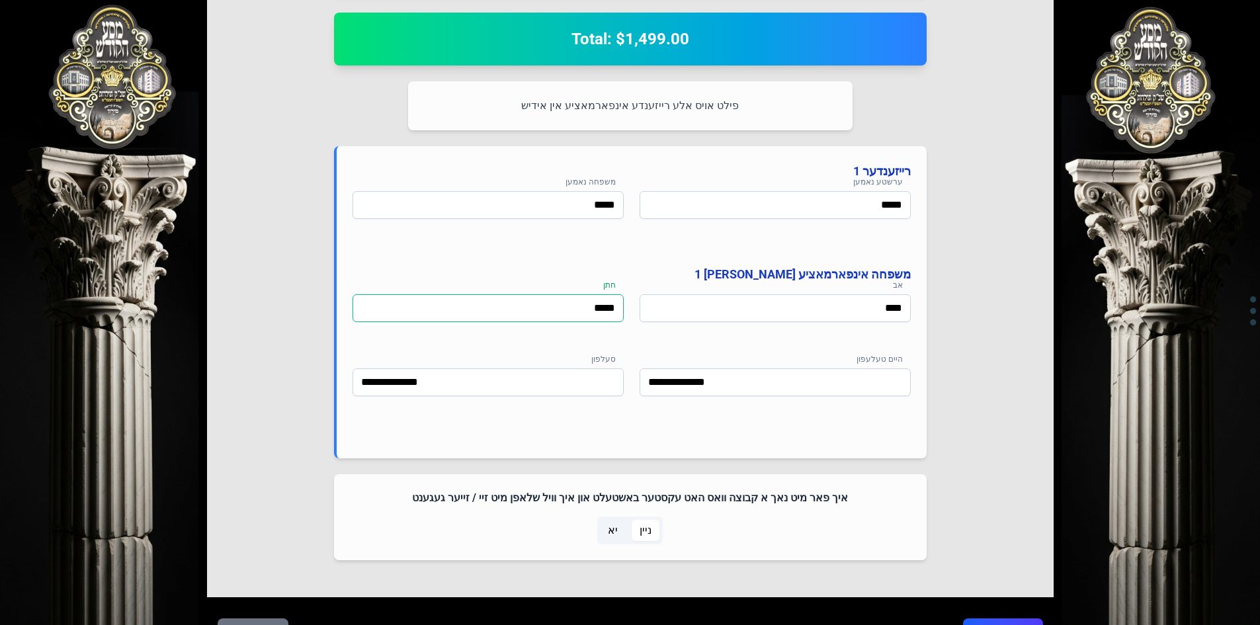
scroll to position [630, 0]
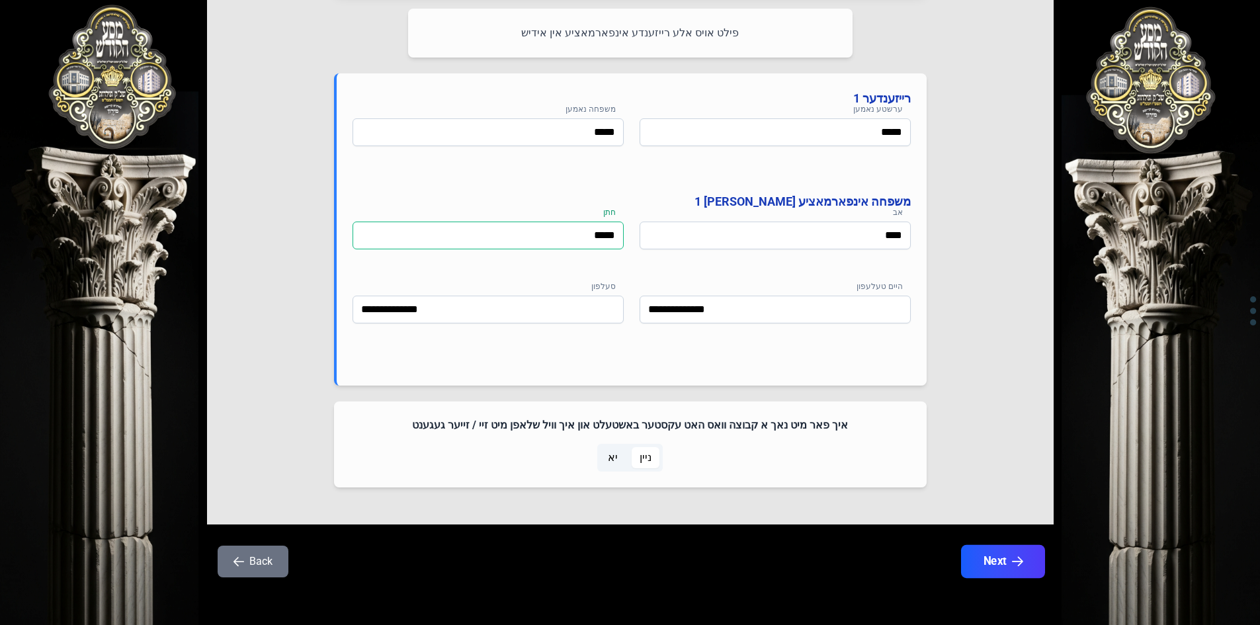
type input "*****"
click at [1001, 566] on button "Next" at bounding box center [1002, 561] width 84 height 33
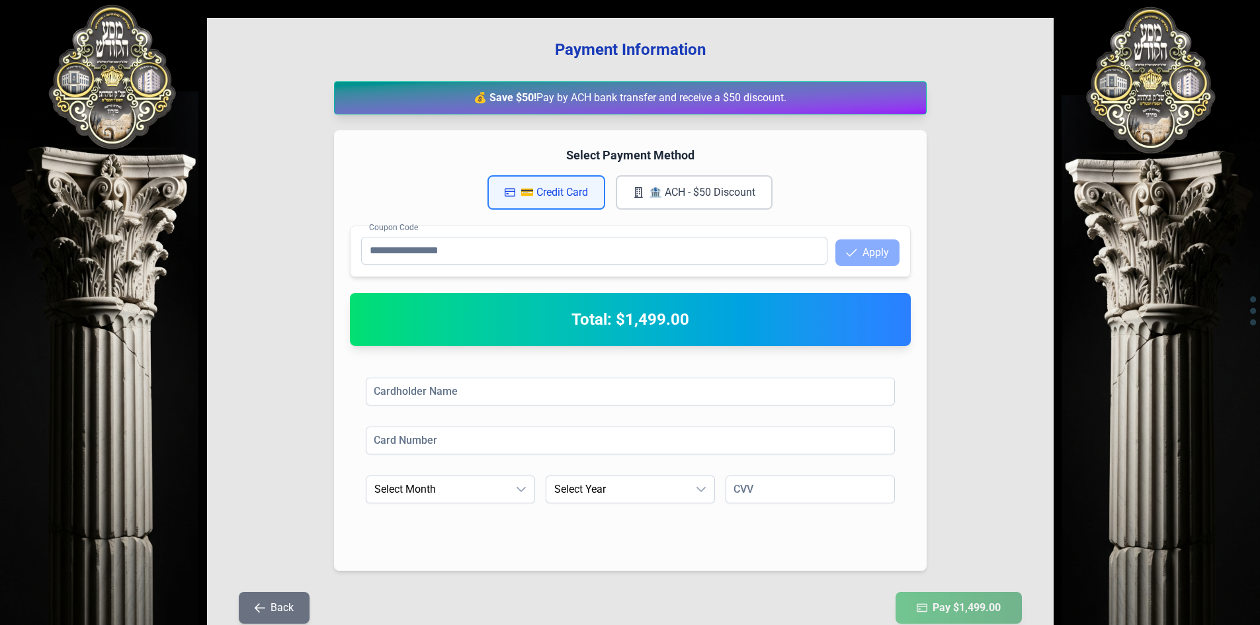
scroll to position [0, 0]
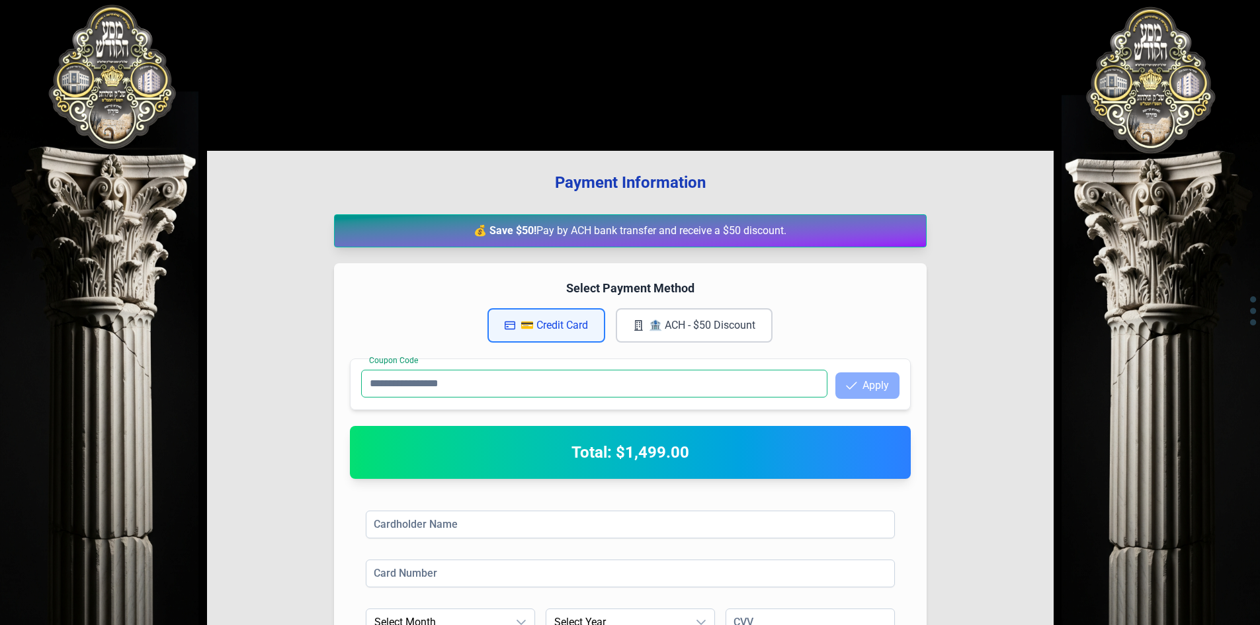
click at [632, 382] on input "Coupon Code" at bounding box center [594, 384] width 466 height 28
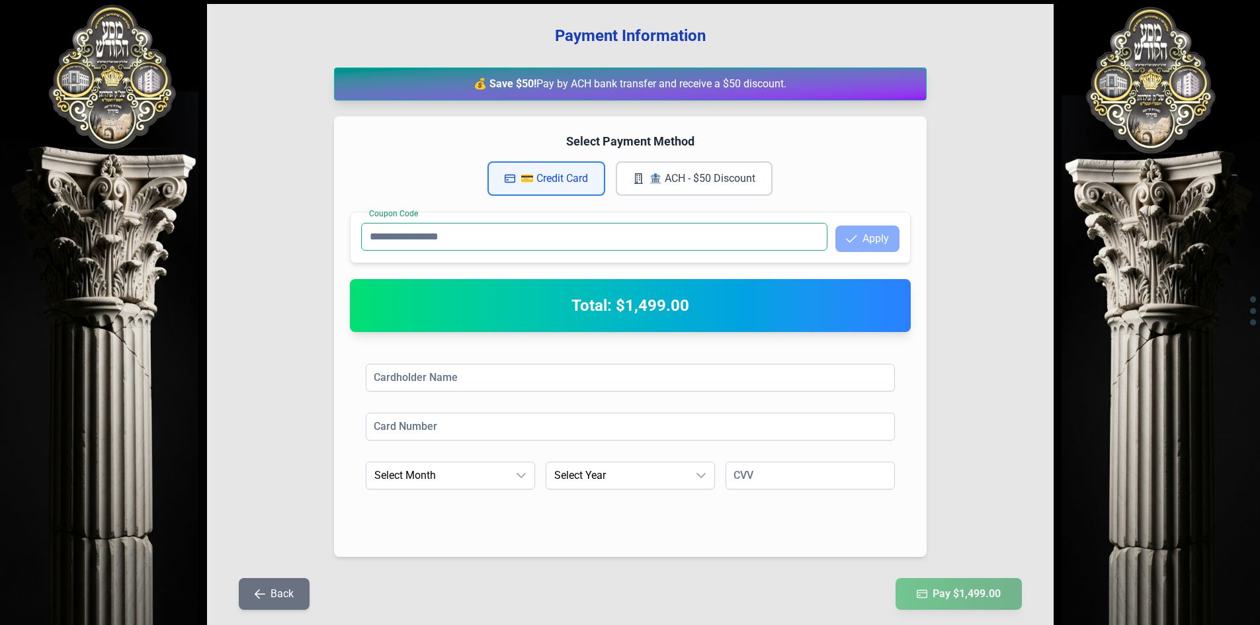
scroll to position [200, 0]
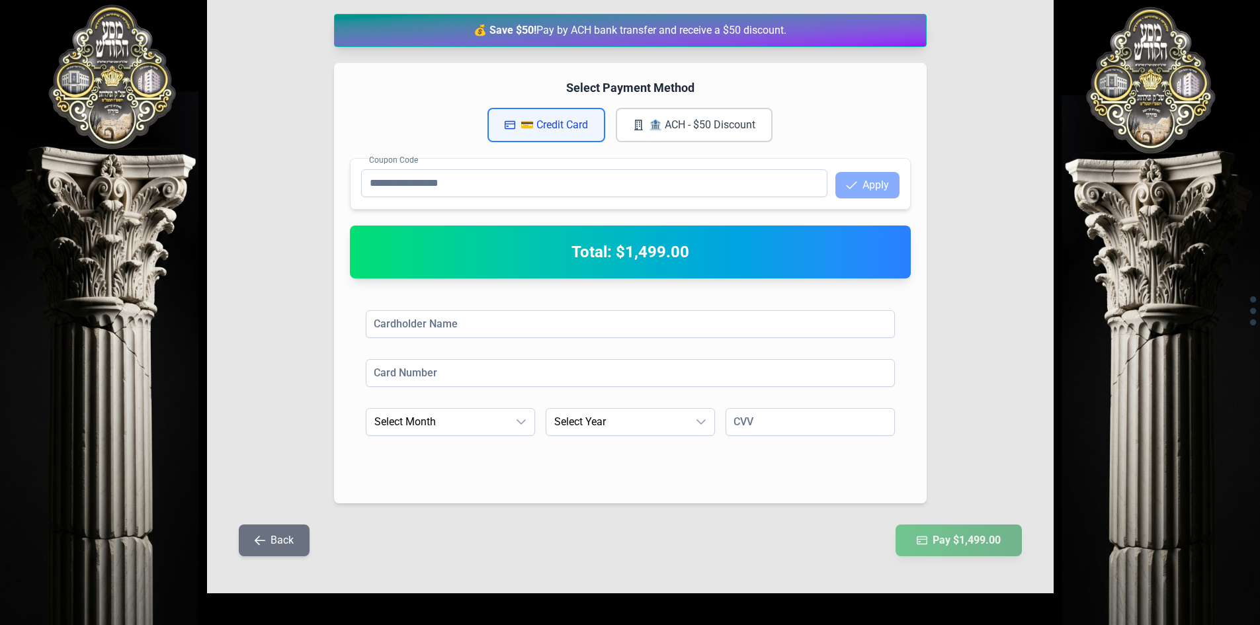
click at [729, 121] on button "🏦 ACH - $50 Discount" at bounding box center [694, 125] width 157 height 34
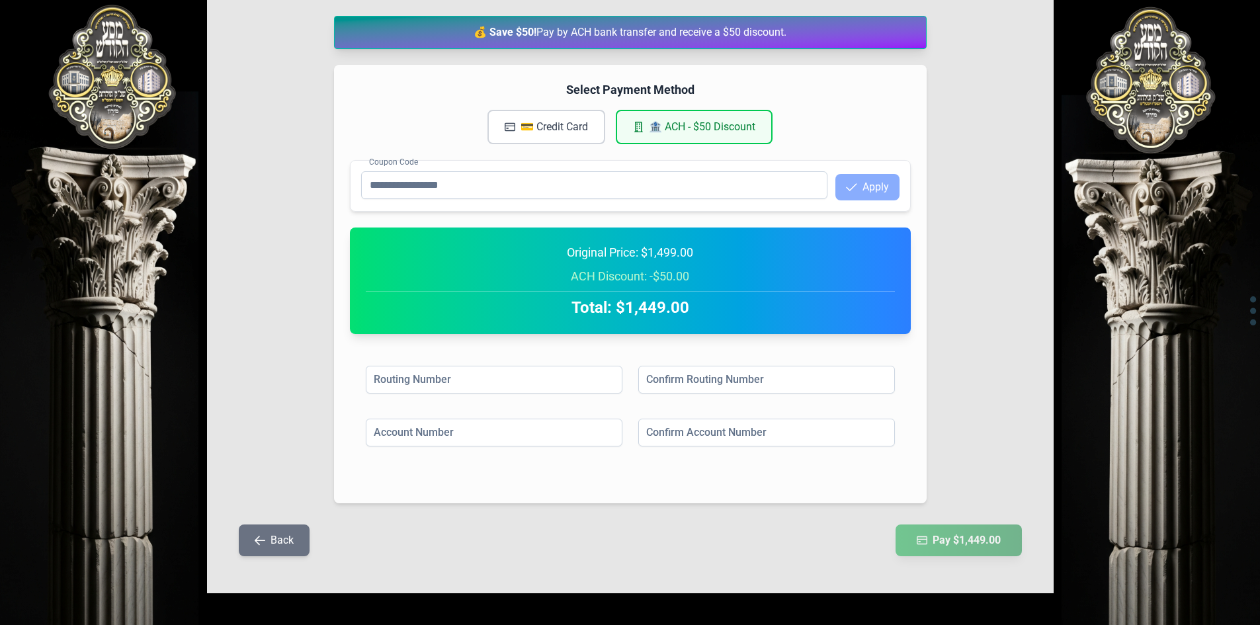
scroll to position [198, 0]
click at [518, 380] on input at bounding box center [494, 380] width 257 height 28
click at [492, 440] on input at bounding box center [494, 433] width 257 height 28
click at [664, 380] on input at bounding box center [766, 380] width 257 height 28
click at [655, 438] on input at bounding box center [766, 433] width 257 height 28
